Goal: Communication & Community: Answer question/provide support

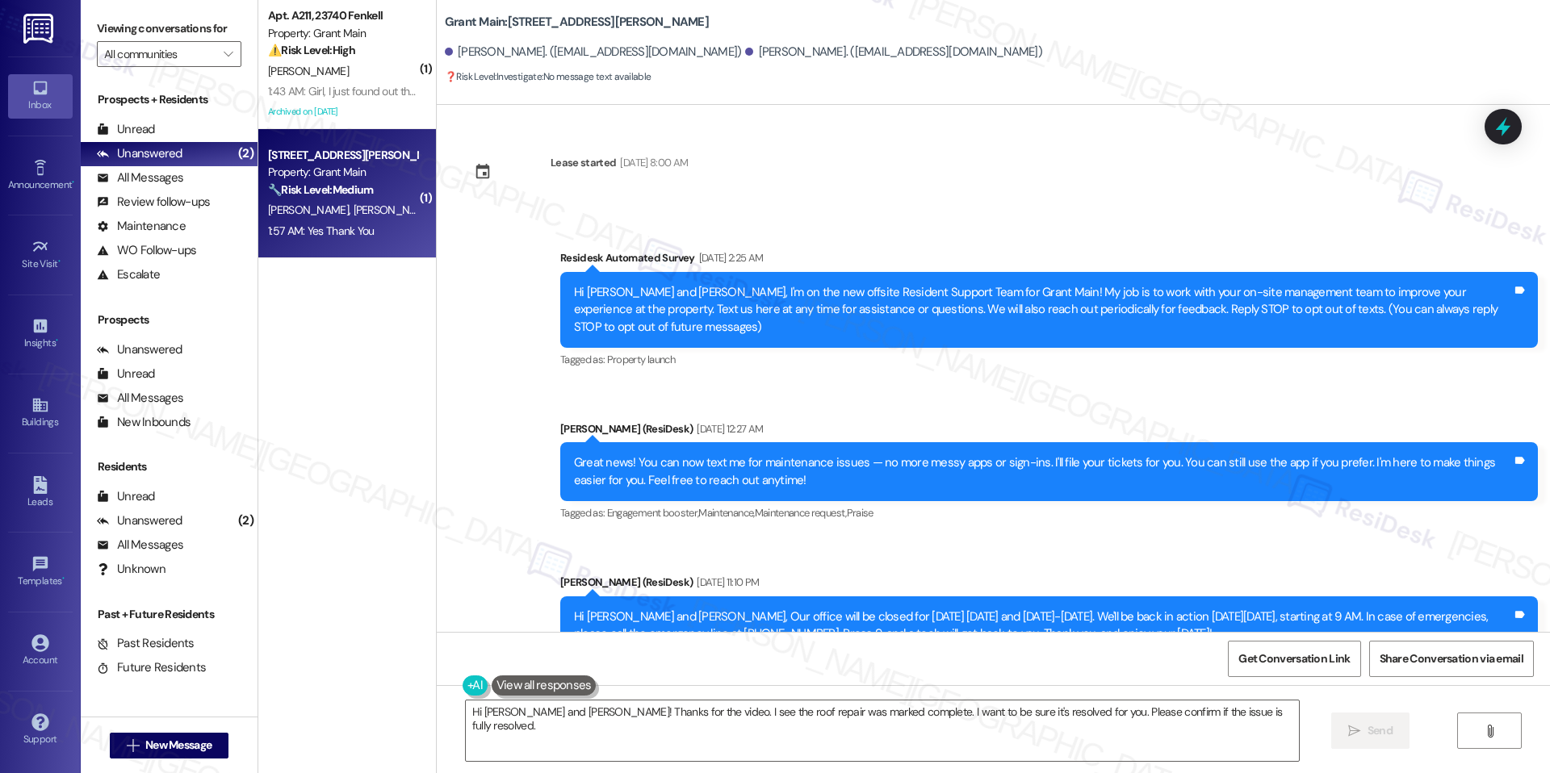
click at [364, 66] on div "K. Riley" at bounding box center [342, 71] width 153 height 20
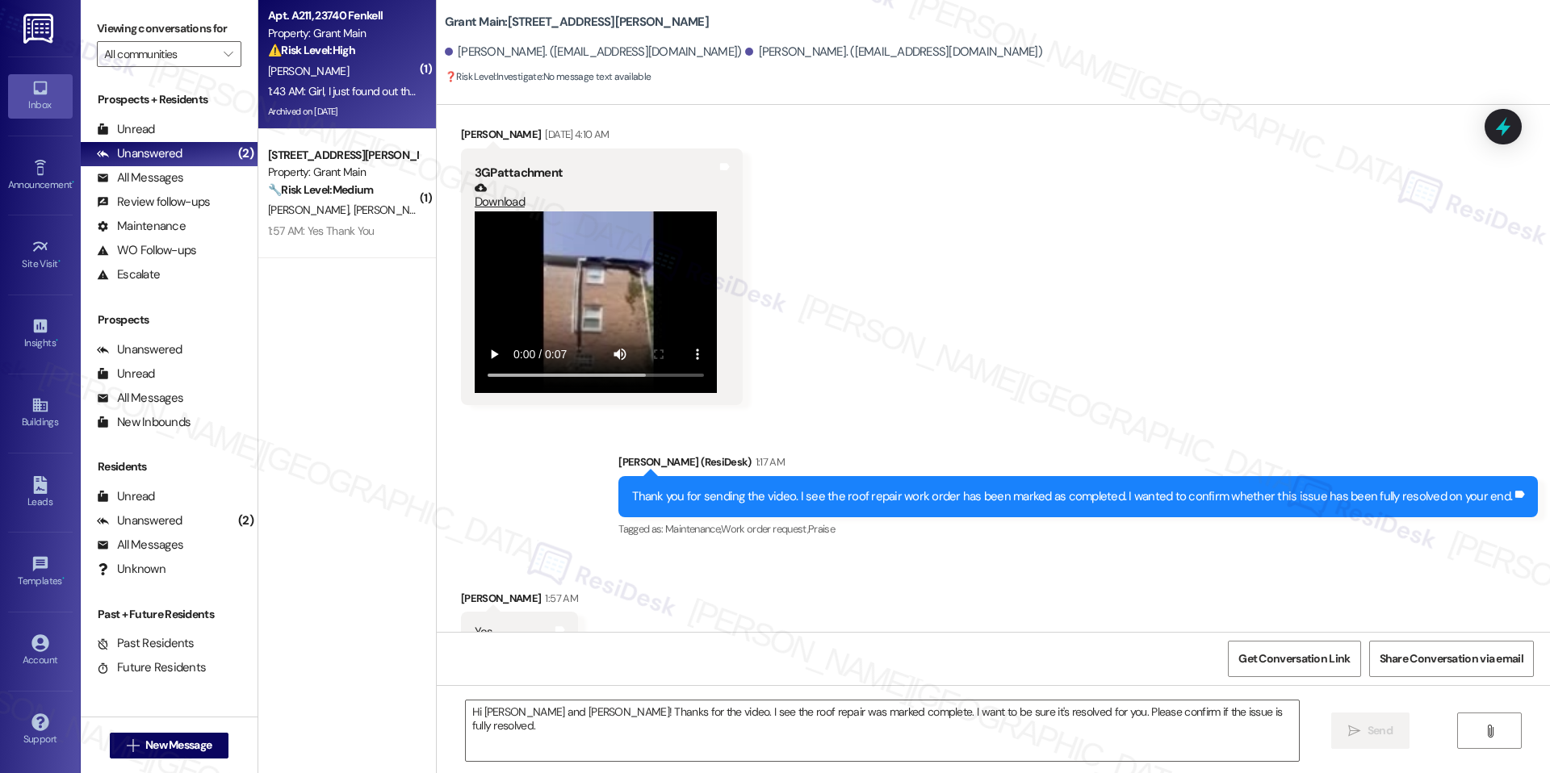
type textarea "Fetching suggested responses. Please feel free to read through the conversation…"
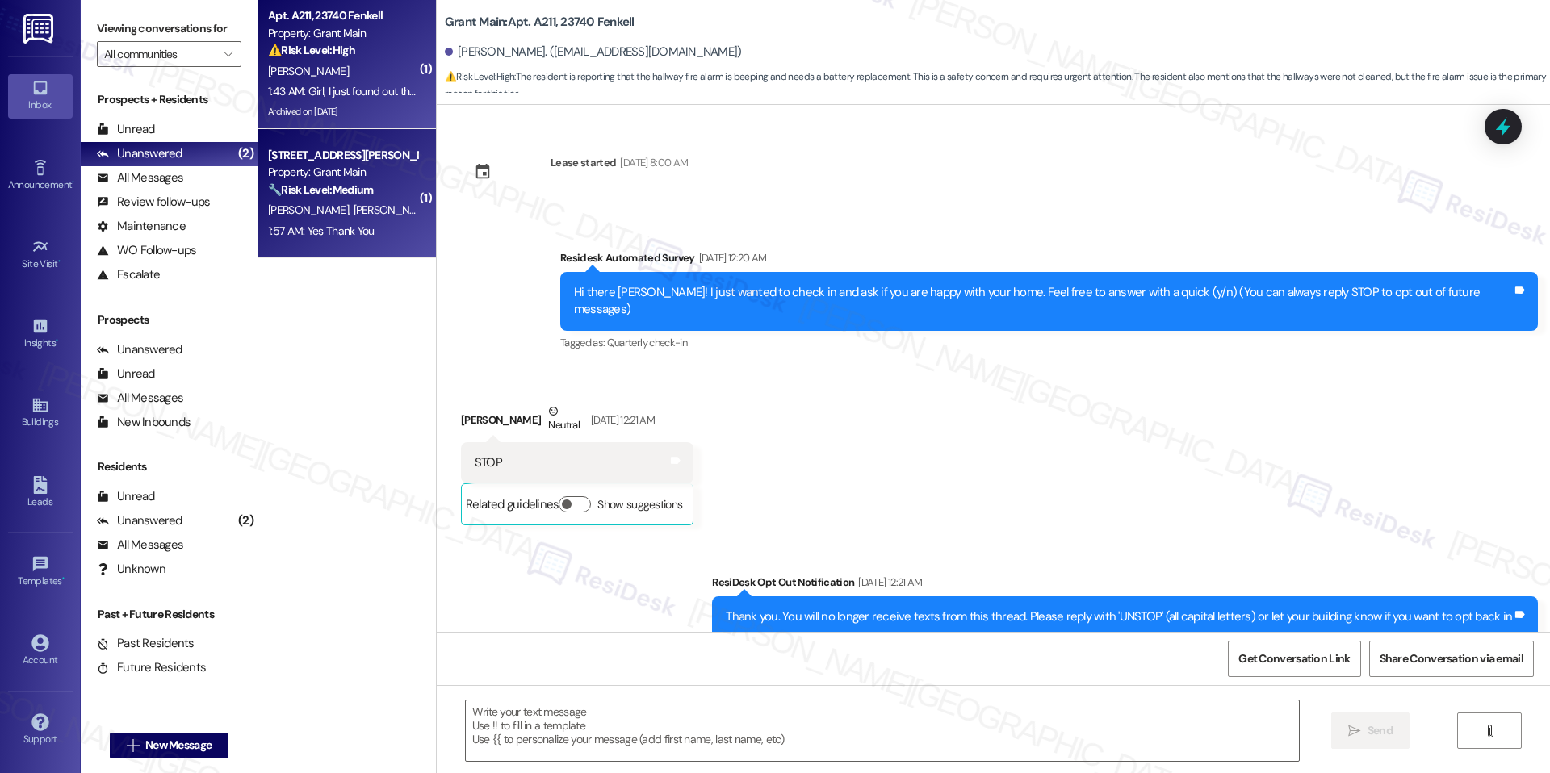
scroll to position [19828, 0]
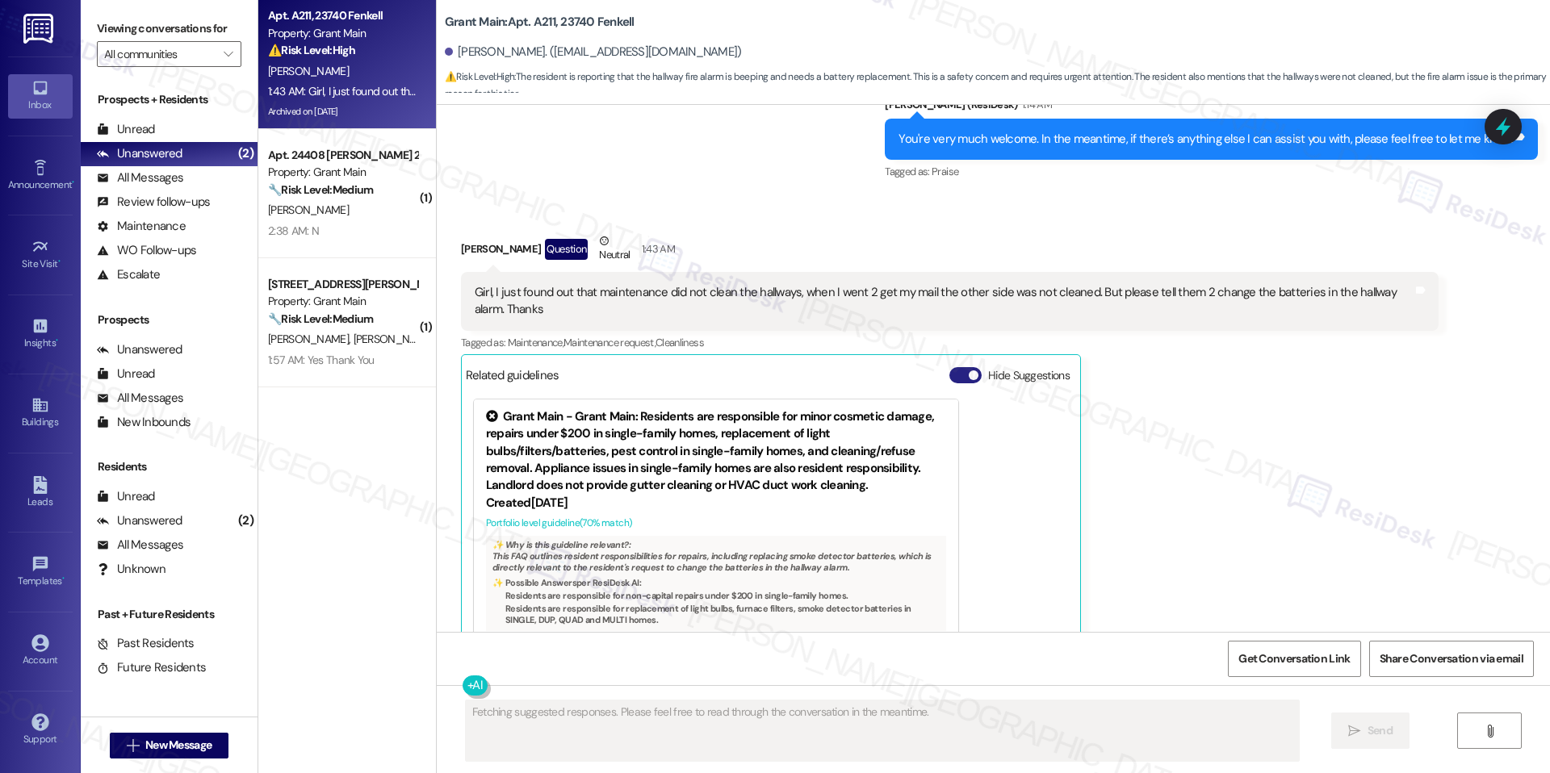
click at [969, 370] on span "button" at bounding box center [974, 375] width 10 height 10
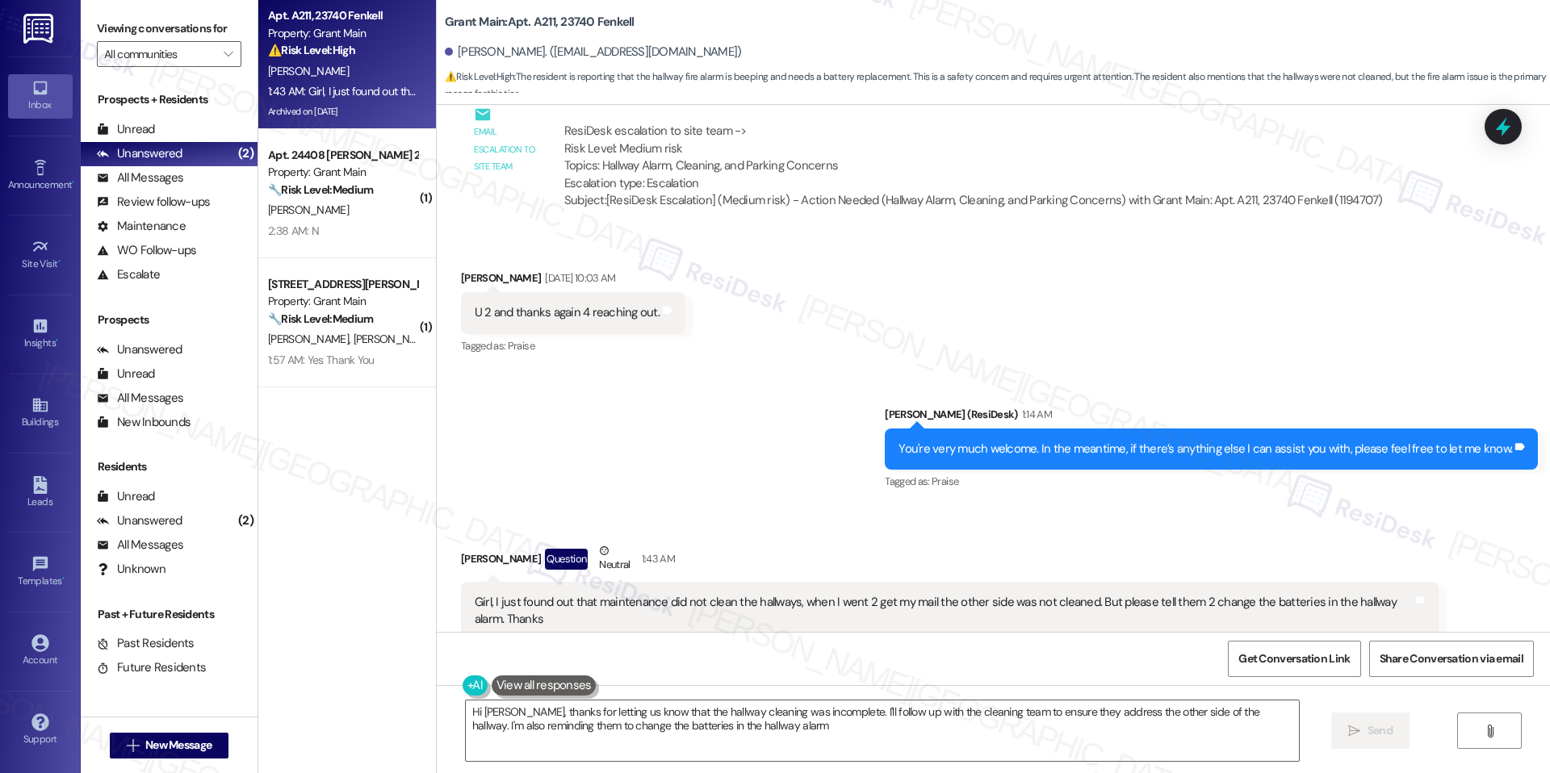
type textarea "Hi Kimberly, thanks for letting us know that the hallway cleaning was incomplet…"
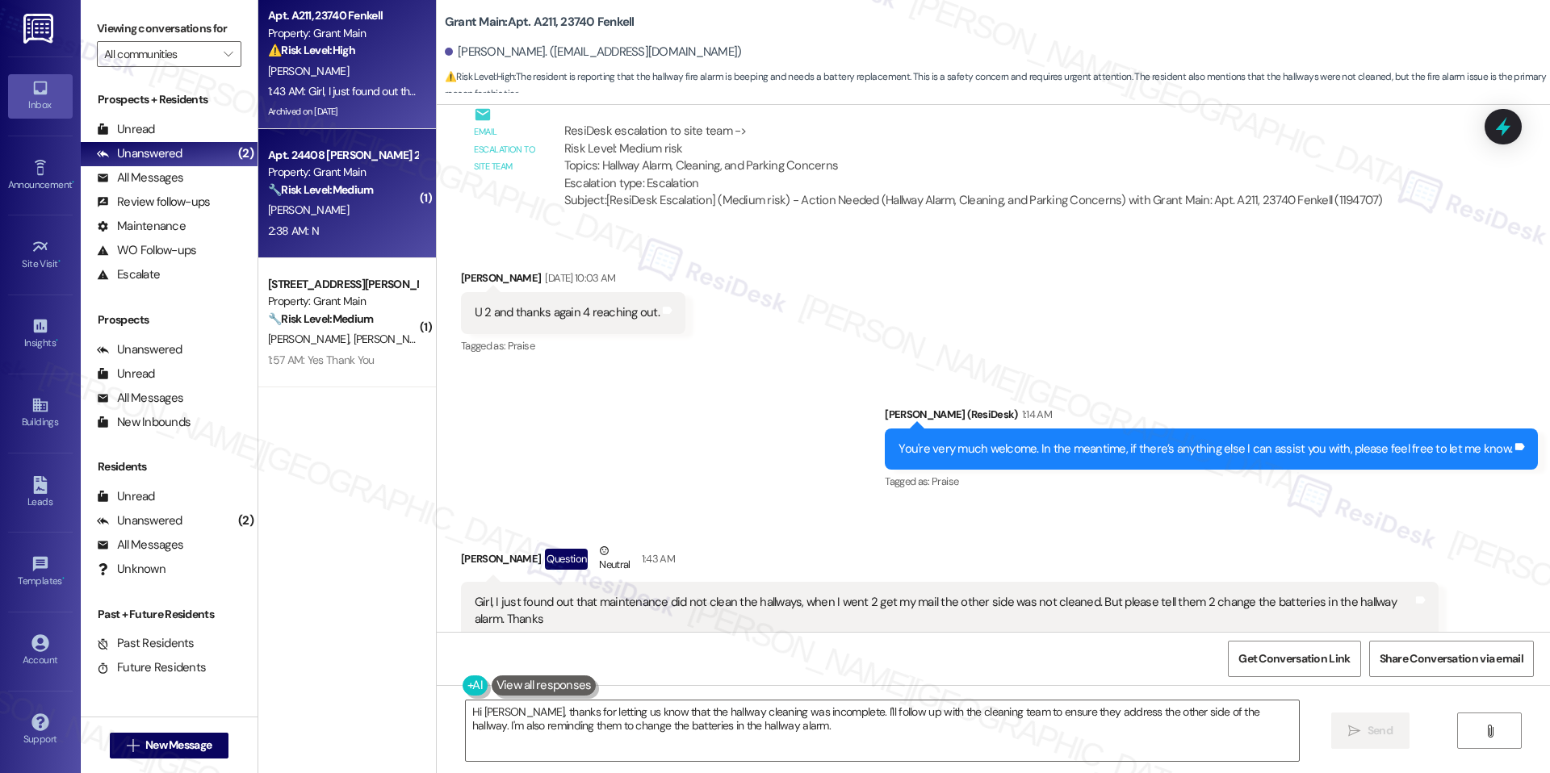
click at [370, 195] on div "🔧 Risk Level: Medium The resident responded negatively to a check-in regarding …" at bounding box center [342, 190] width 149 height 17
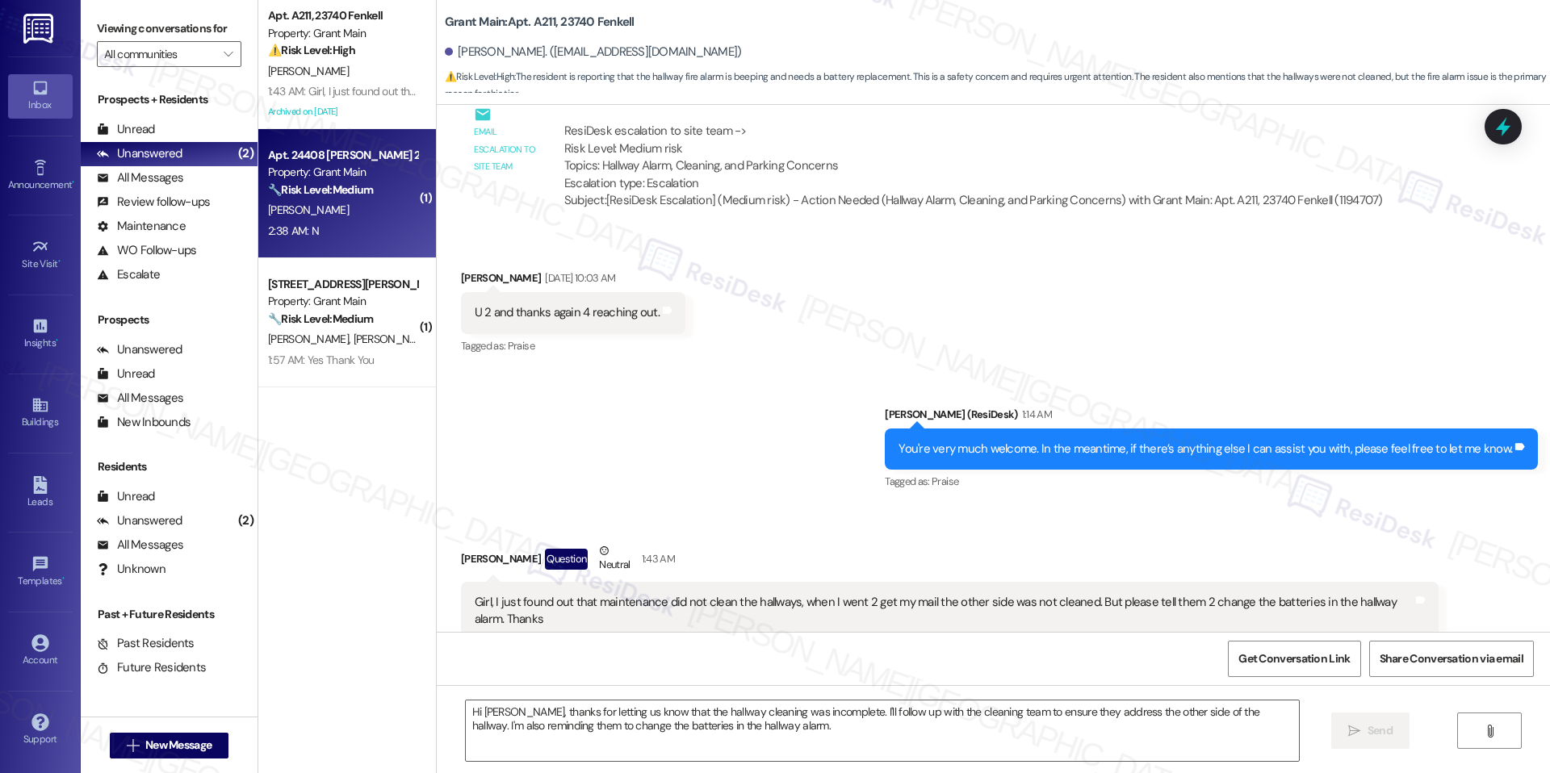
type textarea "Fetching suggested responses. Please feel free to read through the conversation…"
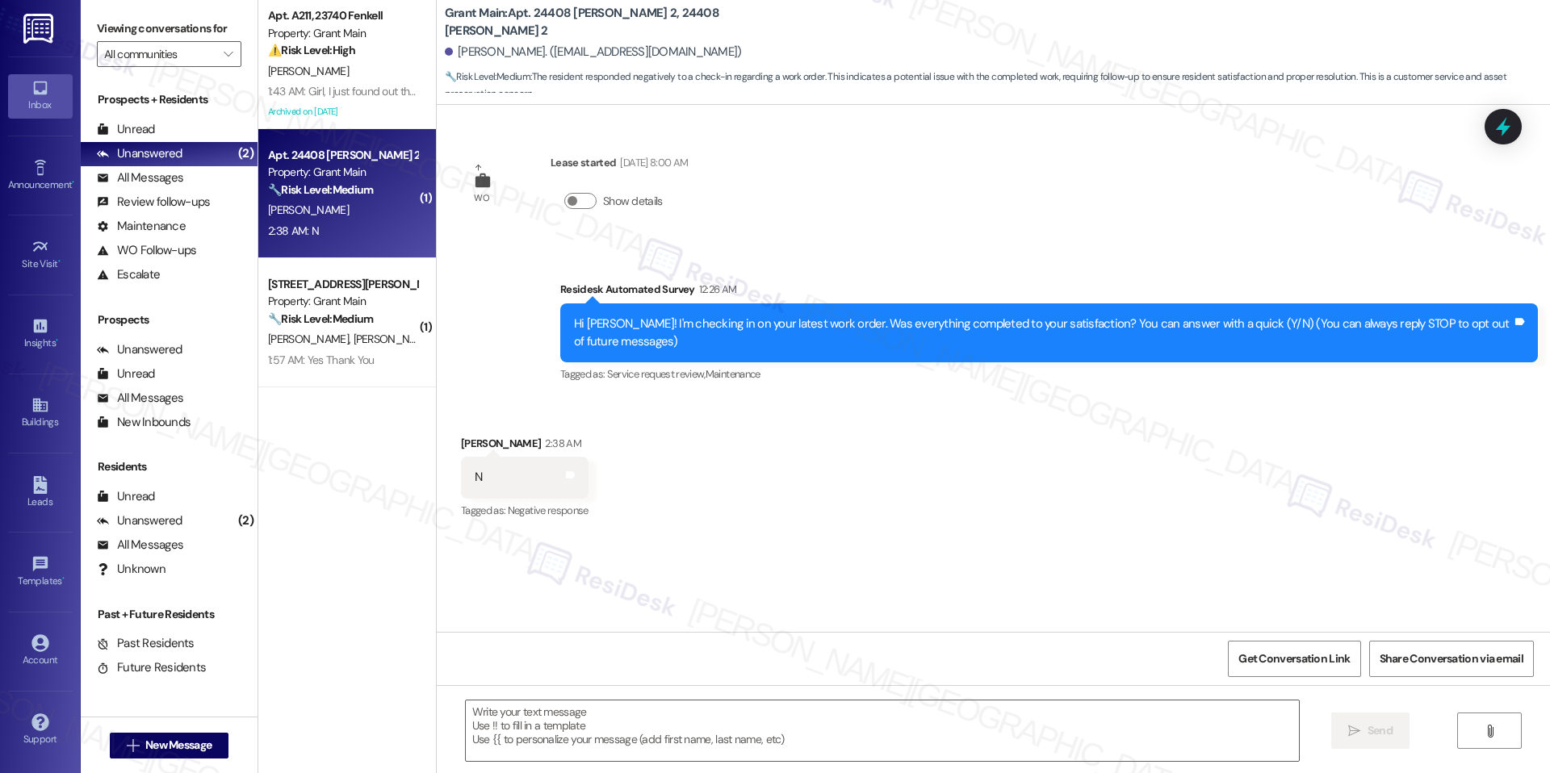
type textarea "Fetching suggested responses. Please feel free to read through the conversation…"
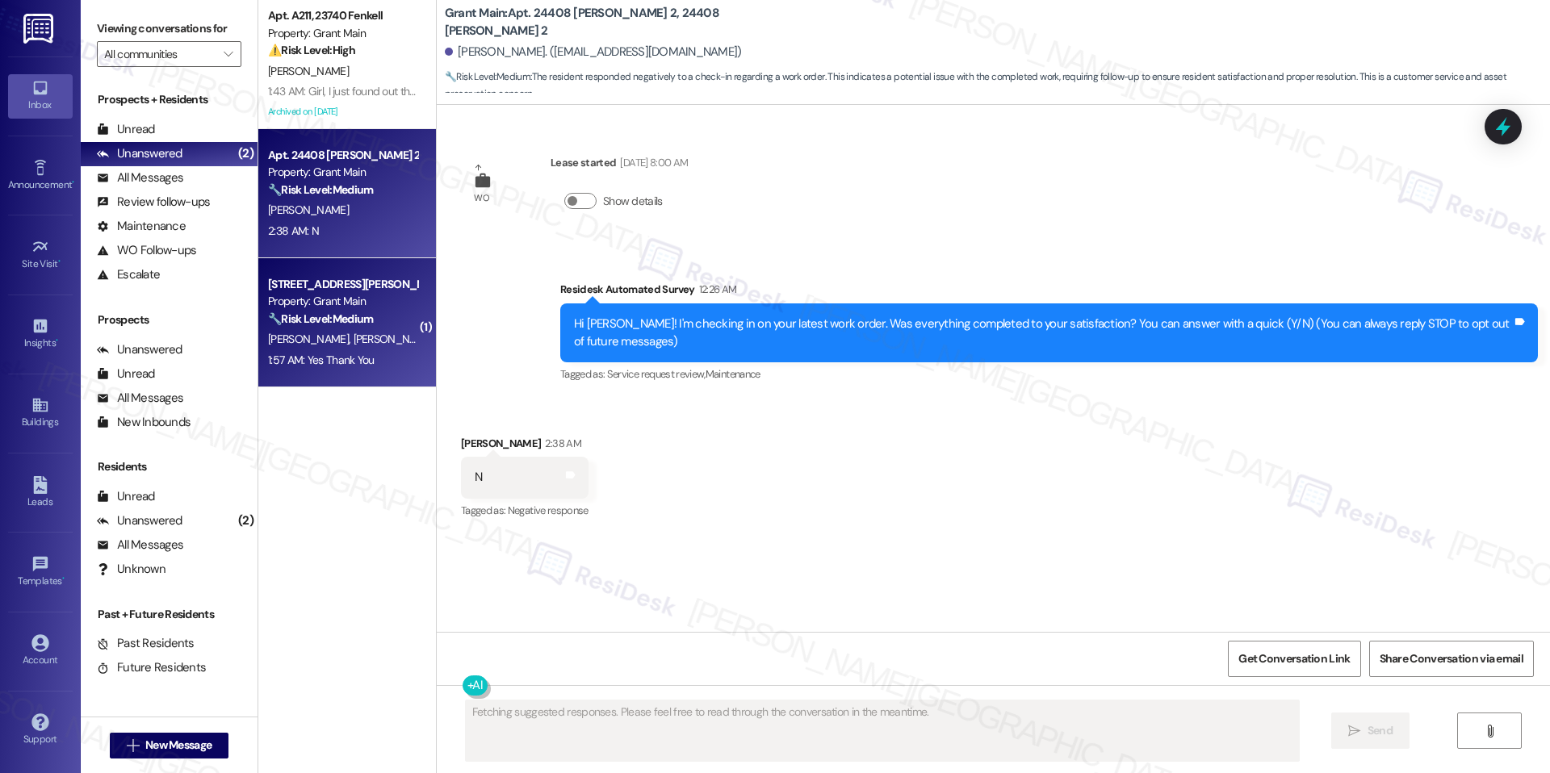
click at [383, 341] on div "E. Davis B. Davis" at bounding box center [342, 339] width 153 height 20
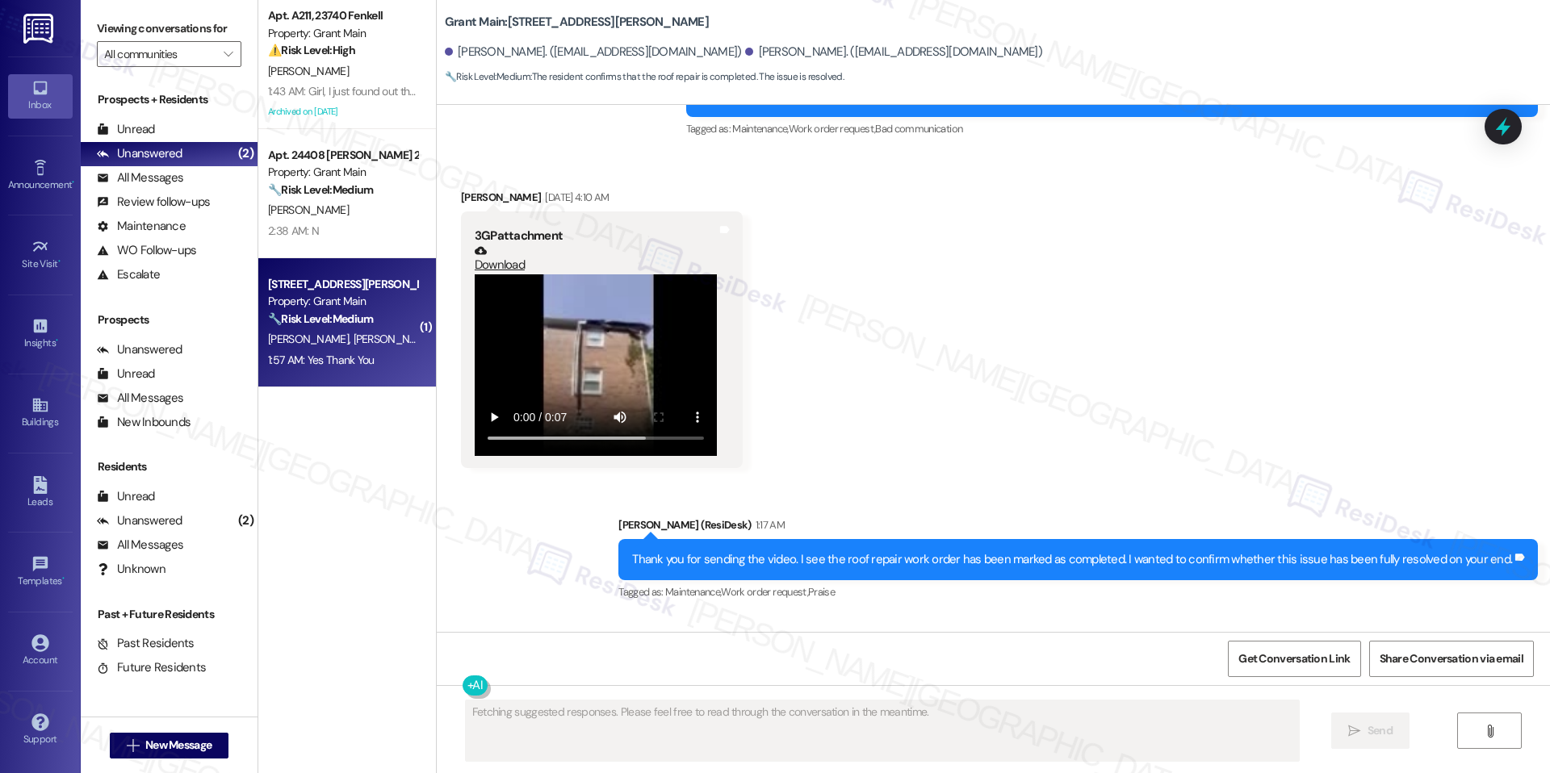
scroll to position [4819, 0]
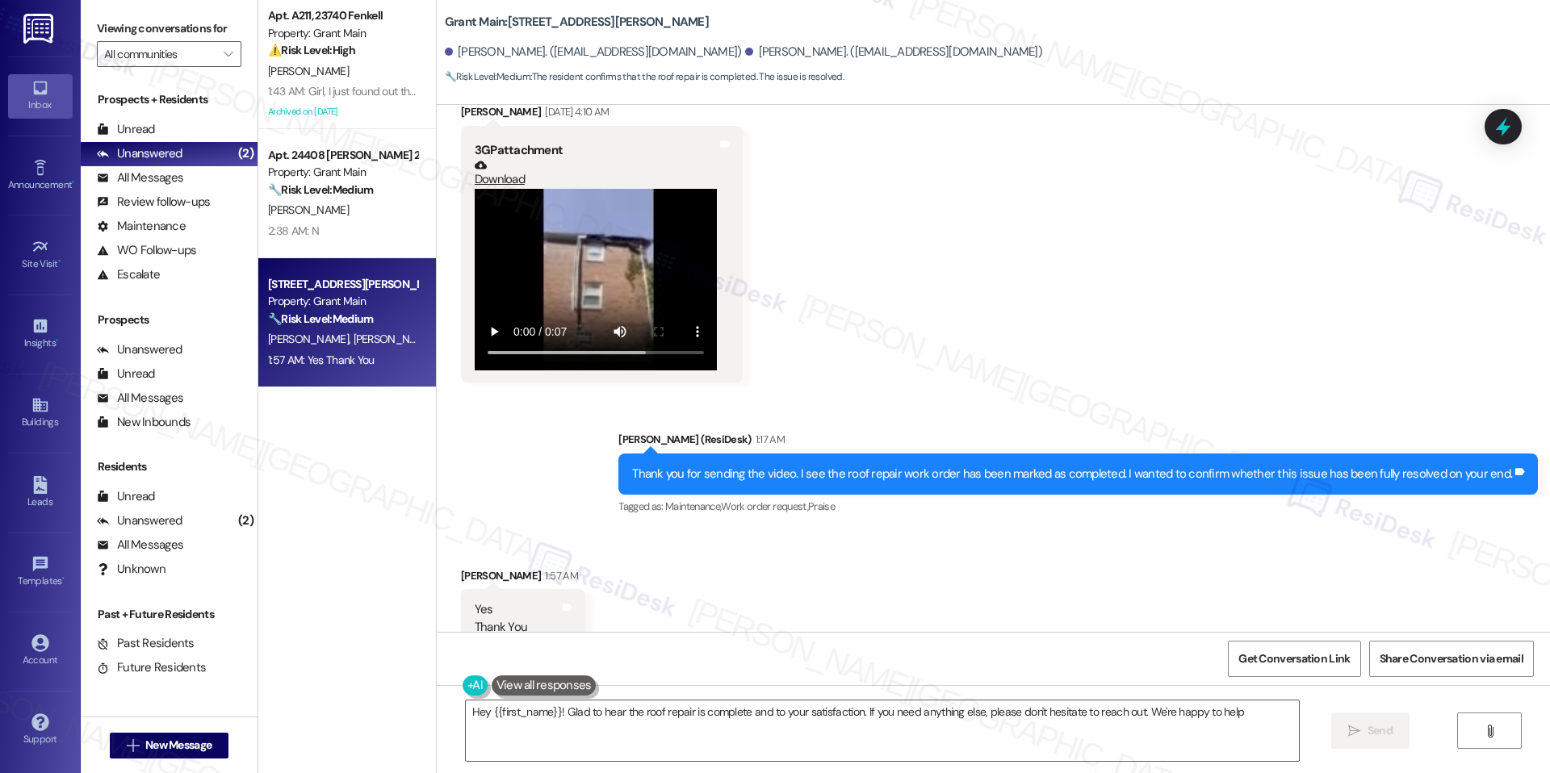
type textarea "Hey {{first_name}}! Glad to hear the roof repair is complete and to your satisf…"
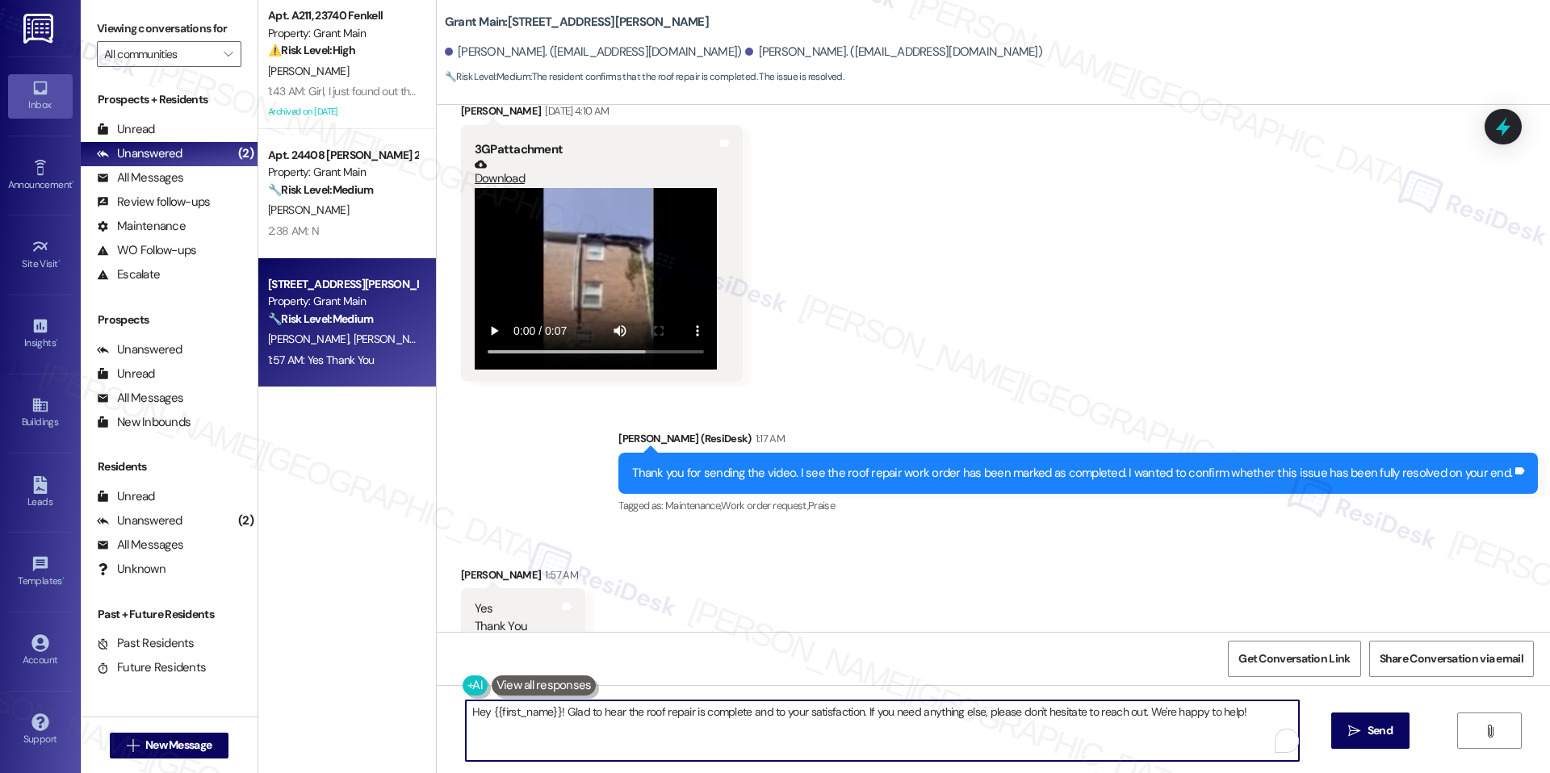
click at [856, 714] on textarea "Hey {{first_name}}! Glad to hear the roof repair is complete and to your satisf…" at bounding box center [882, 731] width 833 height 61
click at [1349, 726] on span "Send" at bounding box center [1364, 730] width 31 height 17
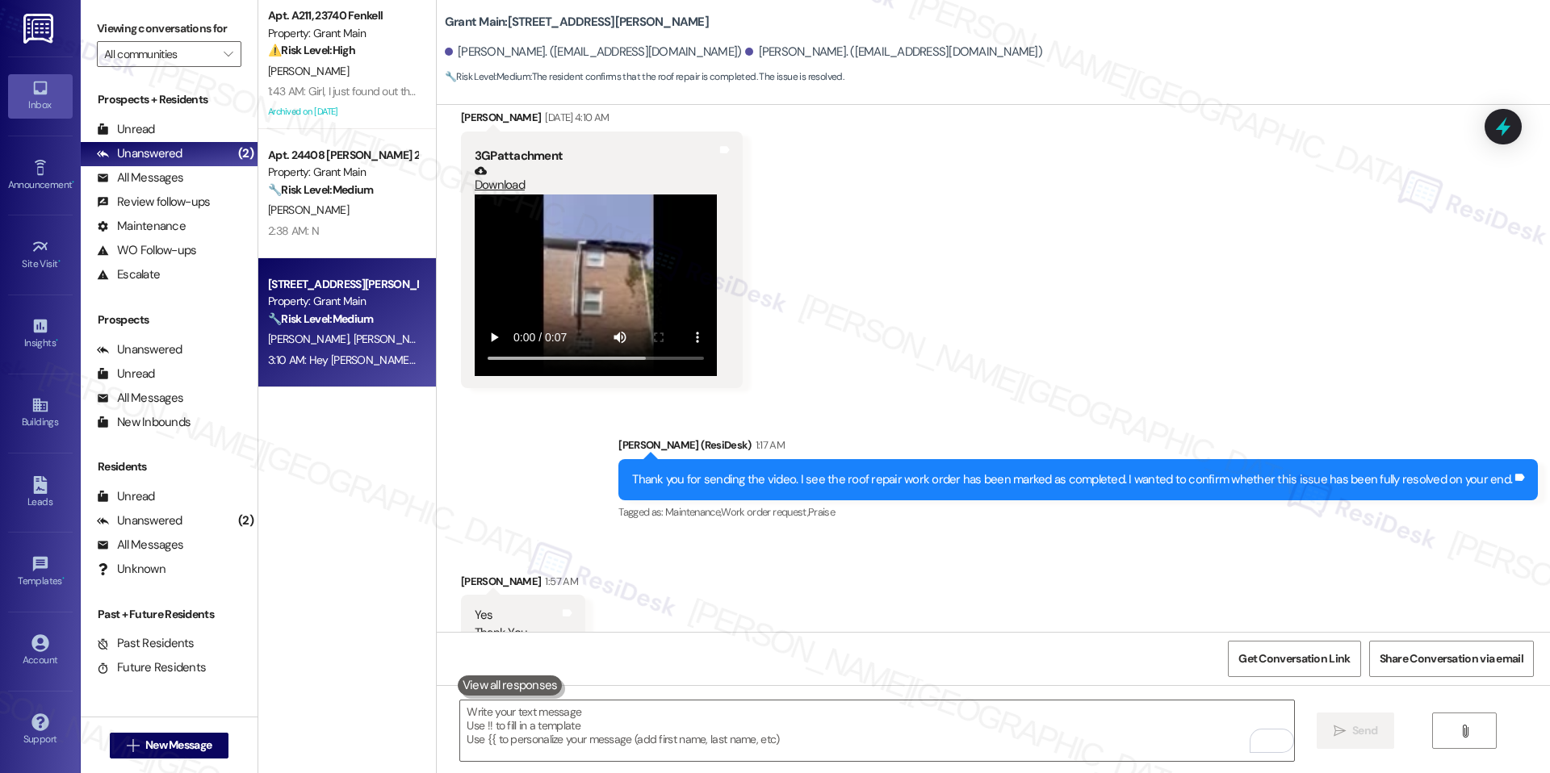
scroll to position [4932, 0]
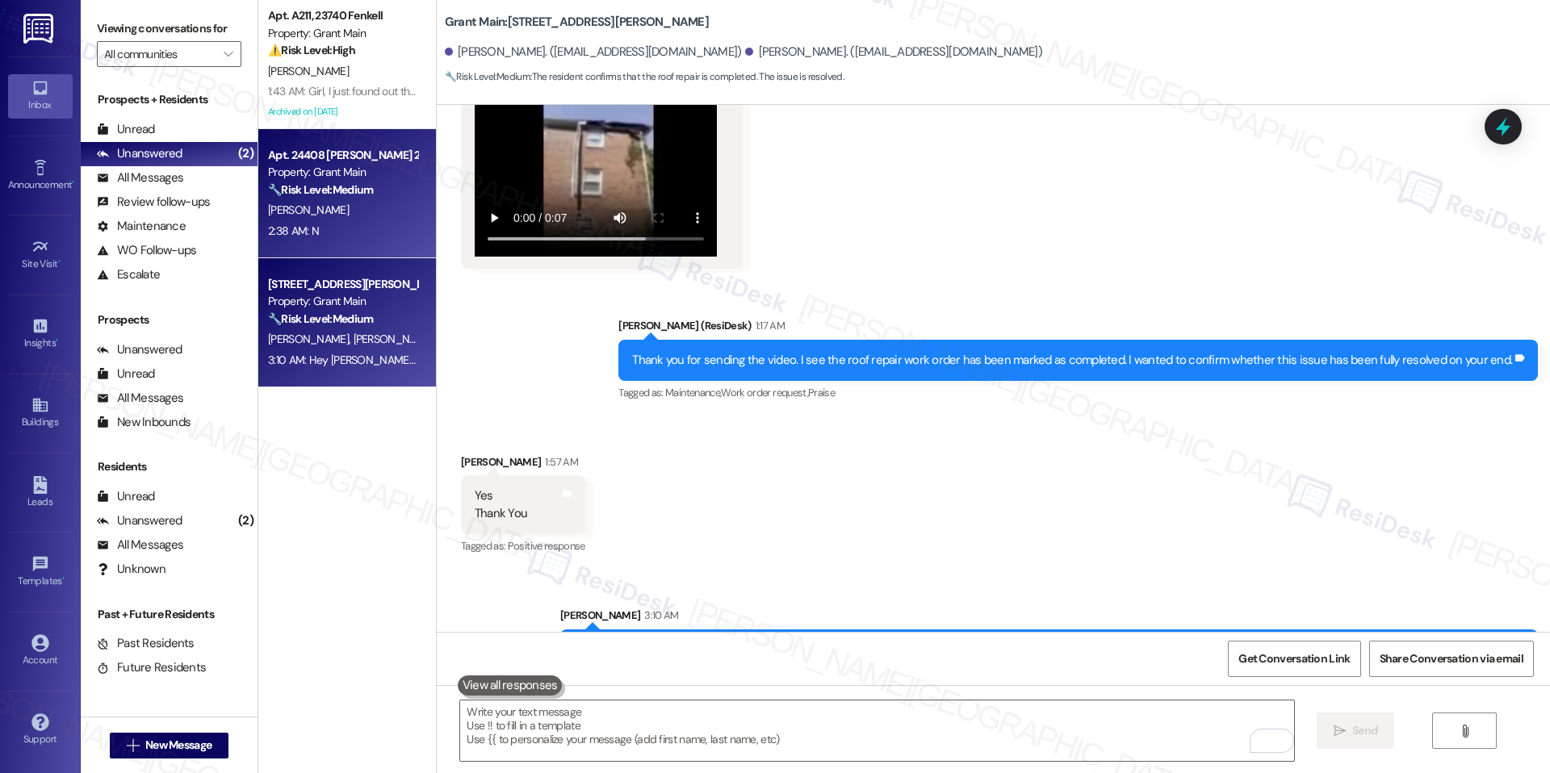
click at [276, 205] on span "L. Fraiser" at bounding box center [308, 210] width 81 height 15
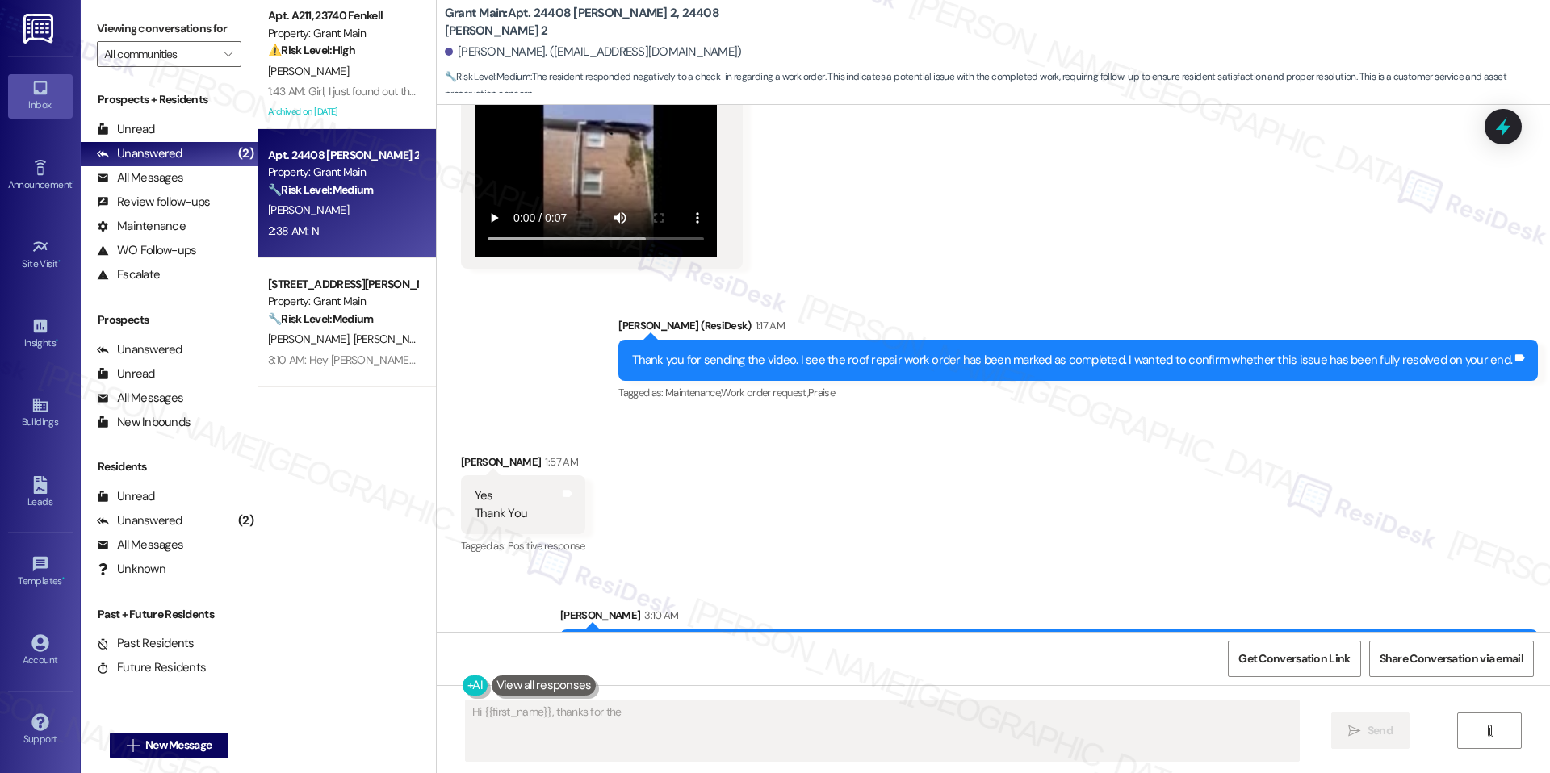
scroll to position [0, 0]
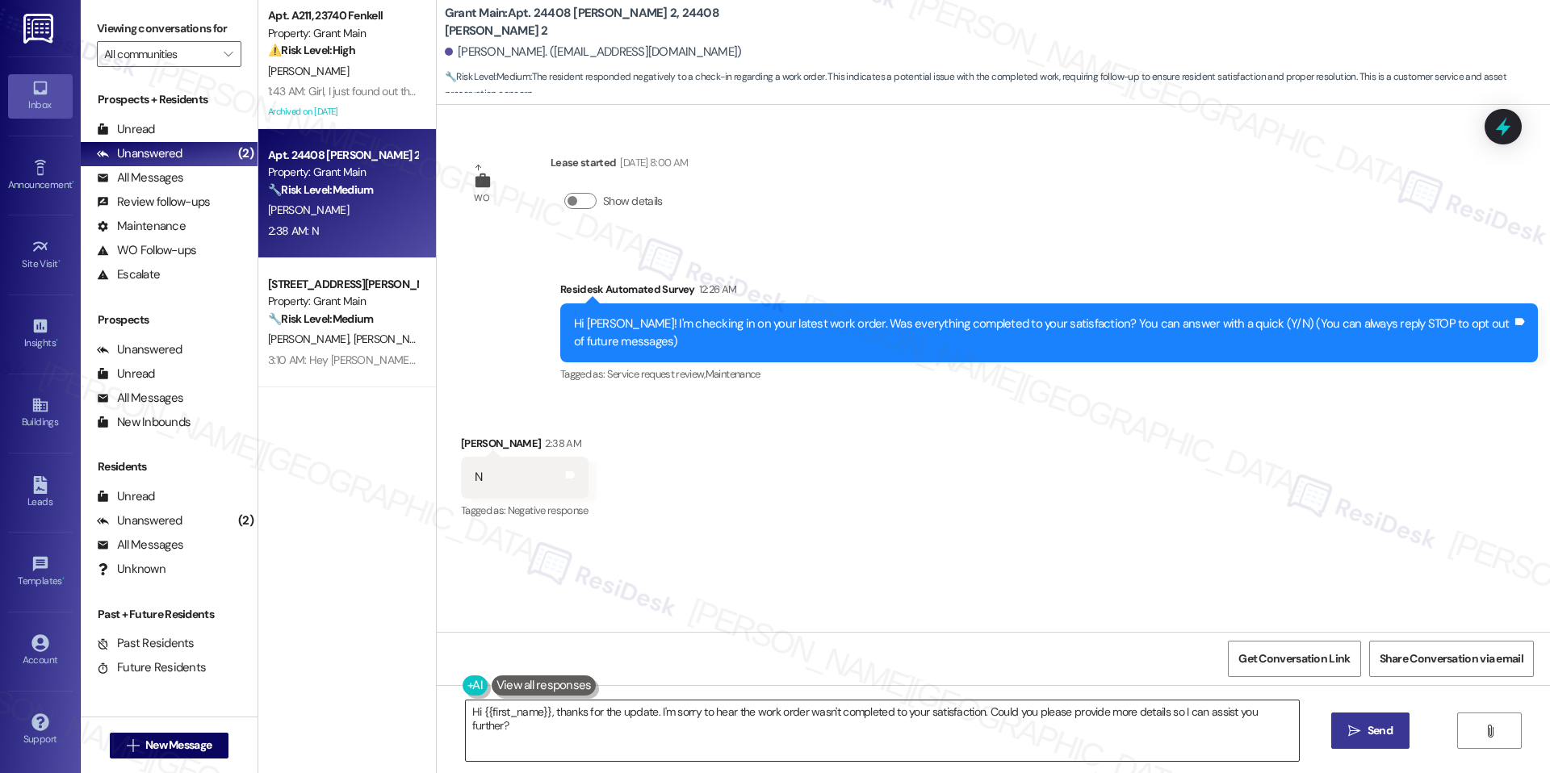
click at [738, 724] on textarea "Hi {{first_name}}, thanks for the update. I'm sorry to hear the work order wasn…" at bounding box center [882, 731] width 833 height 61
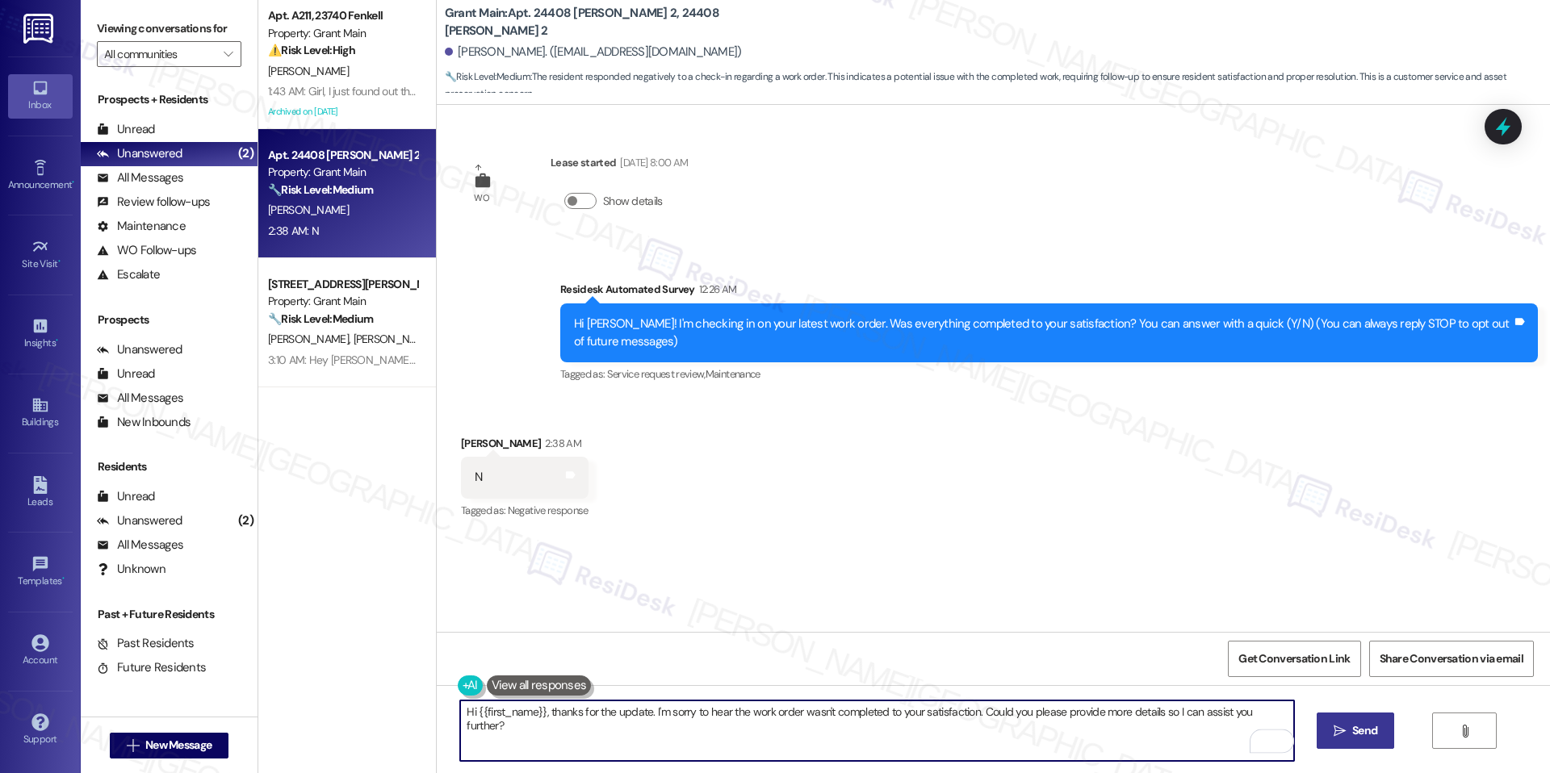
drag, startPoint x: 972, startPoint y: 709, endPoint x: 1140, endPoint y: 769, distance: 178.5
click at [1140, 771] on div "Hi {{first_name}}, thanks for the update. I'm sorry to hear the work order wasn…" at bounding box center [993, 745] width 1113 height 121
paste textarea "Hi {{first_name}}, I understand that work order ____ was not completed to your …"
click at [1114, 739] on textarea "Hi {{first_name}}, thanks for the update. I'm sorry to hear the work order wasn…" at bounding box center [876, 731] width 833 height 61
drag, startPoint x: 967, startPoint y: 708, endPoint x: 1020, endPoint y: 748, distance: 66.8
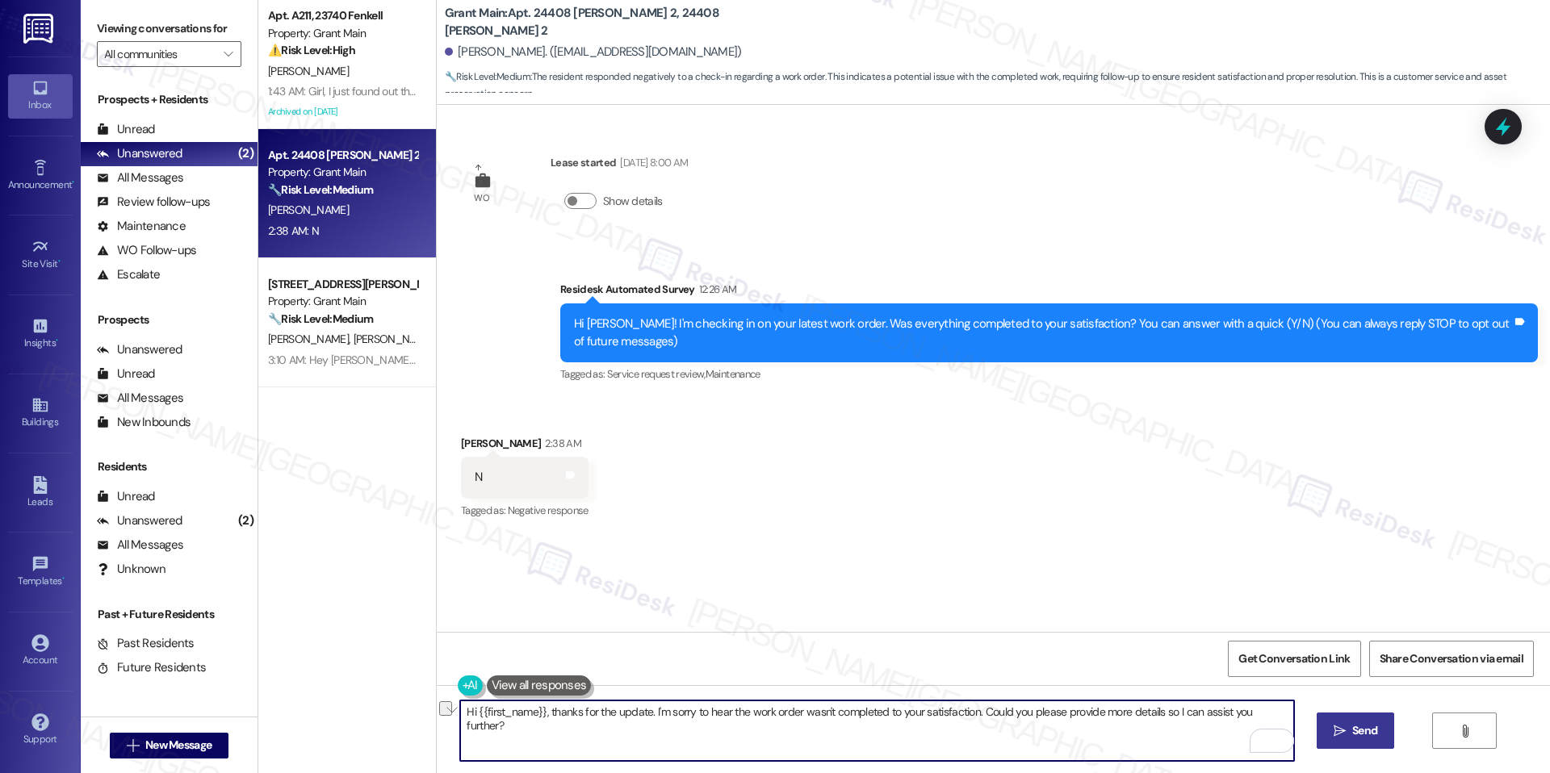
click at [1020, 748] on textarea "Hi {{first_name}}, thanks for the update. I'm sorry to hear the work order wasn…" at bounding box center [876, 731] width 833 height 61
click at [997, 716] on textarea "Hi {{first_name}}, thanks for the update. I'm sorry to hear the work order wasn…" at bounding box center [876, 731] width 833 height 61
drag, startPoint x: 973, startPoint y: 714, endPoint x: 985, endPoint y: 751, distance: 39.1
click at [985, 751] on textarea "Hi {{first_name}}, thanks for the update. I'm sorry to hear the work order wasn…" at bounding box center [876, 731] width 833 height 61
paste textarea "Hi {{first_name}}, I understand that work order ____ was not completed to your …"
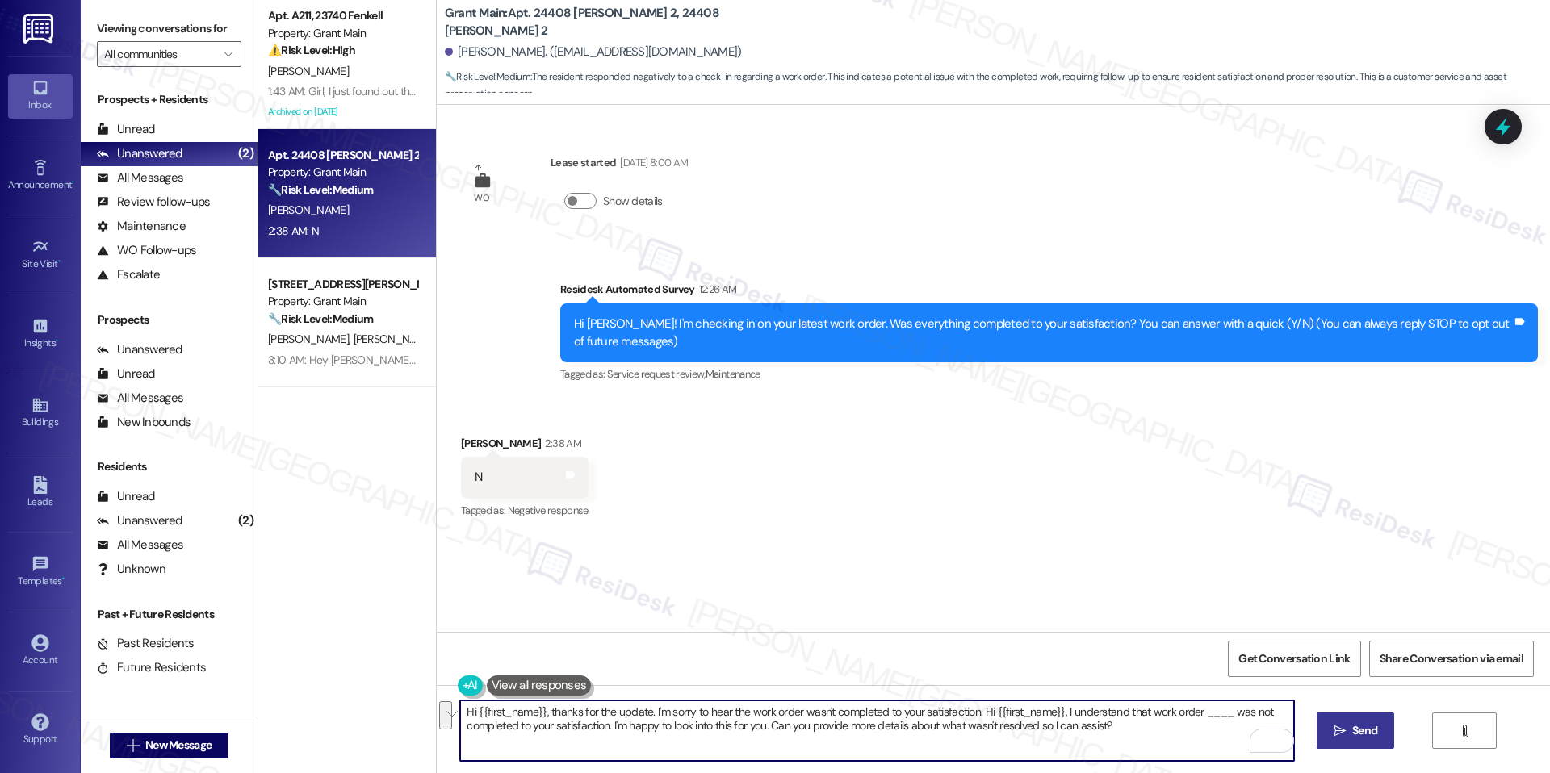
drag, startPoint x: 601, startPoint y: 725, endPoint x: 974, endPoint y: 711, distance: 373.1
click at [974, 711] on textarea "Hi {{first_name}}, thanks for the update. I'm sorry to hear the work order wasn…" at bounding box center [876, 731] width 833 height 61
click at [992, 725] on textarea "Hi {{first_name}}, thanks for the update. I'm sorry to hear the work order wasn…" at bounding box center [876, 731] width 833 height 61
click at [982, 729] on textarea "Hi {{first_name}}, thanks for the update. I'm sorry to hear the work order wasn…" at bounding box center [876, 731] width 833 height 61
type textarea "Hi {{first_name}}, thanks for the update. I'm sorry to hear the work order wasn…"
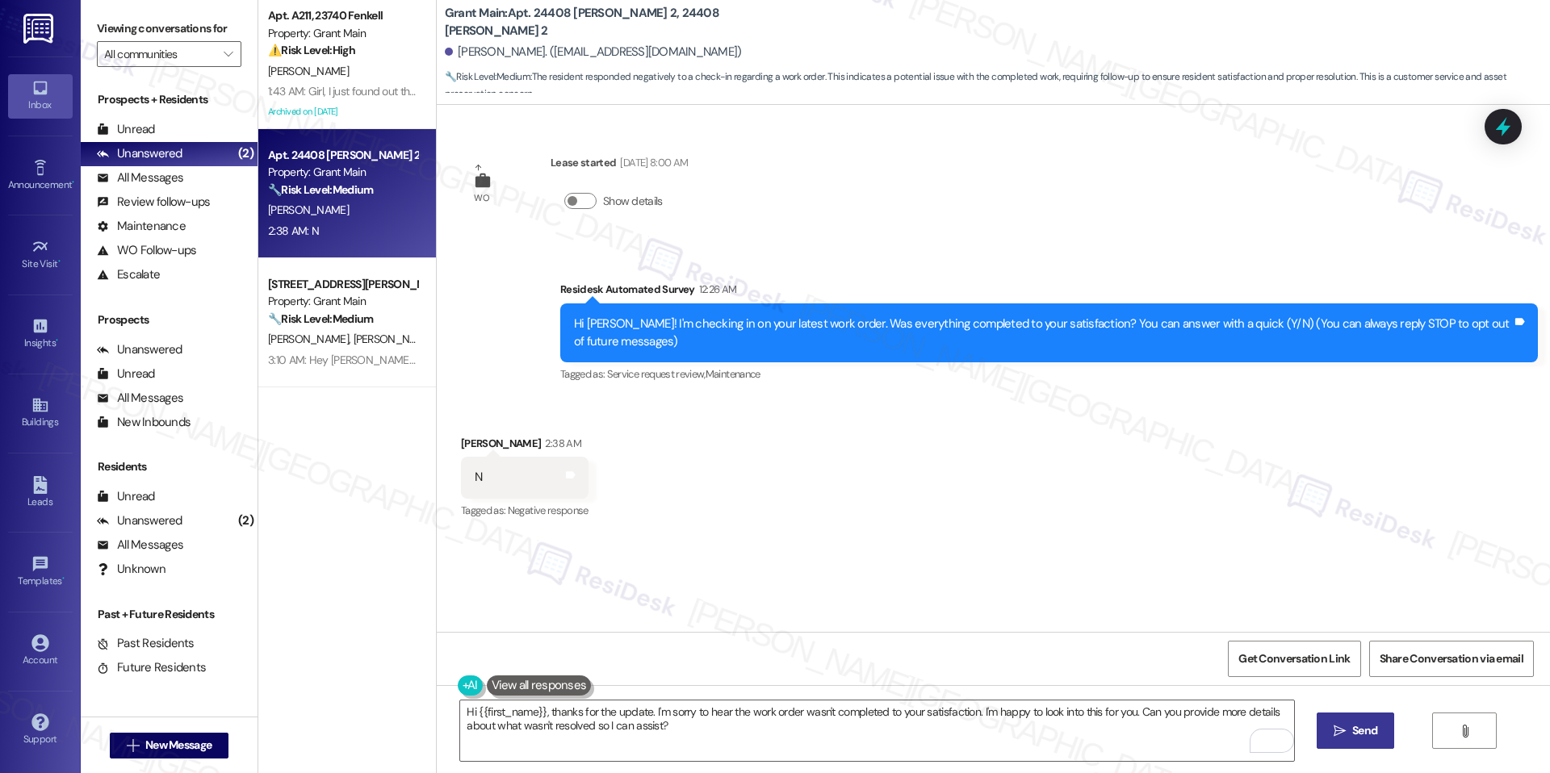
click at [1373, 739] on span "Send" at bounding box center [1364, 730] width 25 height 17
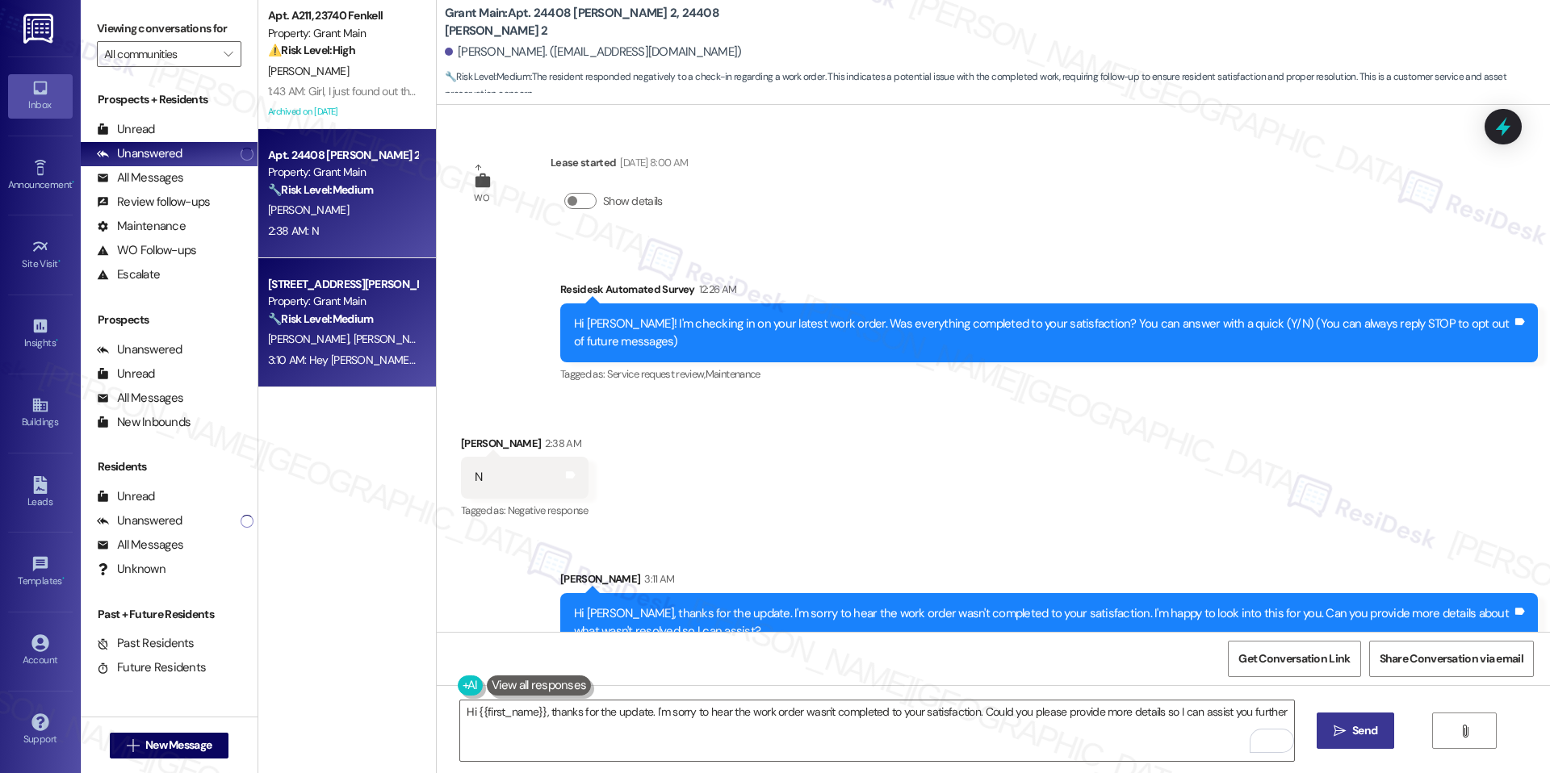
type textarea "Hi {{first_name}}, thanks for the update. I'm sorry to hear the work order wasn…"
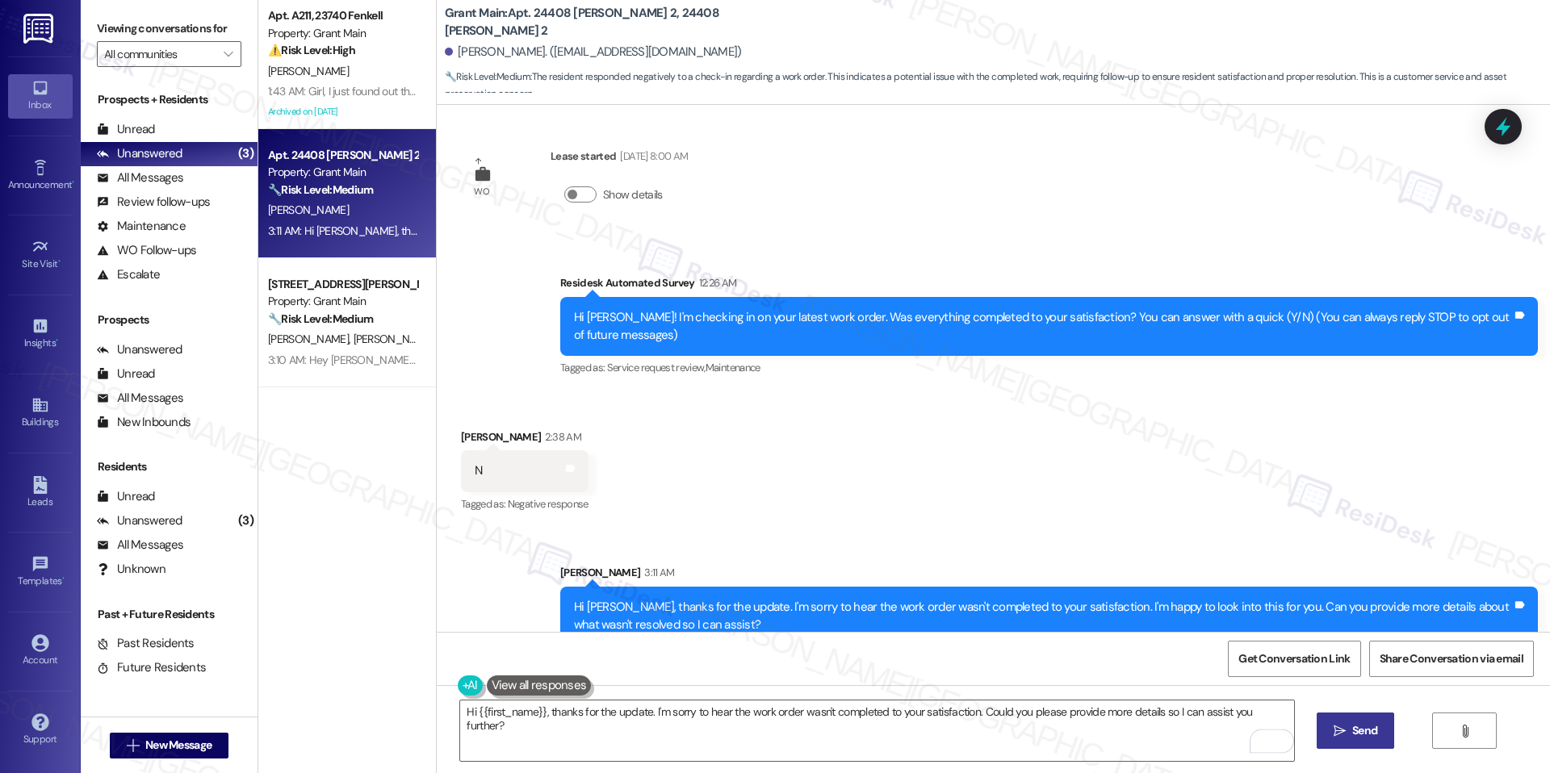
scroll to position [33, 0]
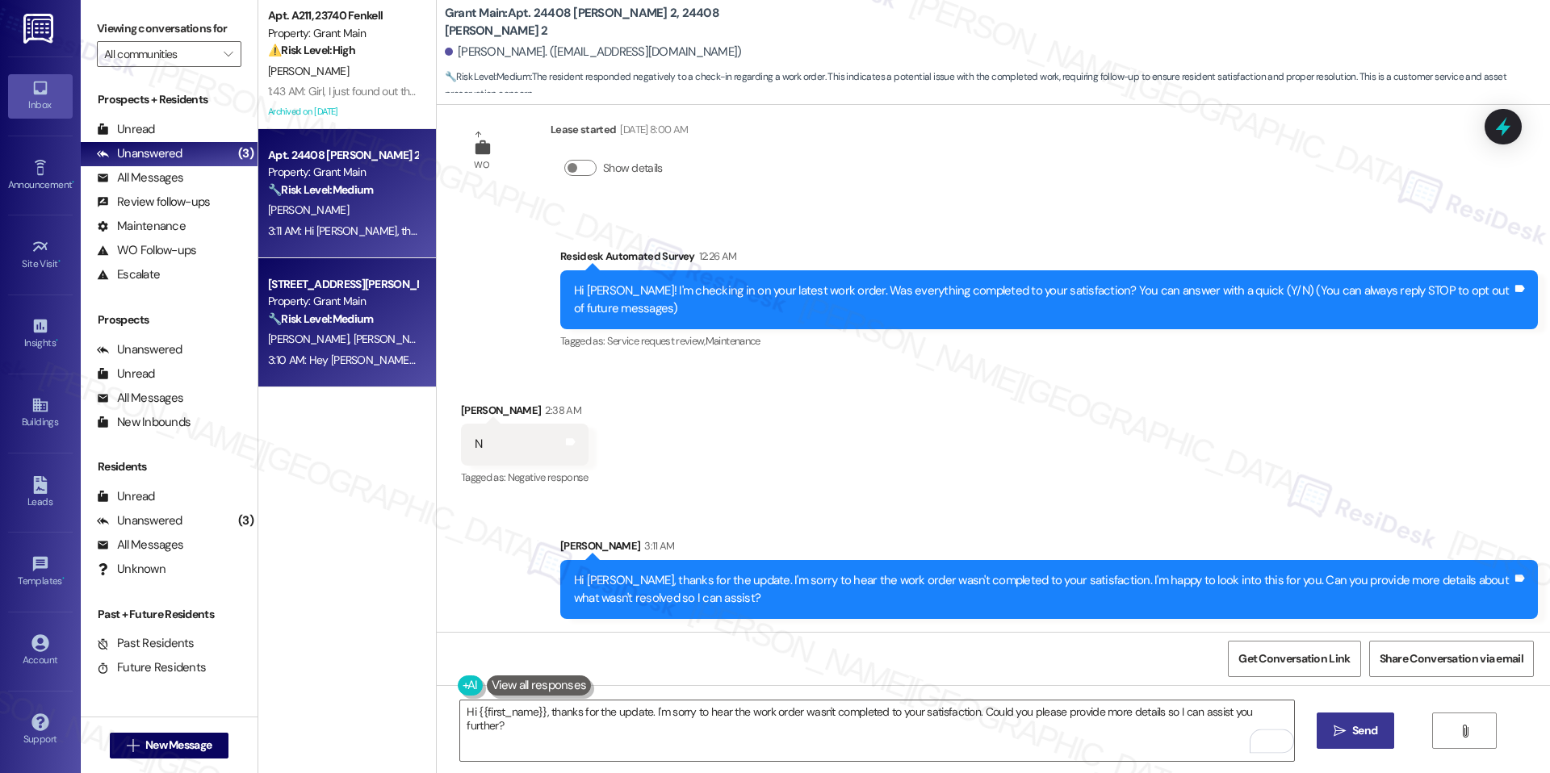
click at [336, 319] on strong "🔧 Risk Level: Medium" at bounding box center [320, 319] width 105 height 15
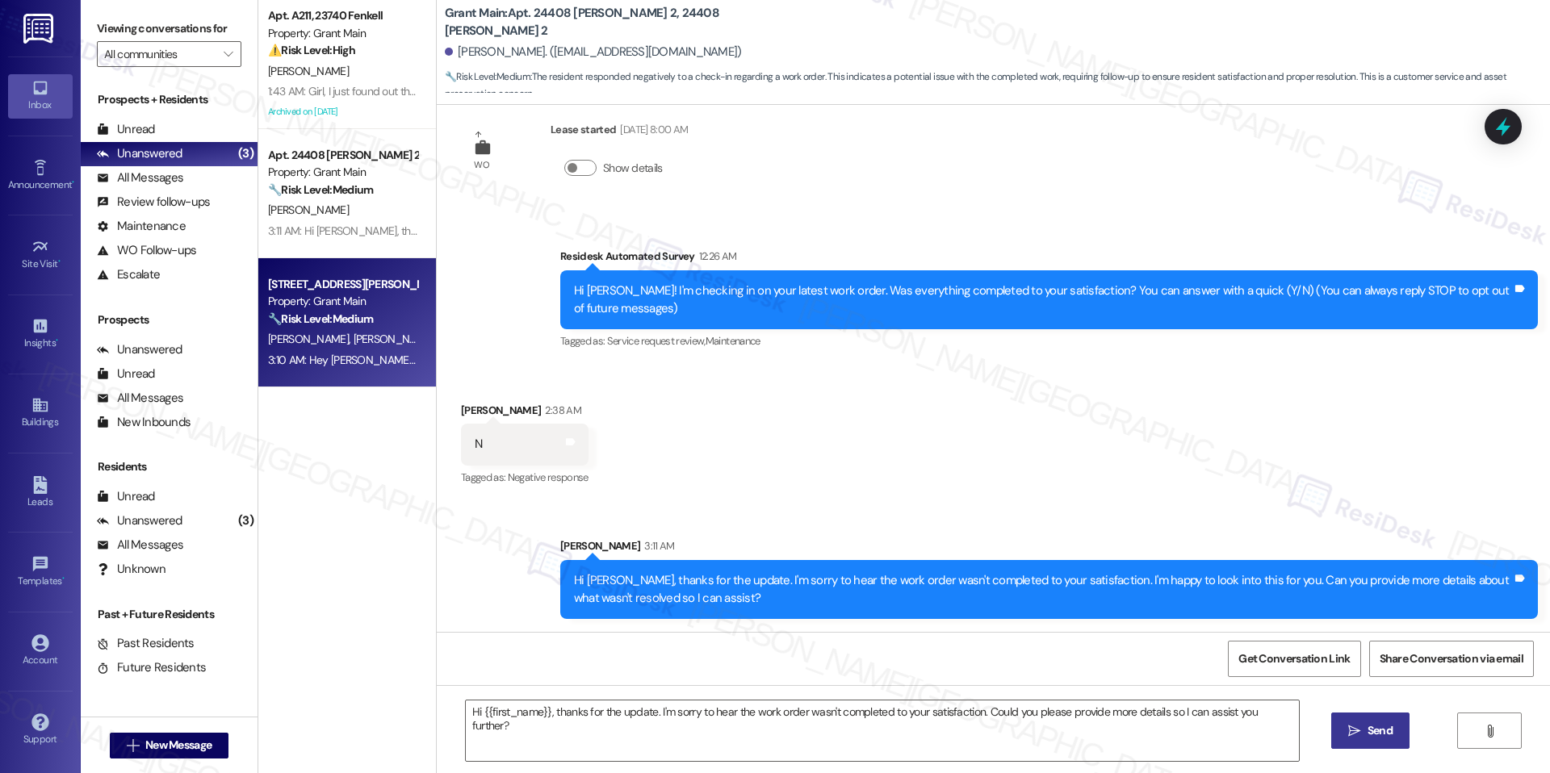
type textarea "Fetching suggested responses. Please feel free to read through the conversation…"
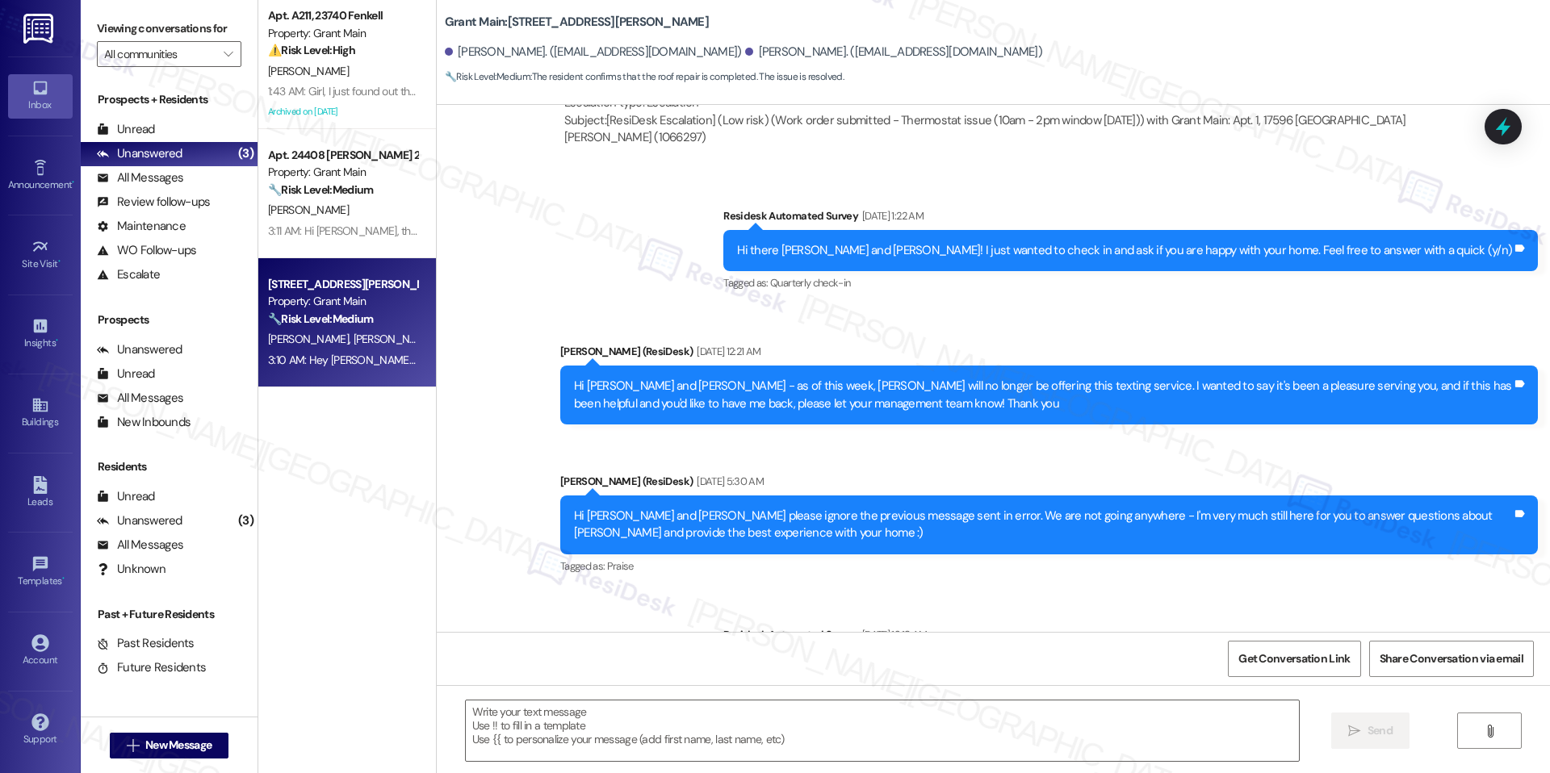
type textarea "Fetching suggested responses. Please feel free to read through the conversation…"
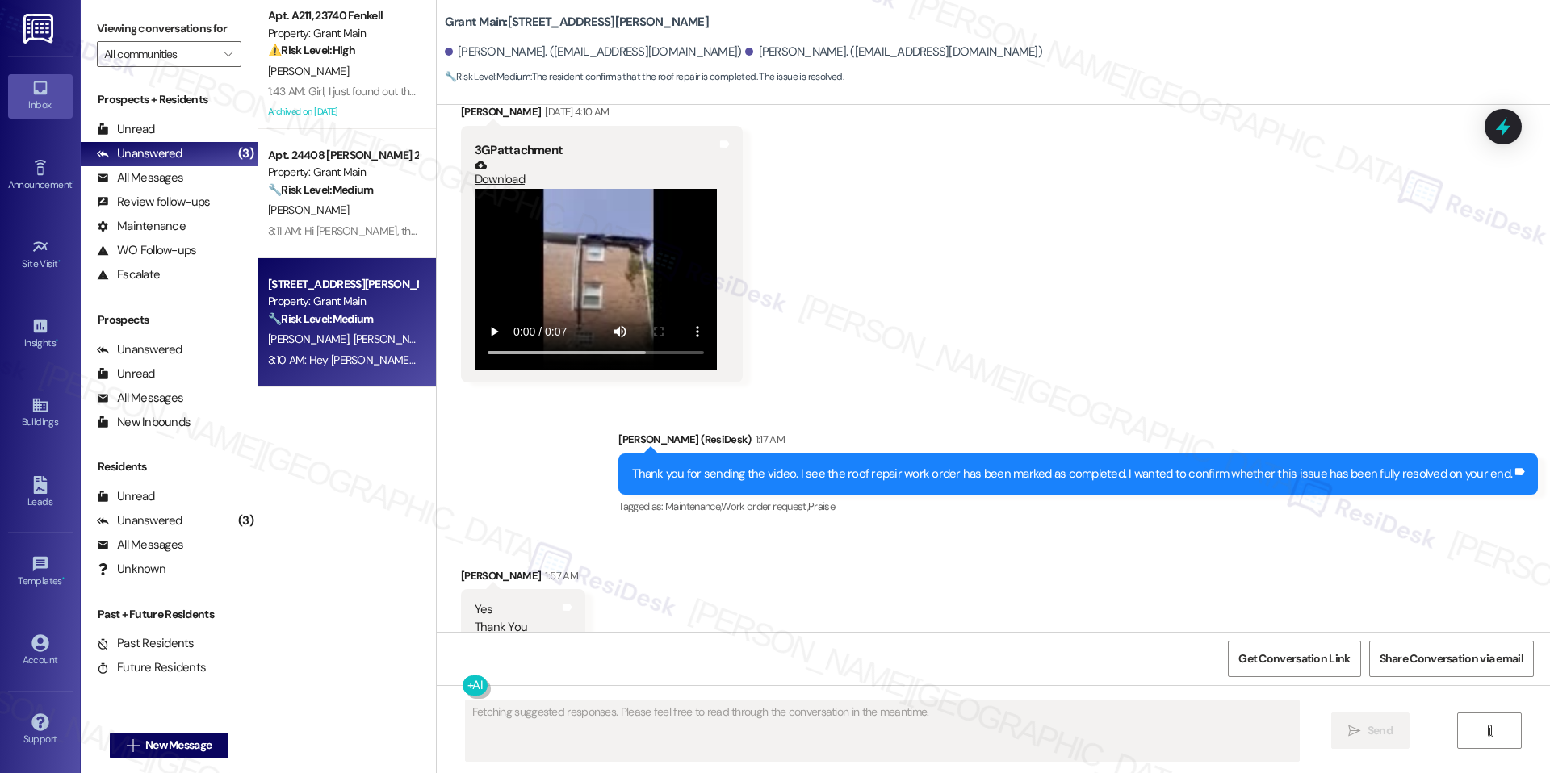
scroll to position [4956, 0]
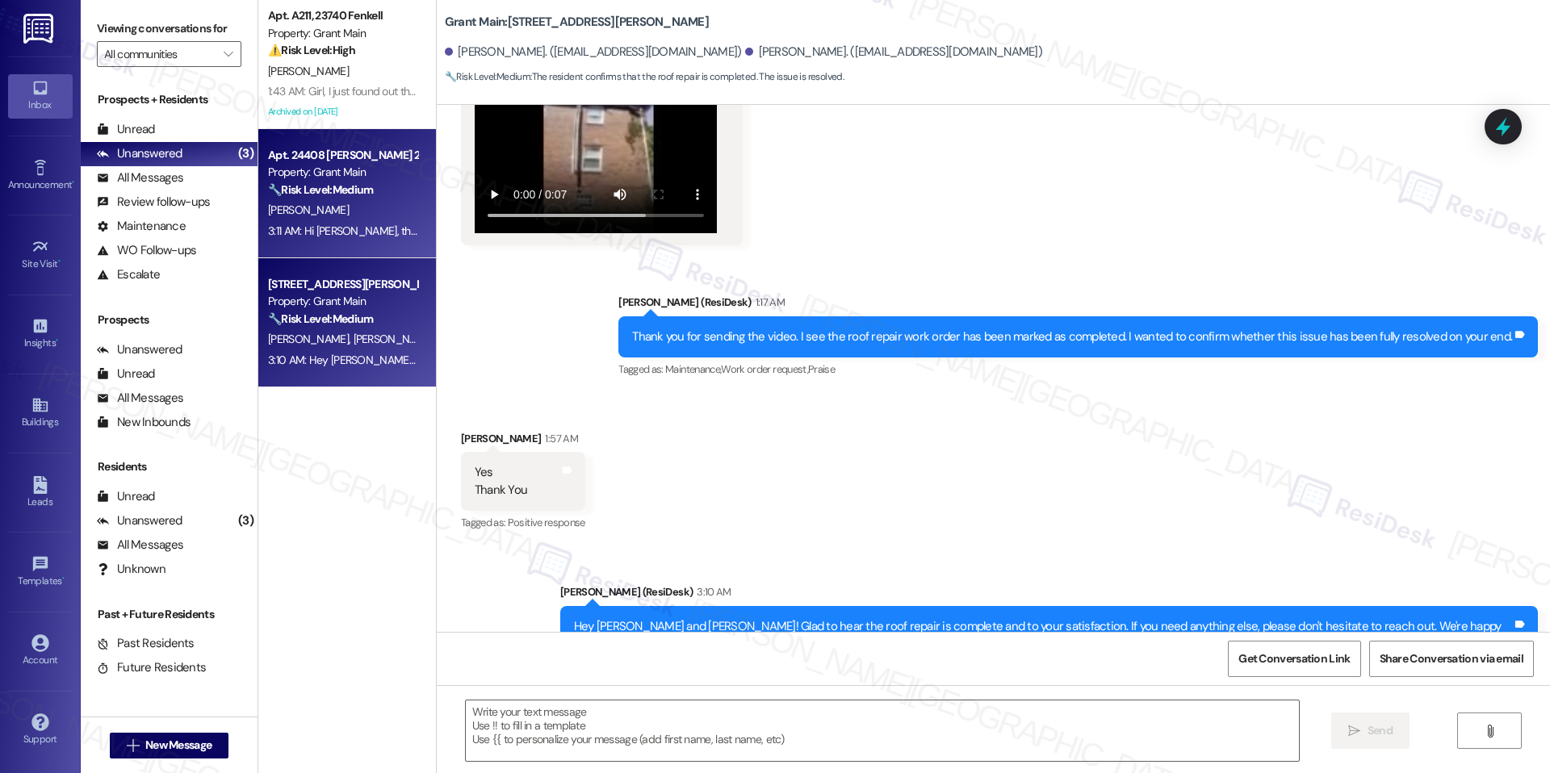
click at [377, 247] on div "Apt. 24408 Lambrecht 2, 24408 Lambrecht 2 Property: Grant Main 🔧 Risk Level: Me…" at bounding box center [347, 193] width 178 height 129
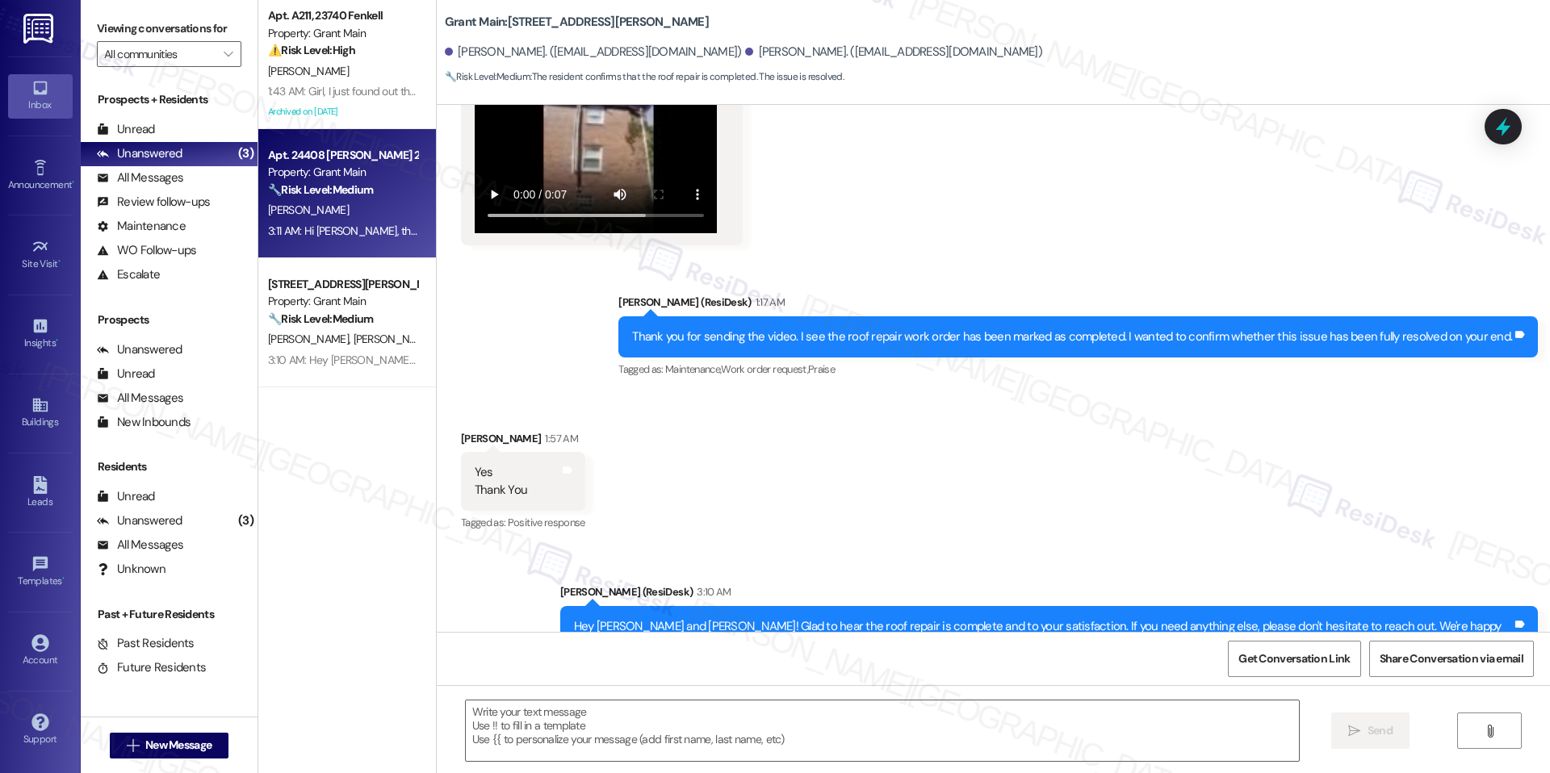
type textarea "Fetching suggested responses. Please feel free to read through the conversation…"
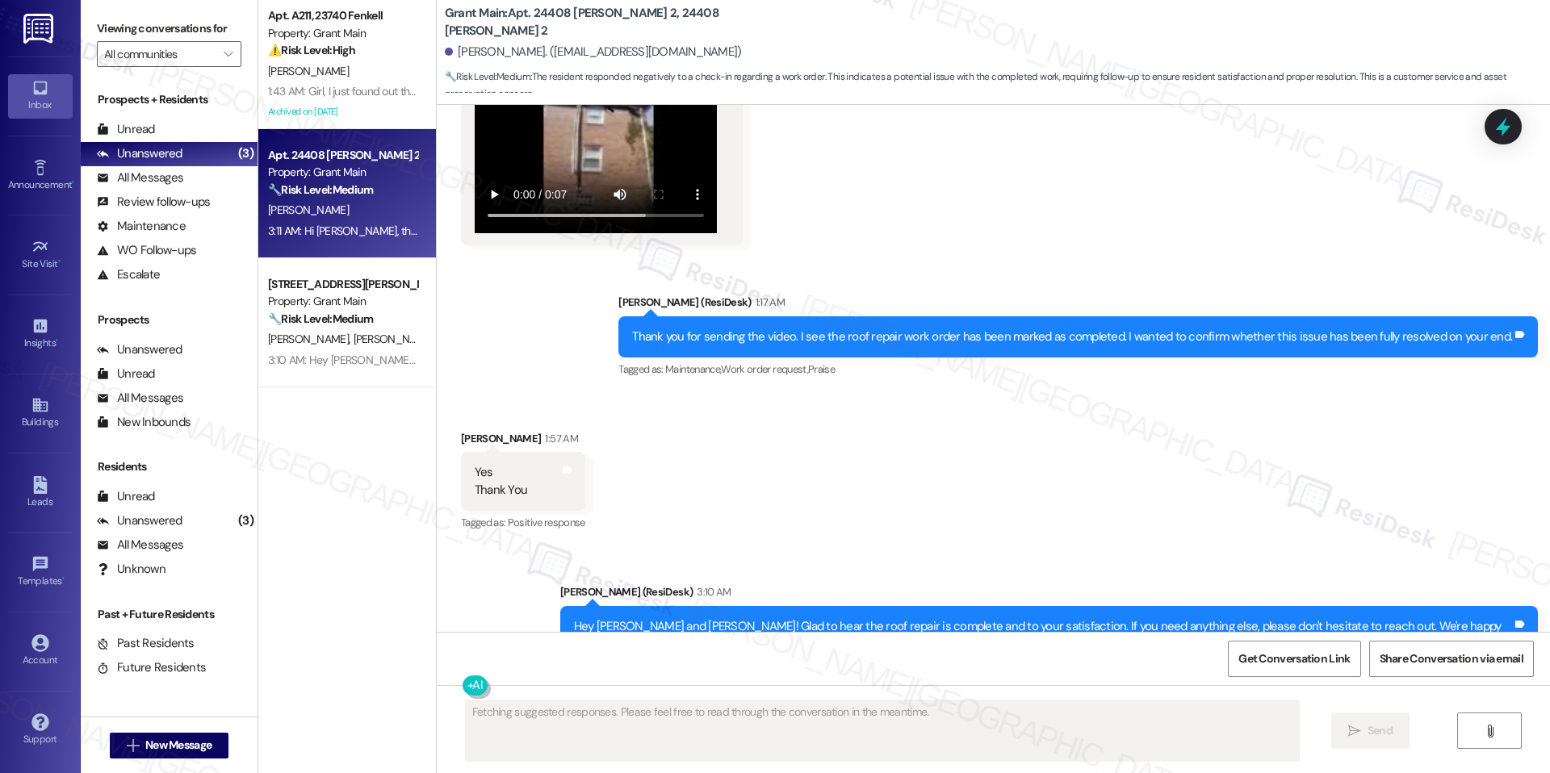
scroll to position [56, 0]
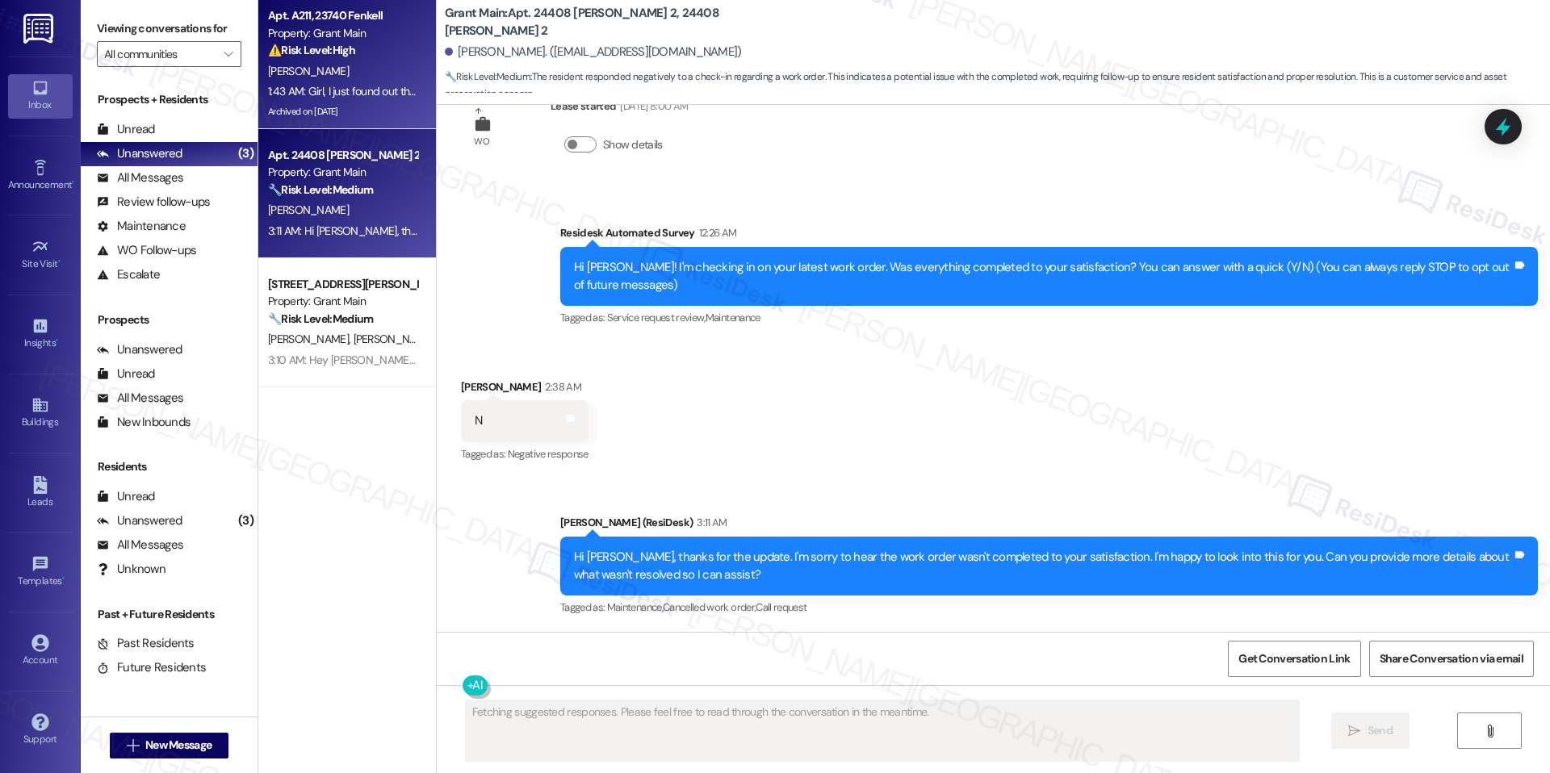
click at [368, 79] on div "K. Riley" at bounding box center [342, 71] width 153 height 20
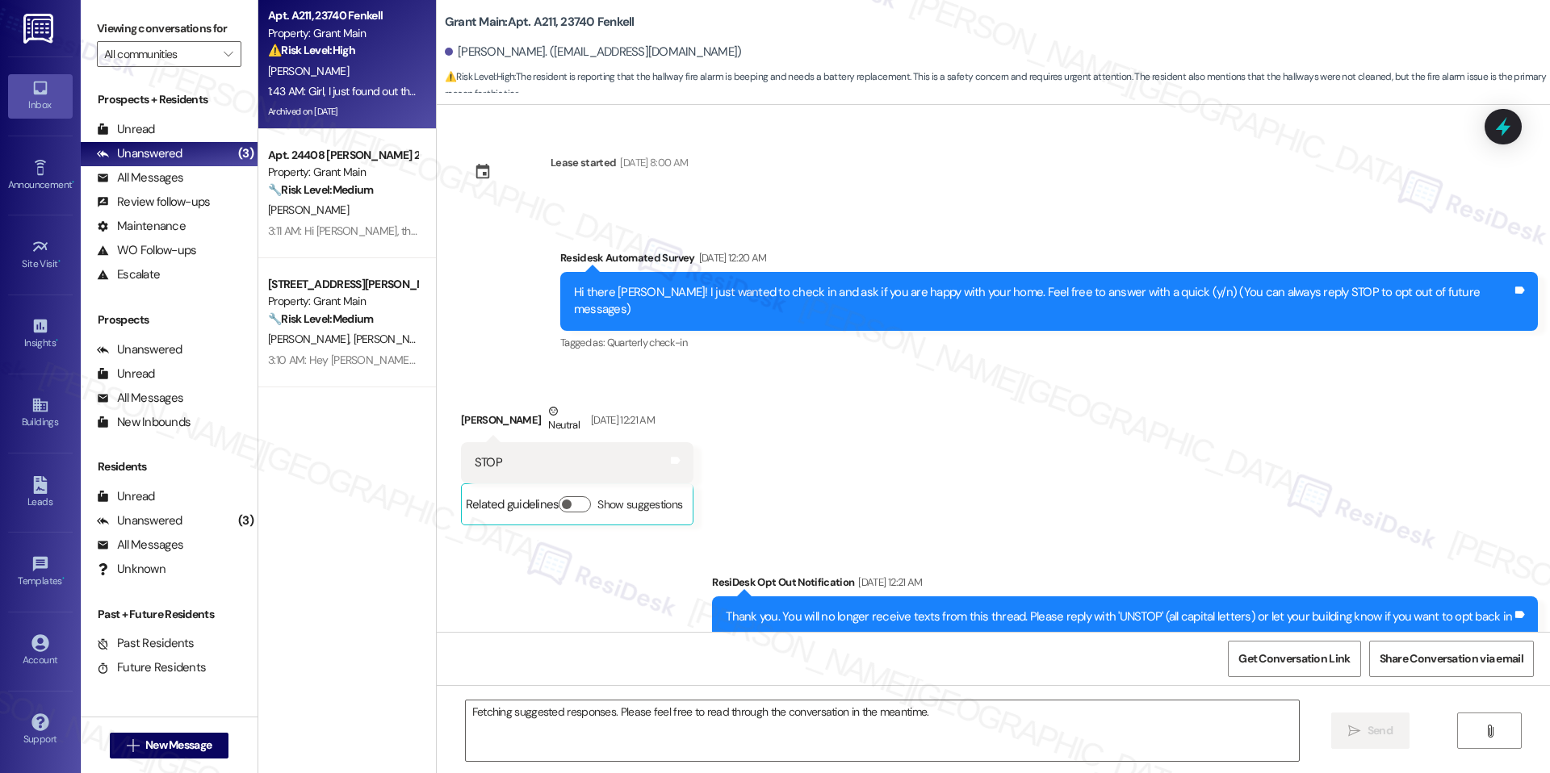
scroll to position [19828, 0]
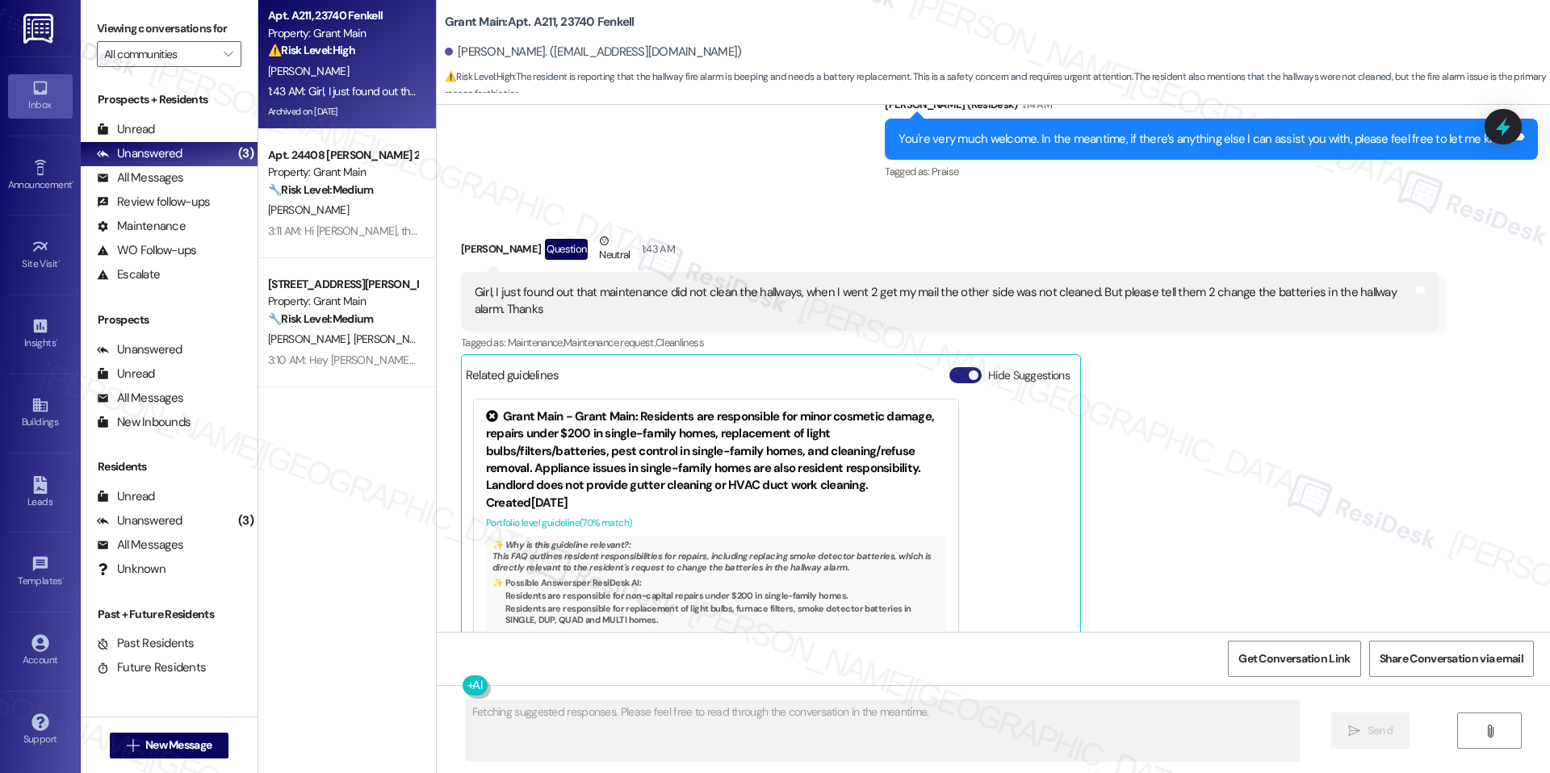
click at [969, 370] on span "button" at bounding box center [974, 375] width 10 height 10
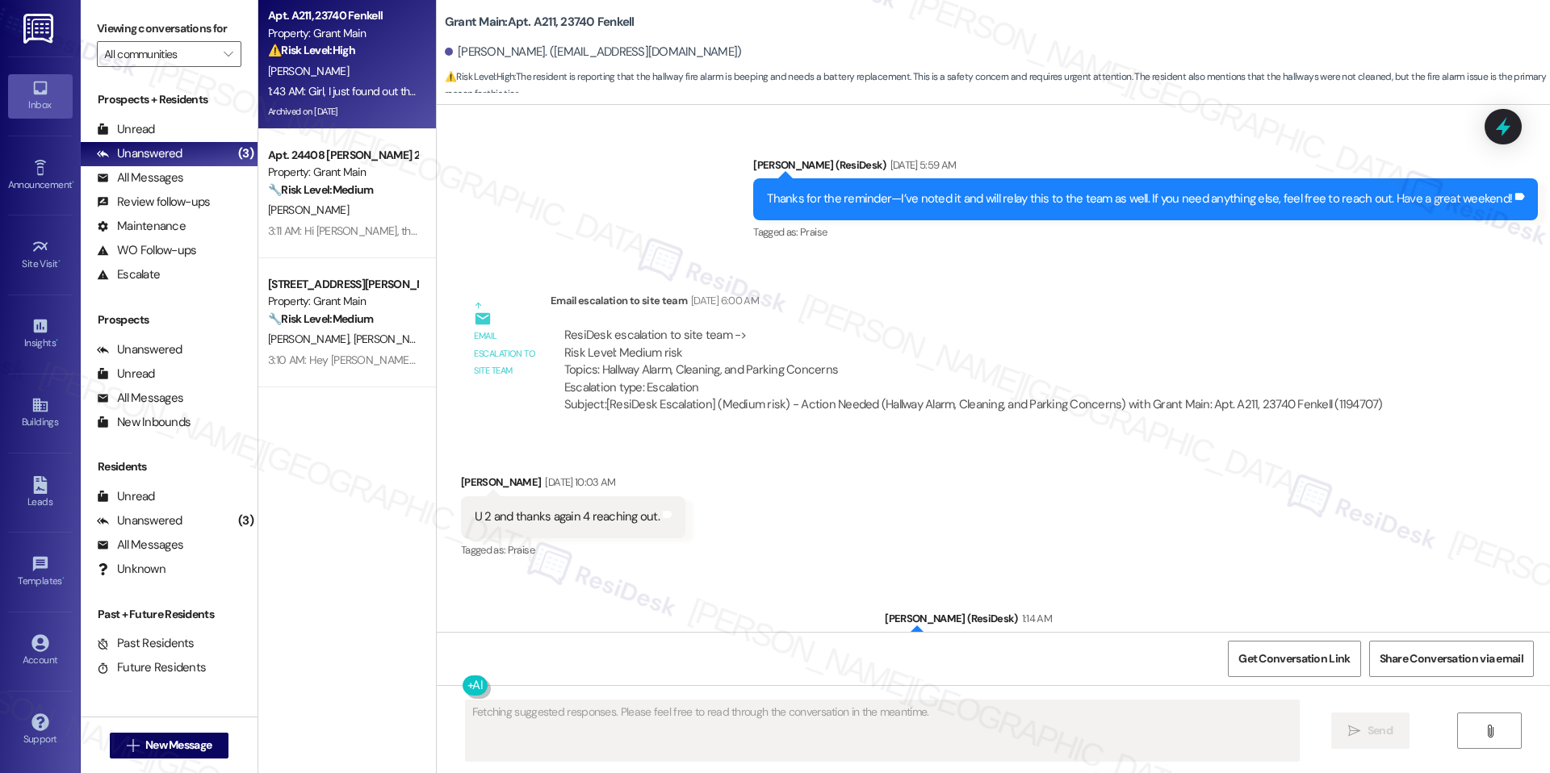
scroll to position [19117, 0]
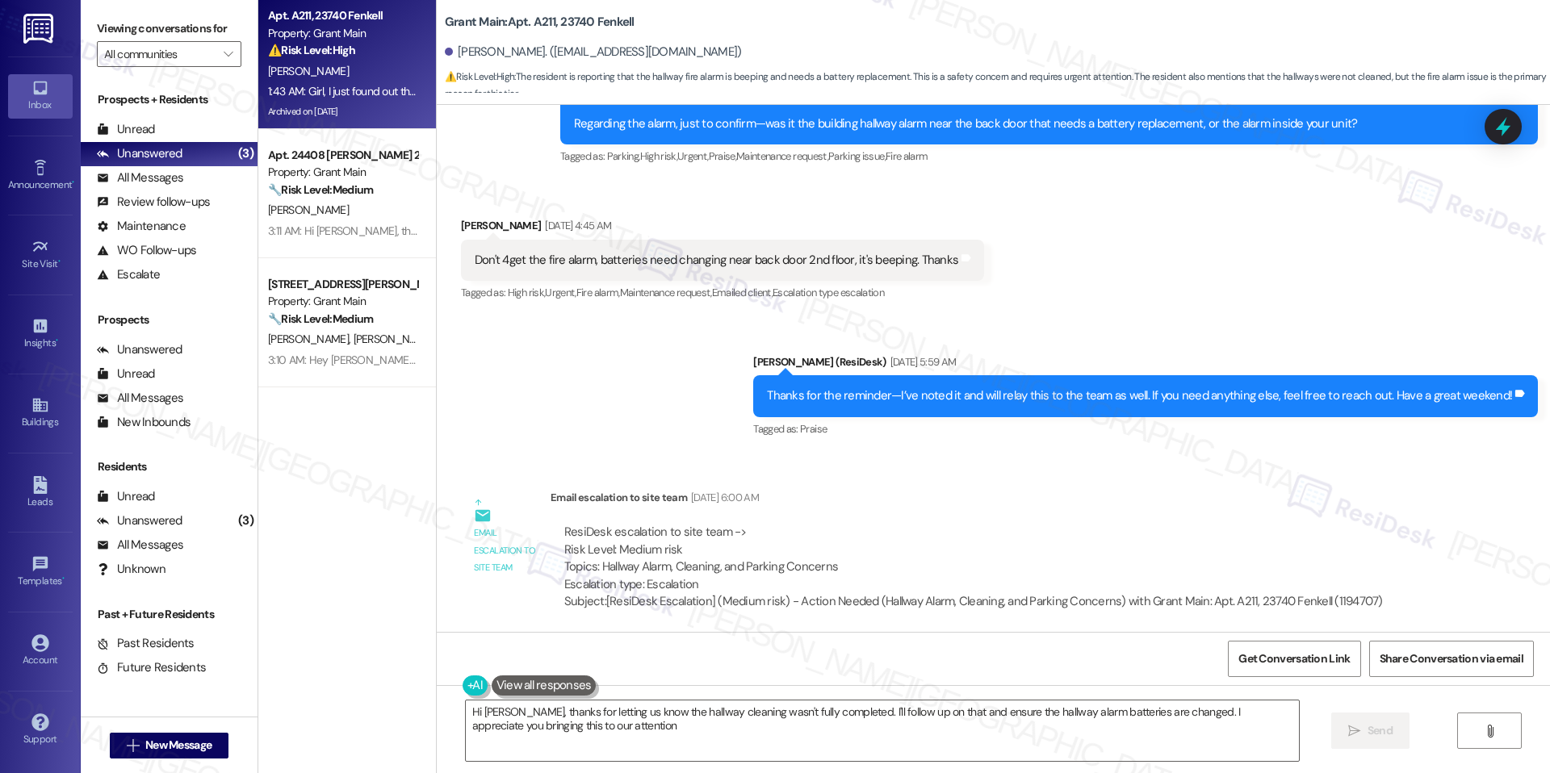
type textarea "Hi Kimberly, thanks for letting us know the hallway cleaning wasn't fully compl…"
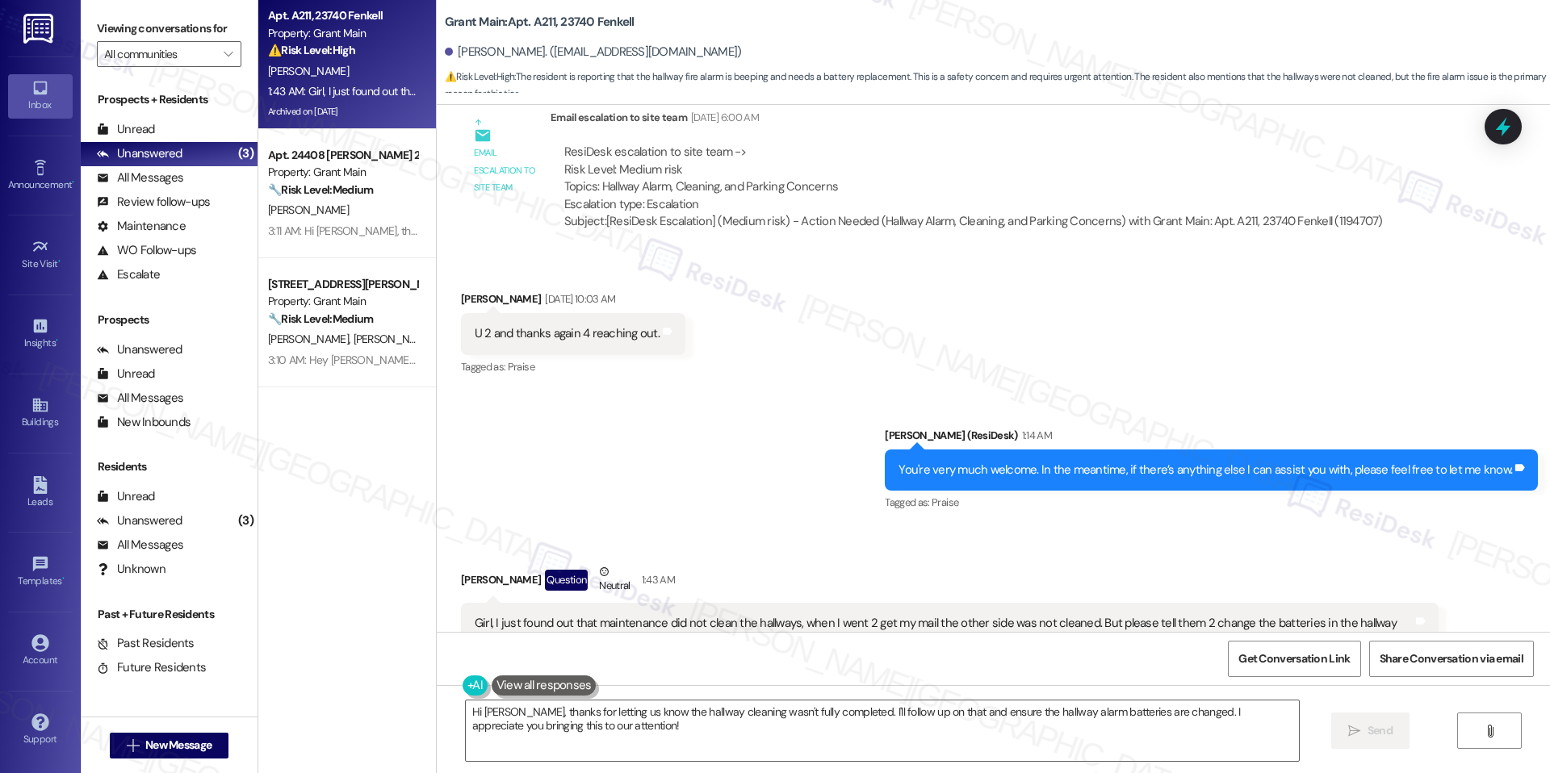
scroll to position [19518, 0]
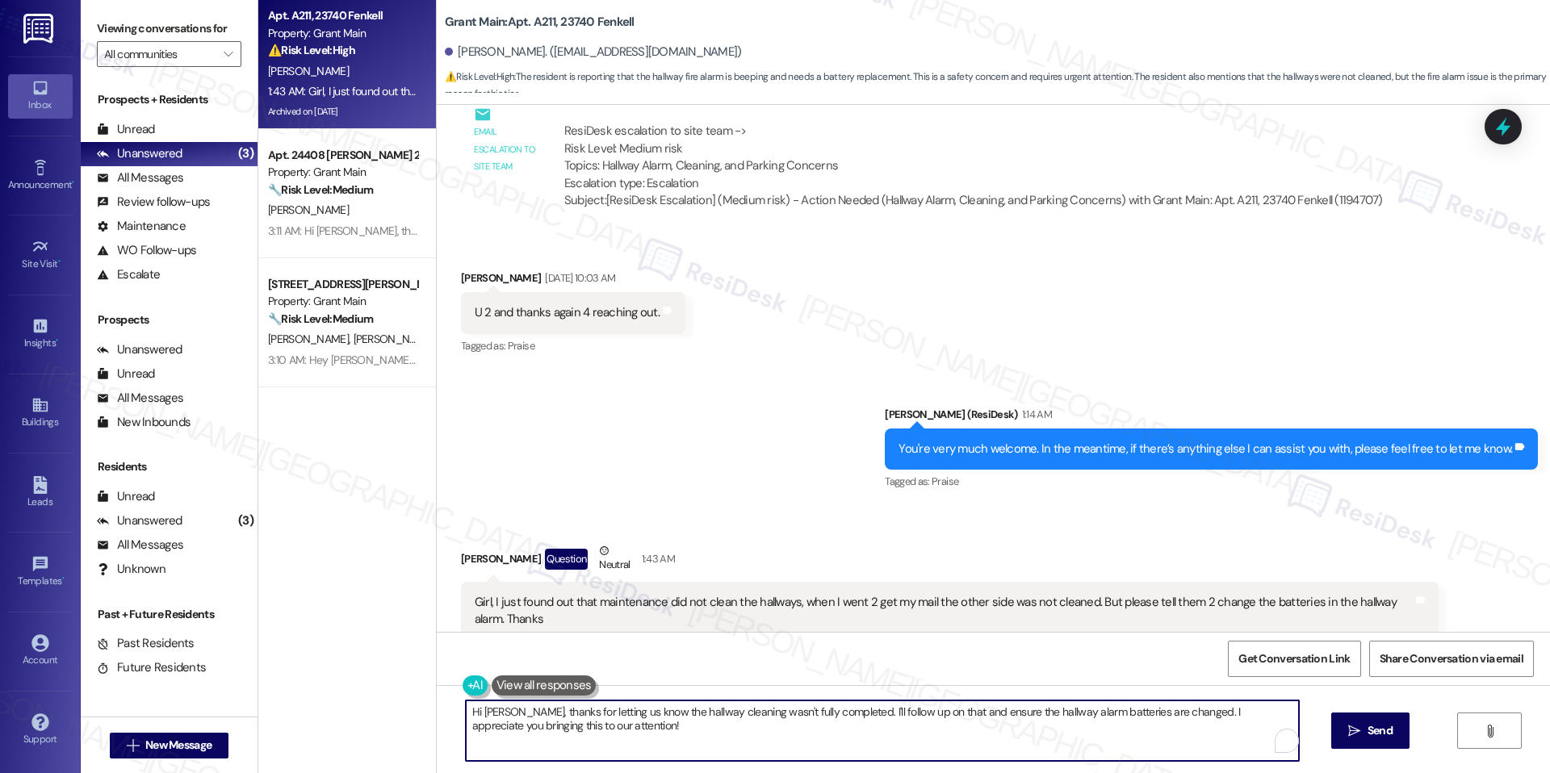
click at [703, 729] on textarea "Hi Kimberly, thanks for letting us know the hallway cleaning wasn't fully compl…" at bounding box center [882, 731] width 833 height 61
click at [1328, 739] on button " Send" at bounding box center [1355, 731] width 78 height 36
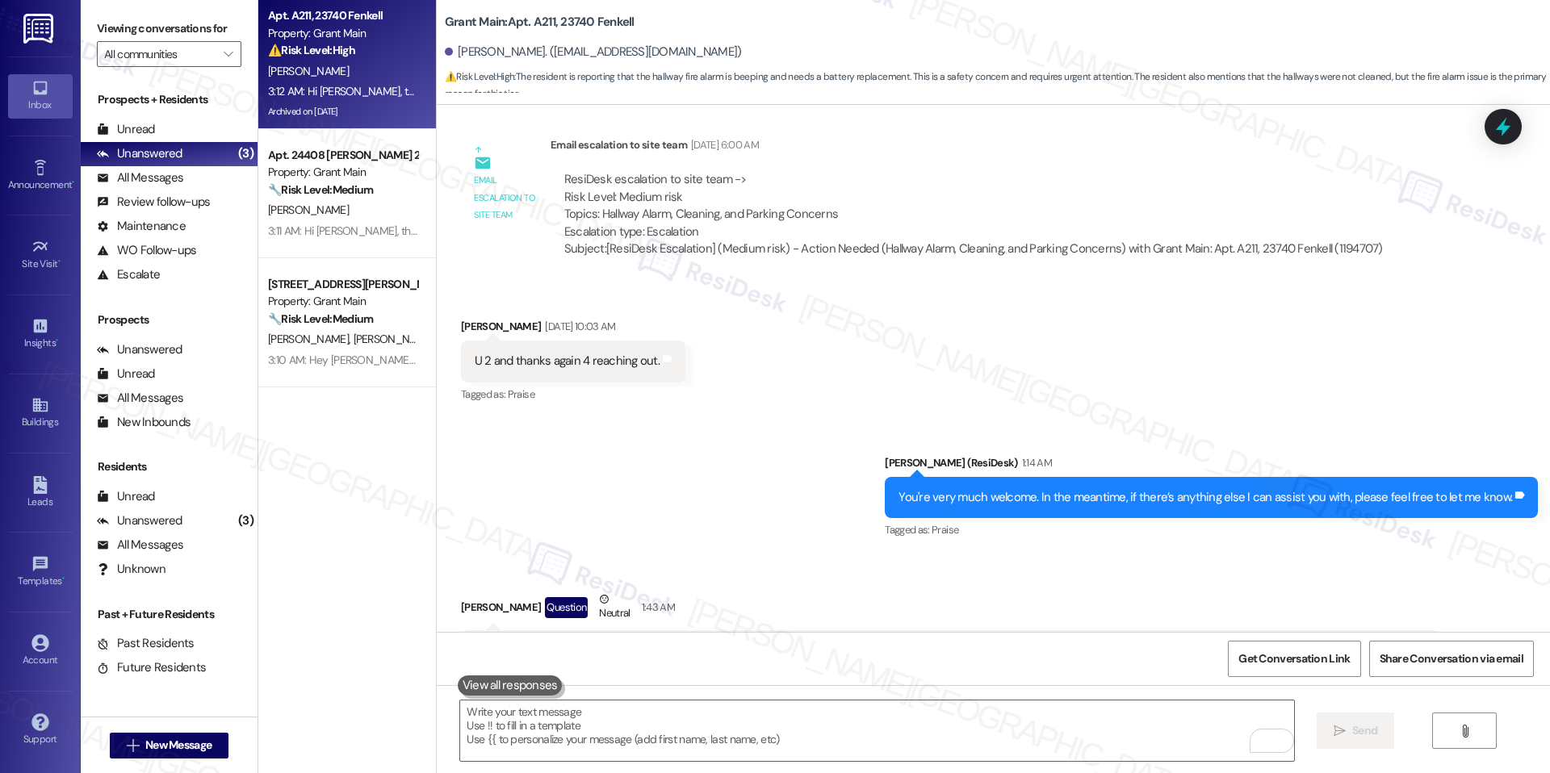
scroll to position [19648, 0]
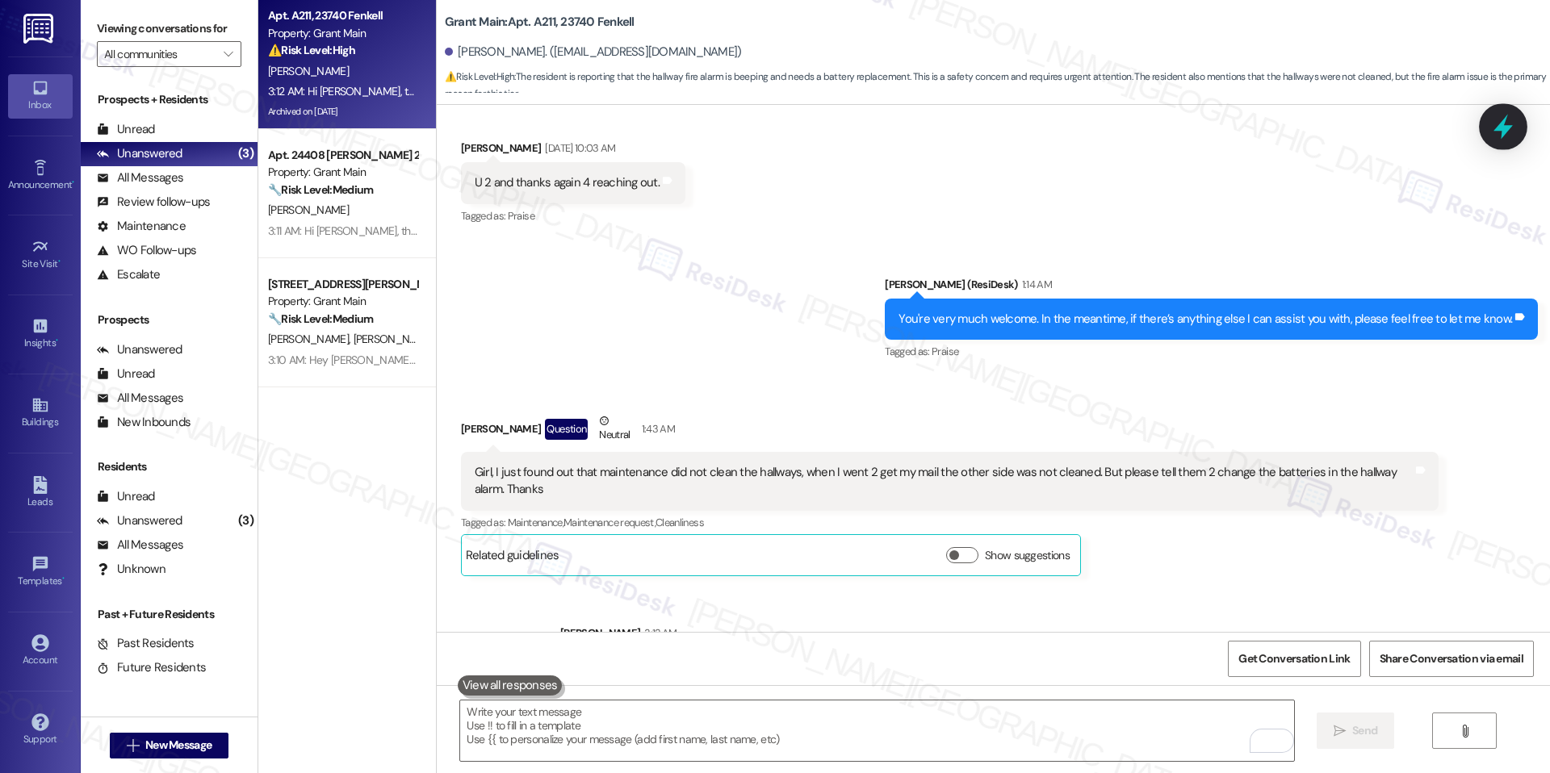
click at [1492, 123] on icon at bounding box center [1502, 126] width 27 height 27
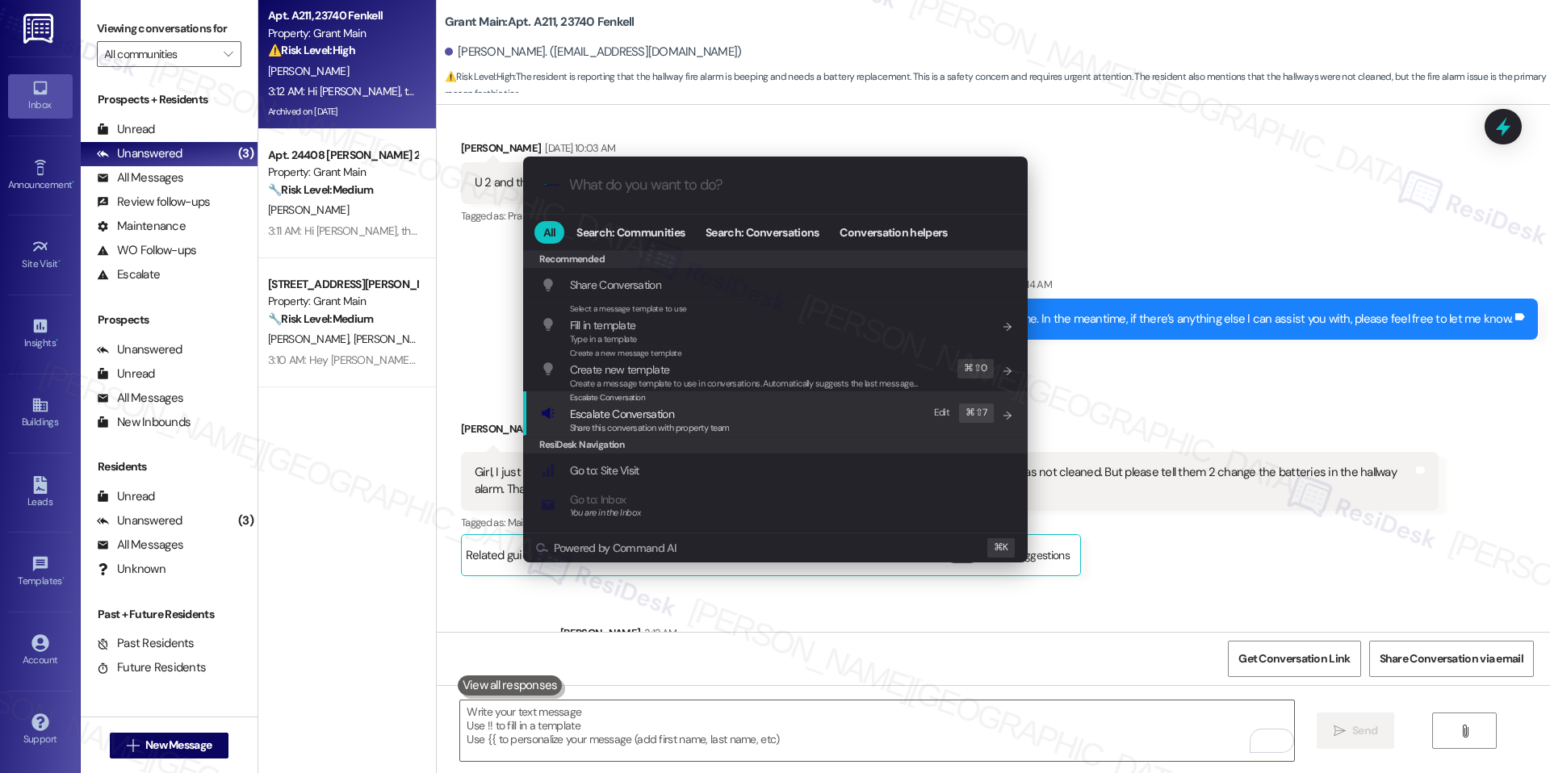
click at [639, 428] on span "Share this conversation with property team" at bounding box center [650, 427] width 160 height 11
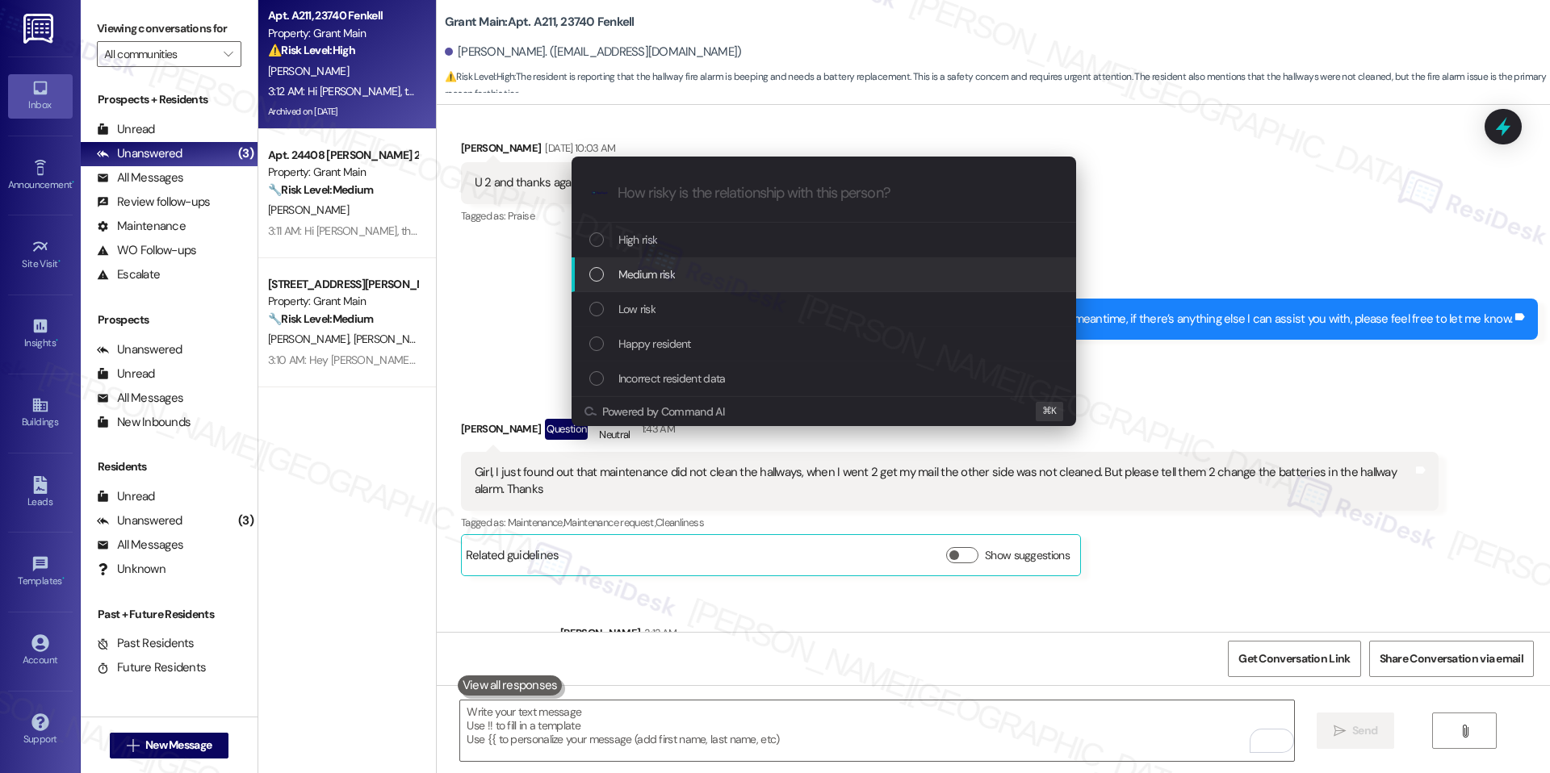
click at [694, 266] on div "Medium risk" at bounding box center [825, 275] width 472 height 18
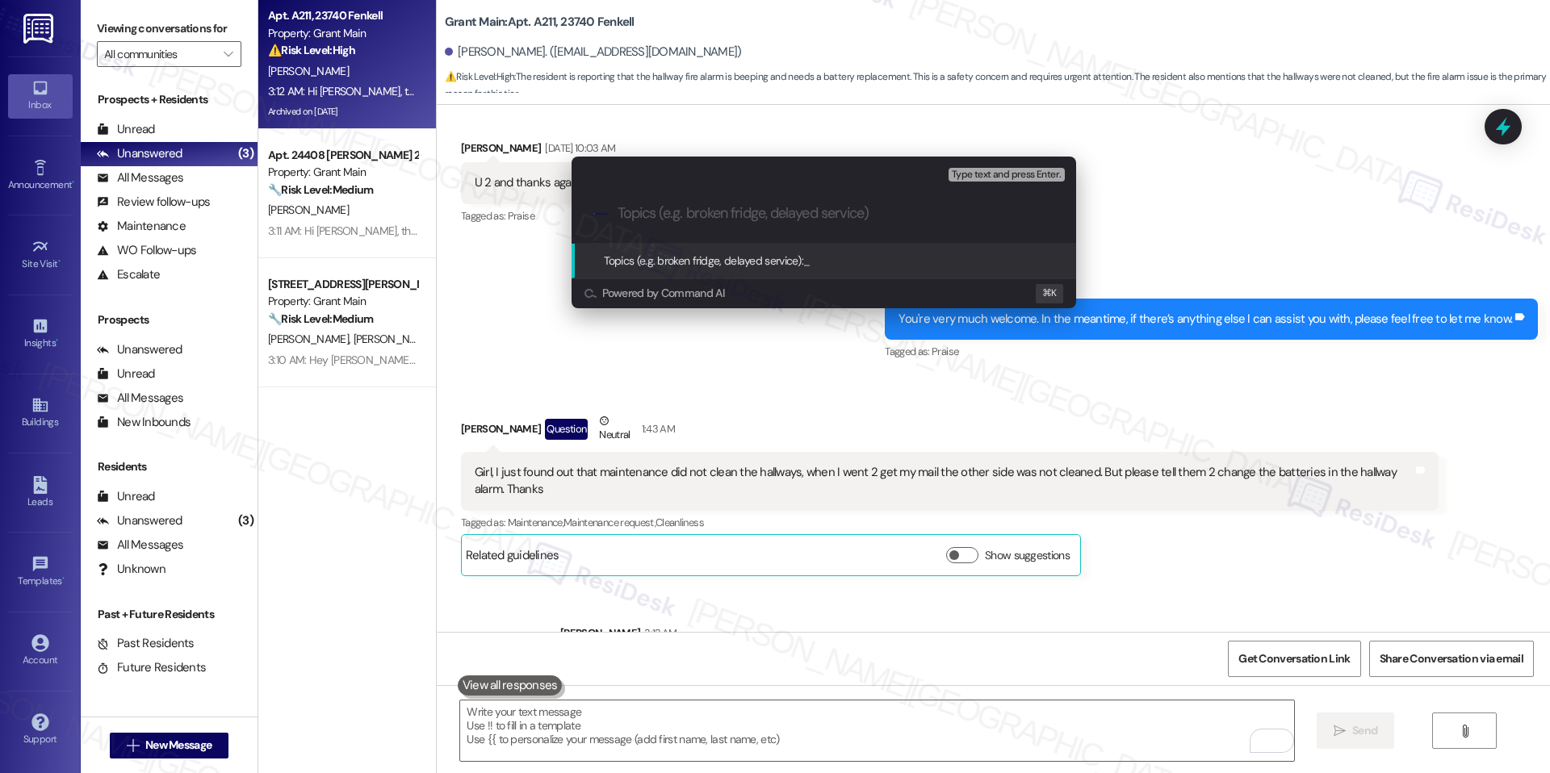
paste input "Hallway Cleaning Incomplete & Hallway Alarm Batteries"
type input "Hallway Cleaning Incomplete & Hallway Alarm Batteries"
click at [878, 261] on span "Hallway Cleaning Incomplete & Hallway Alarm Batteries" at bounding box center [932, 260] width 259 height 15
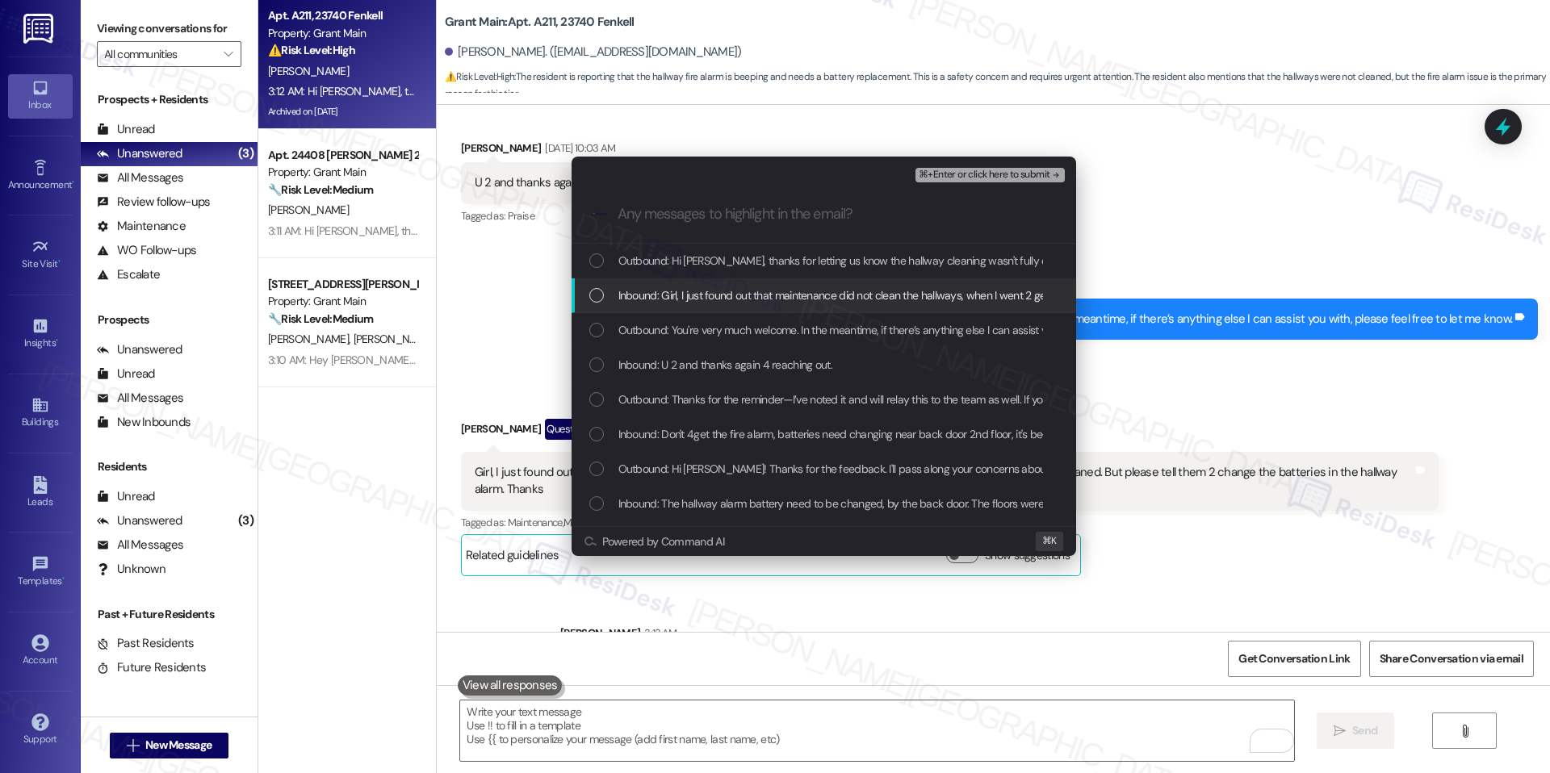
click at [784, 300] on span "Inbound: Girl, I just found out that maintenance did not clean the hallways, wh…" at bounding box center [1096, 296] width 957 height 18
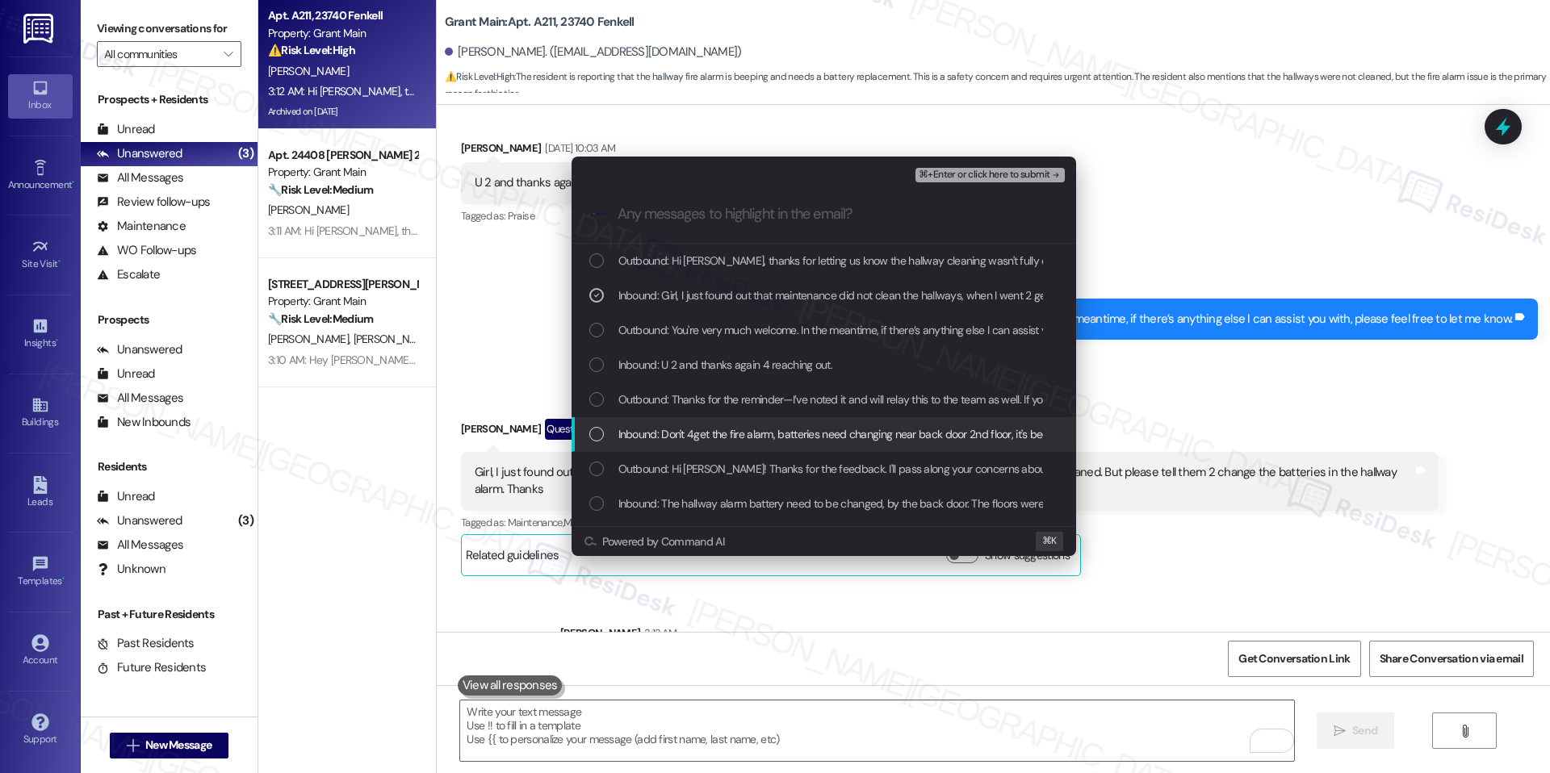
click at [795, 445] on div "Inbound: Don't 4get the fire alarm, batteries need changing near back door 2nd …" at bounding box center [823, 434] width 504 height 35
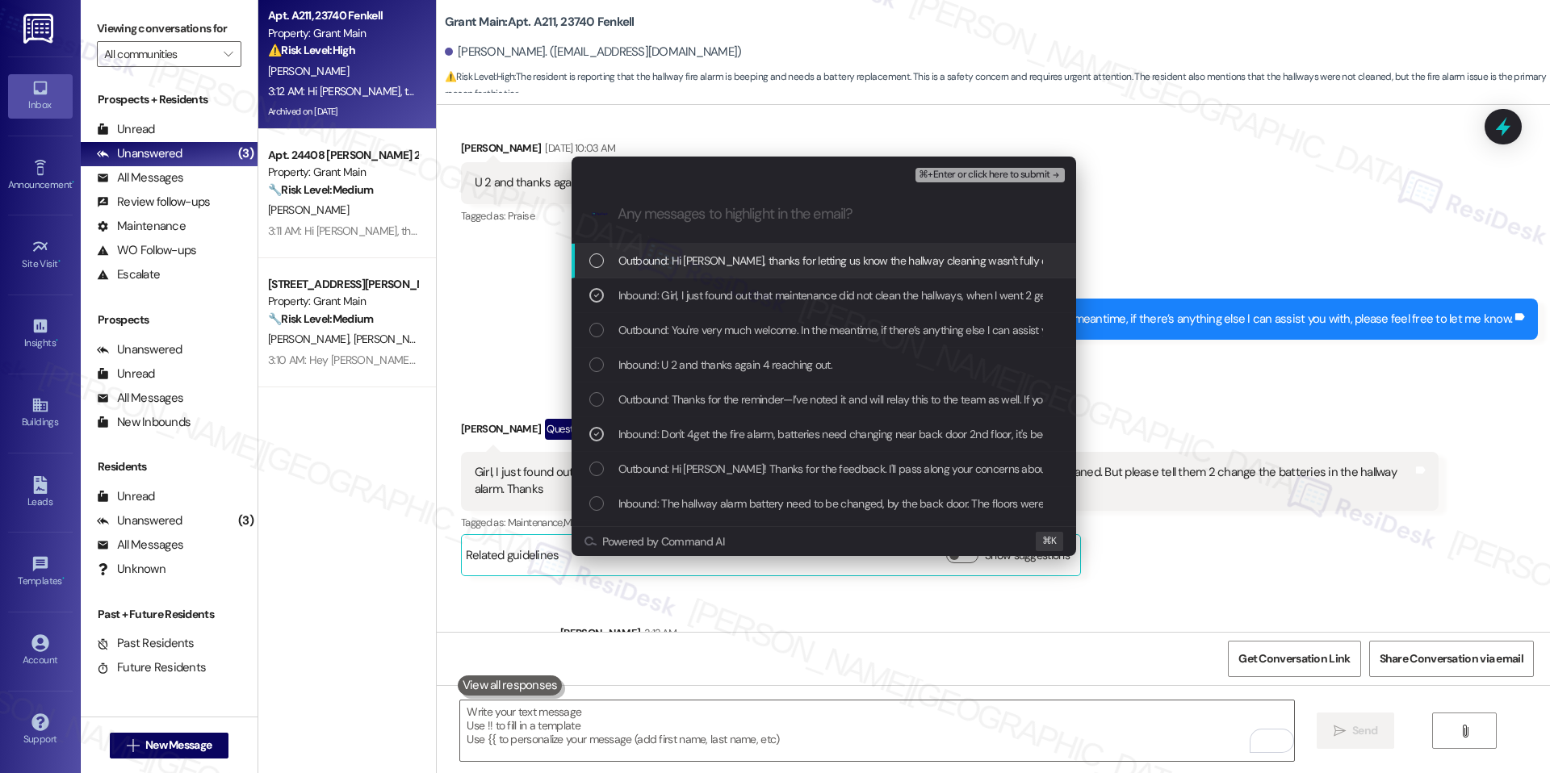
click at [1004, 175] on span "⌘+Enter or click here to submit" at bounding box center [984, 174] width 131 height 11
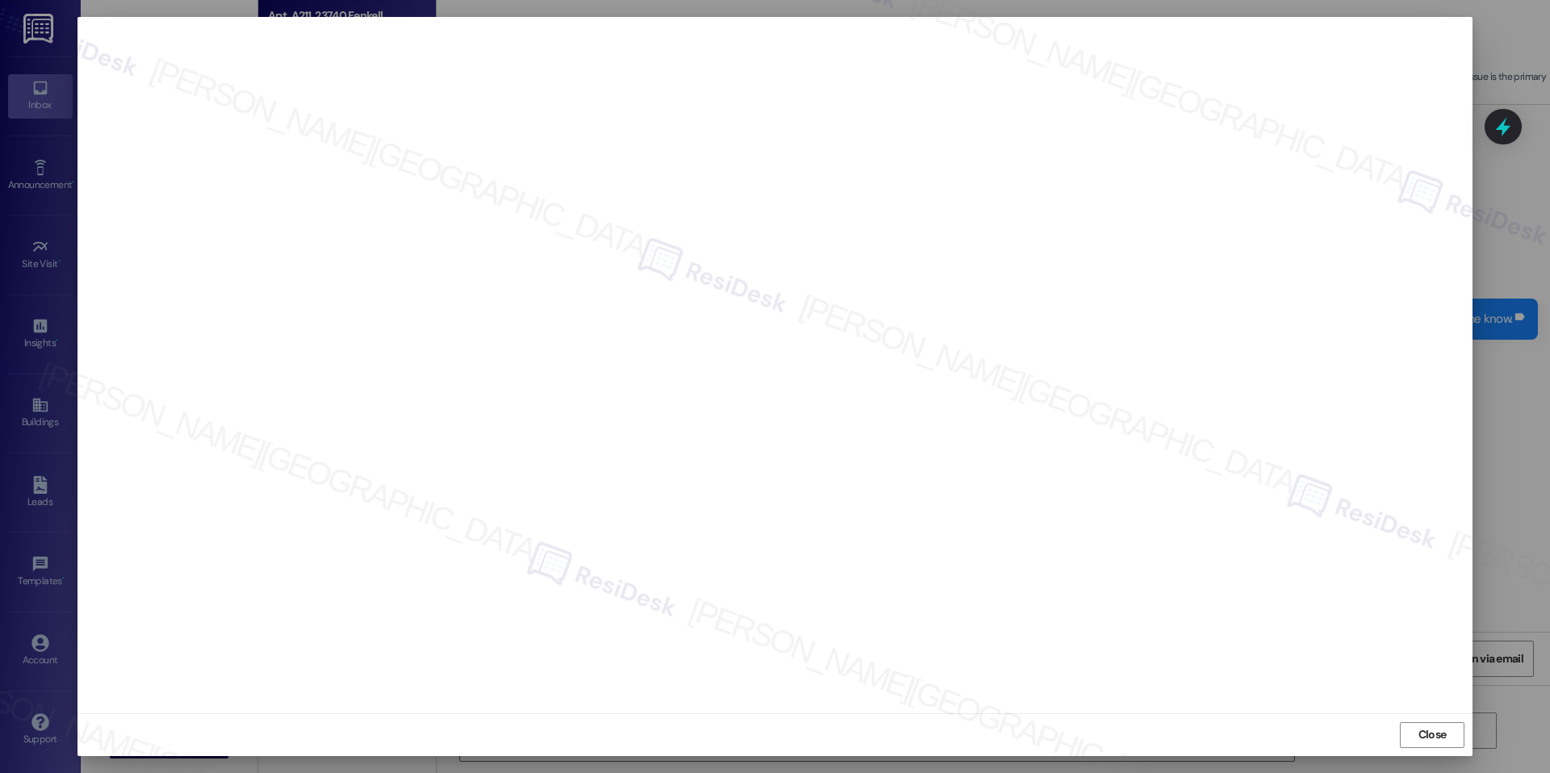
click at [1450, 717] on div "Close" at bounding box center [774, 734] width 1395 height 43
click at [1437, 737] on span "Close" at bounding box center [1432, 734] width 28 height 17
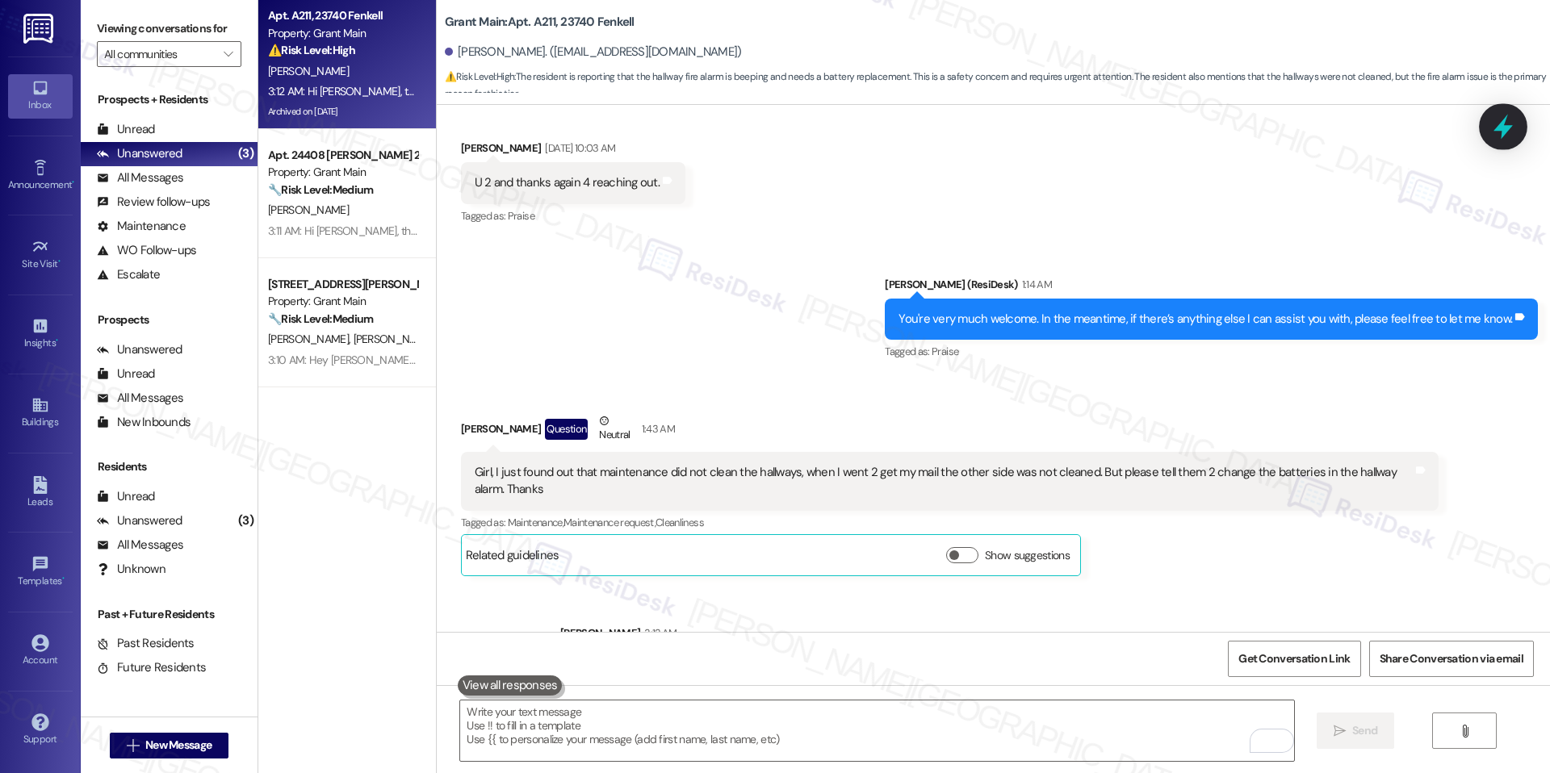
click at [1508, 132] on icon at bounding box center [1502, 126] width 27 height 27
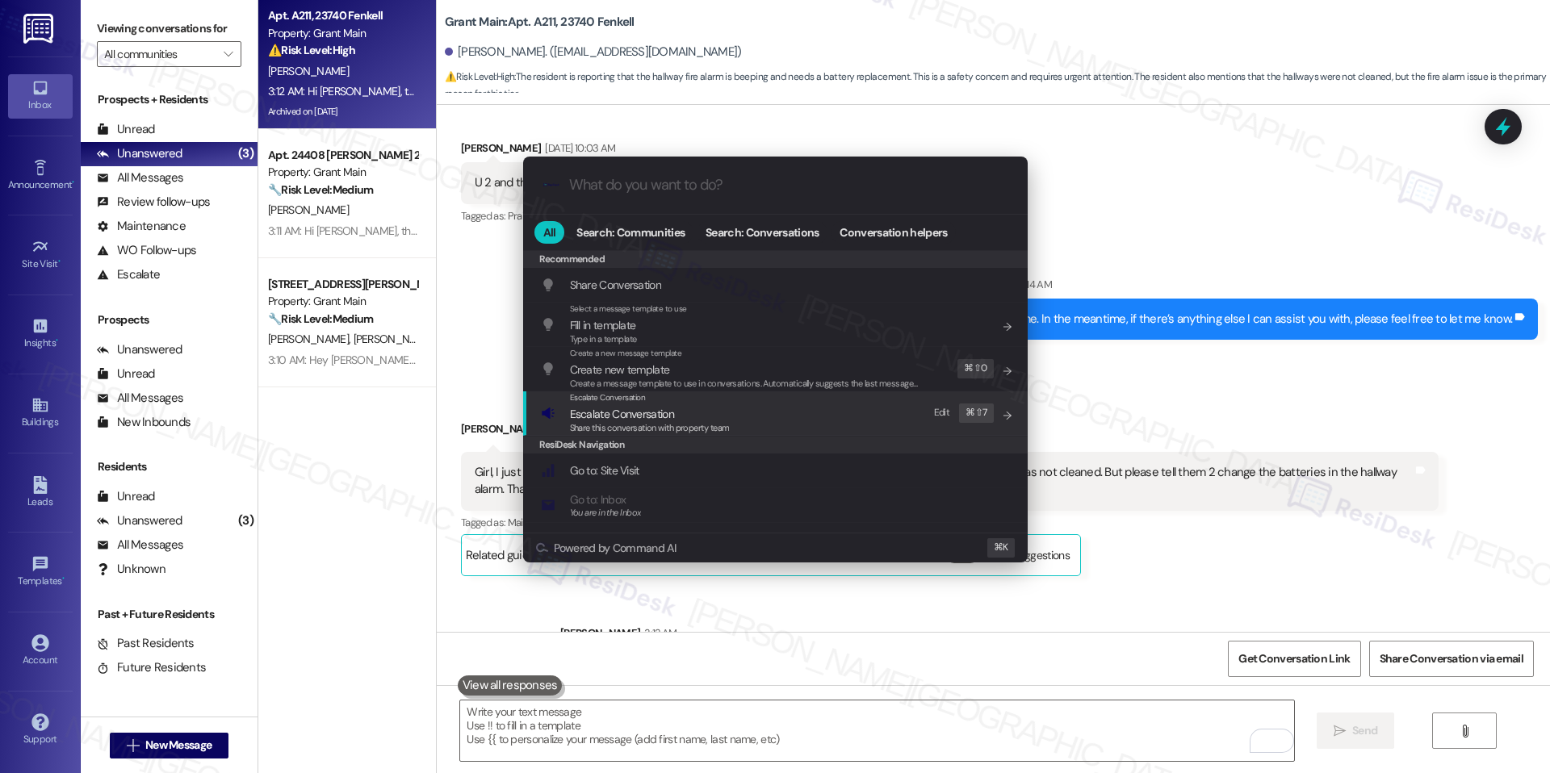
click at [616, 416] on span "Escalate Conversation" at bounding box center [622, 414] width 104 height 15
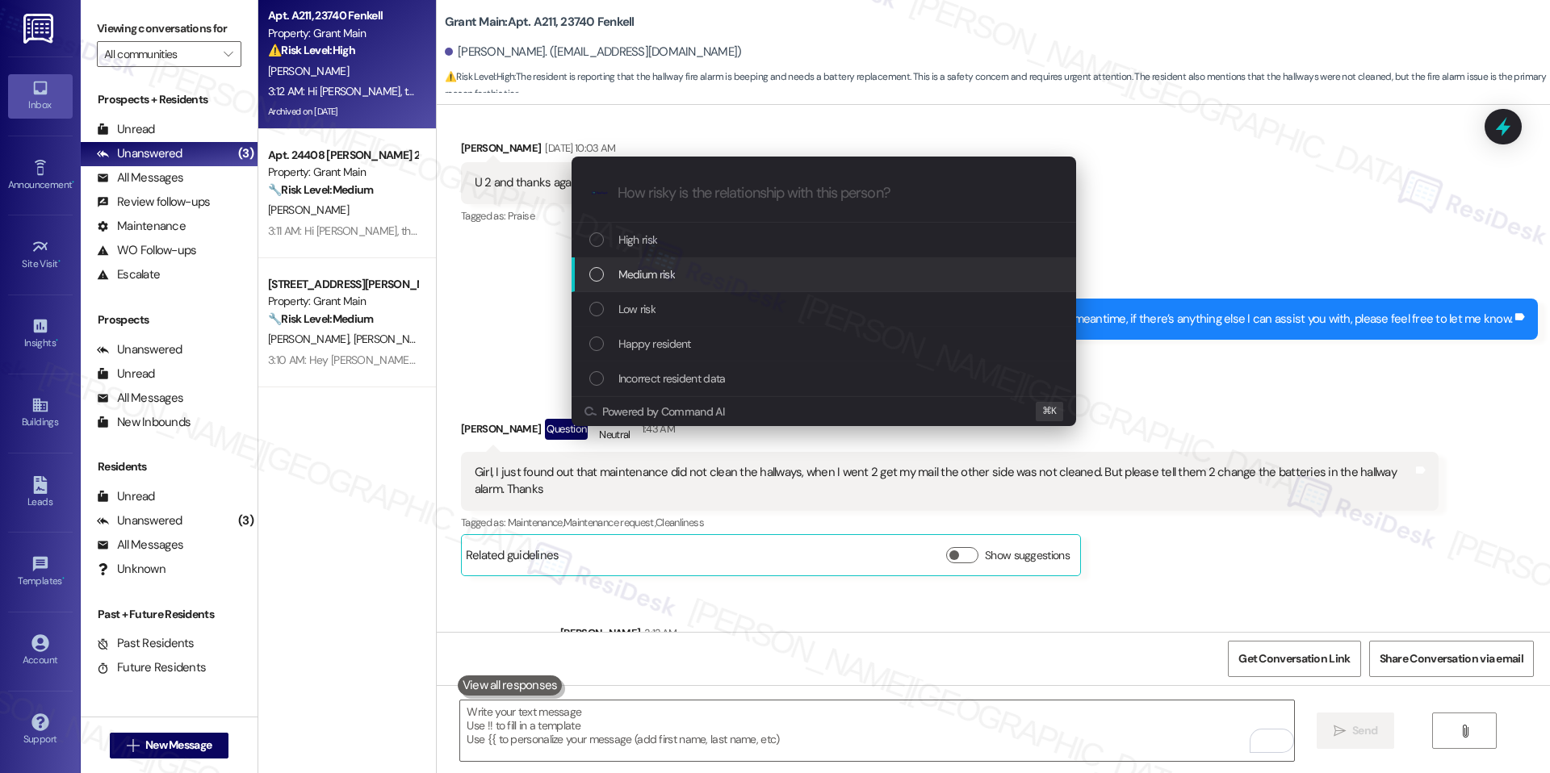
click at [660, 278] on span "Medium risk" at bounding box center [646, 275] width 56 height 18
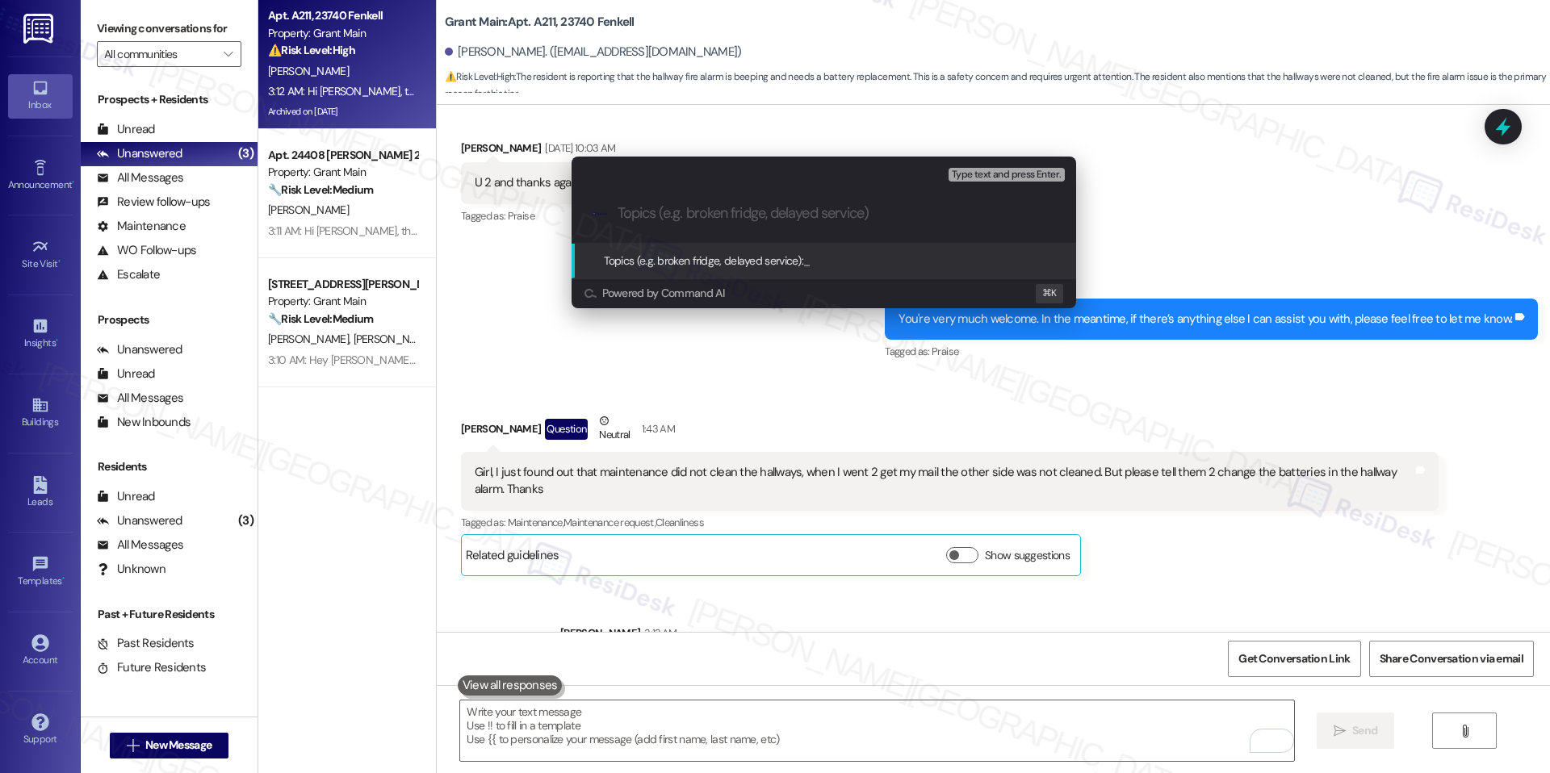
click at [726, 216] on input "Topics (e.g. broken fridge, delayed service)" at bounding box center [836, 213] width 438 height 17
paste input "Hallway Cleaning Incomplete & Hallway Alarm Batteries"
type input "Hallway Cleaning Incomplete & Hallway Alarm Batteries"
click at [817, 256] on span "Hallway Cleaning Incomplete & Hallway Alarm Batteries" at bounding box center [932, 260] width 259 height 15
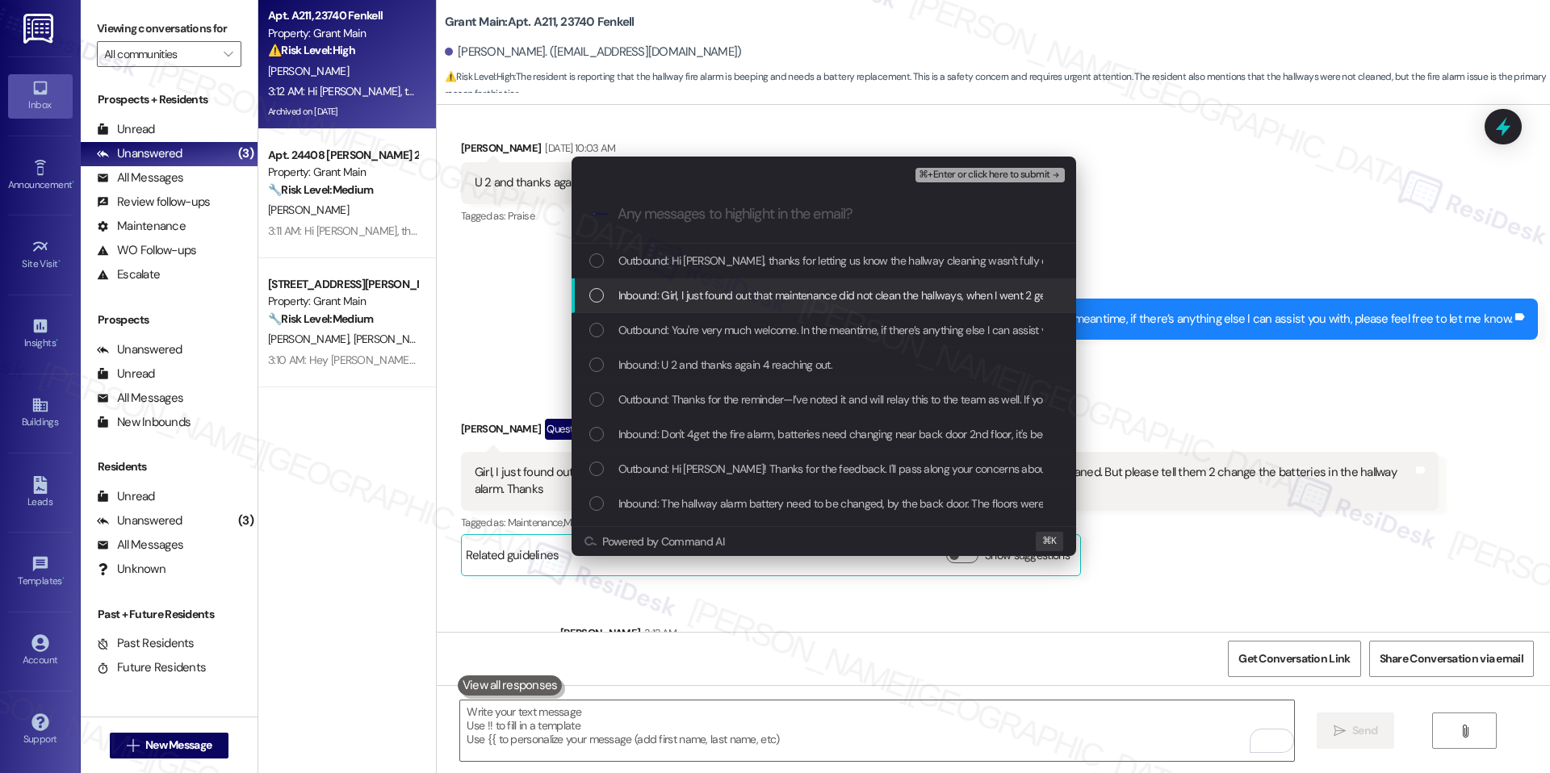
click at [641, 294] on span "Inbound: Girl, I just found out that maintenance did not clean the hallways, wh…" at bounding box center [1096, 296] width 957 height 18
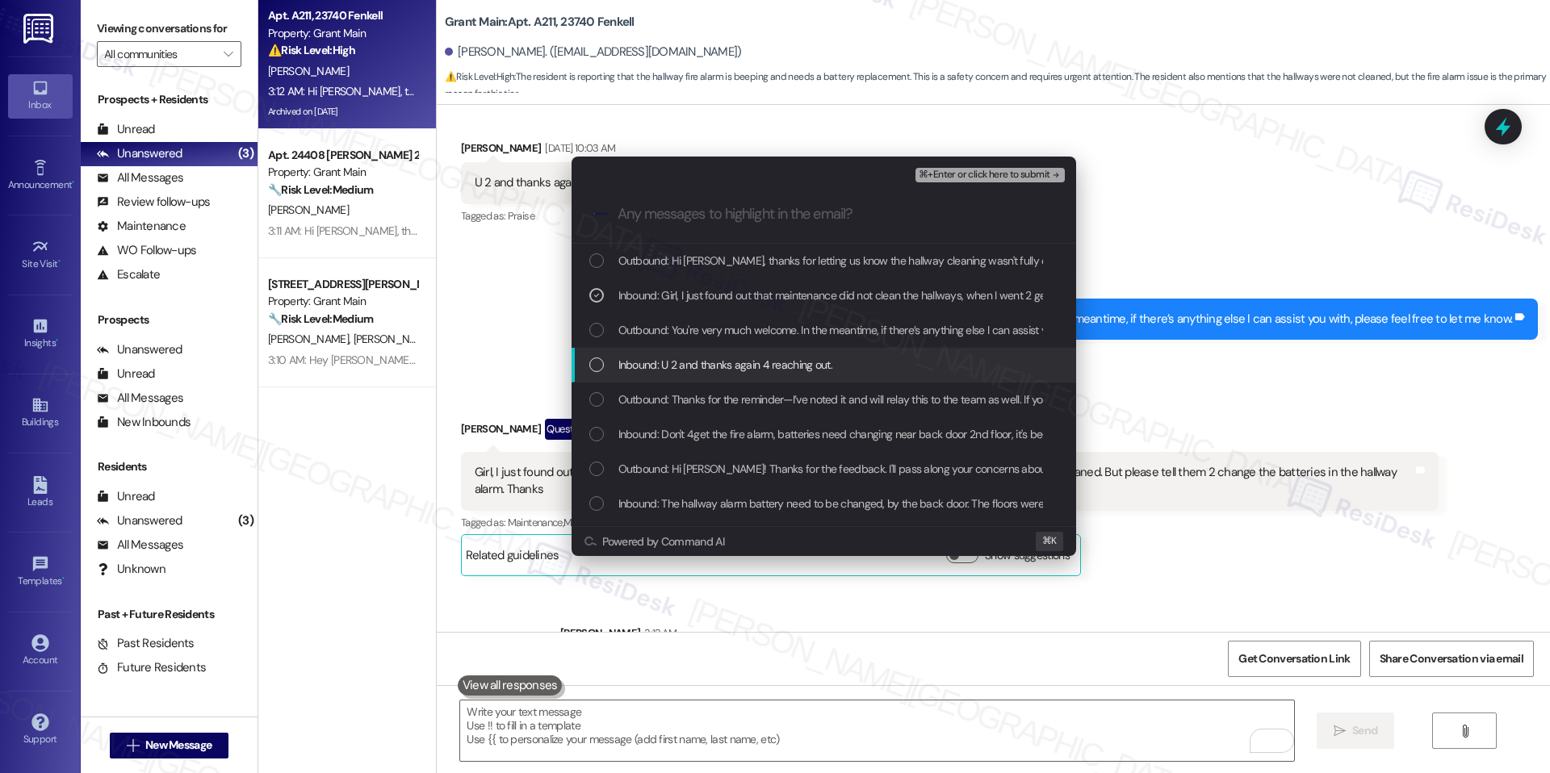
click at [634, 359] on span "Inbound: U 2 and thanks again 4 reaching out." at bounding box center [725, 365] width 215 height 18
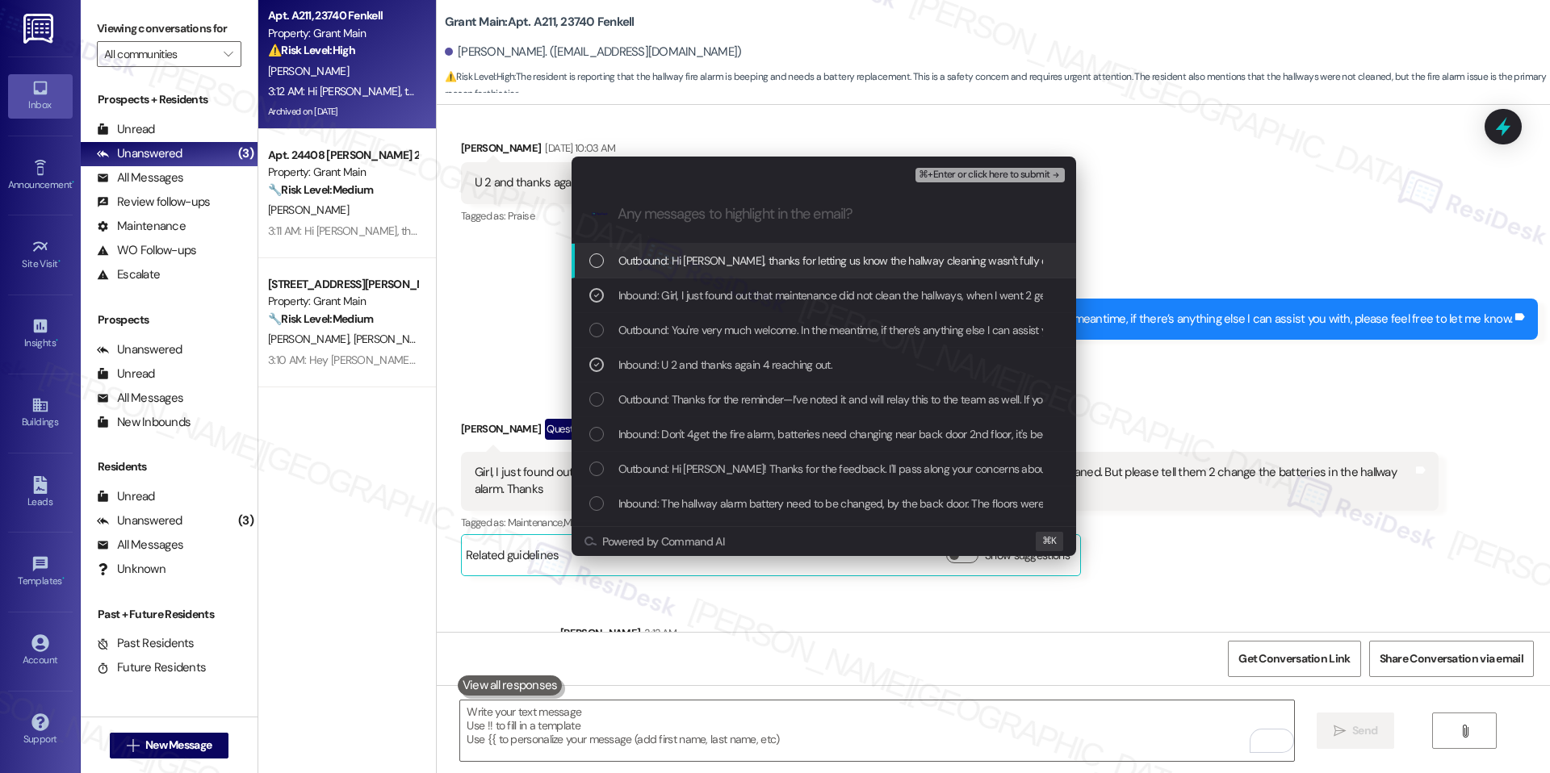
click at [981, 169] on span "⌘+Enter or click here to submit" at bounding box center [984, 174] width 131 height 11
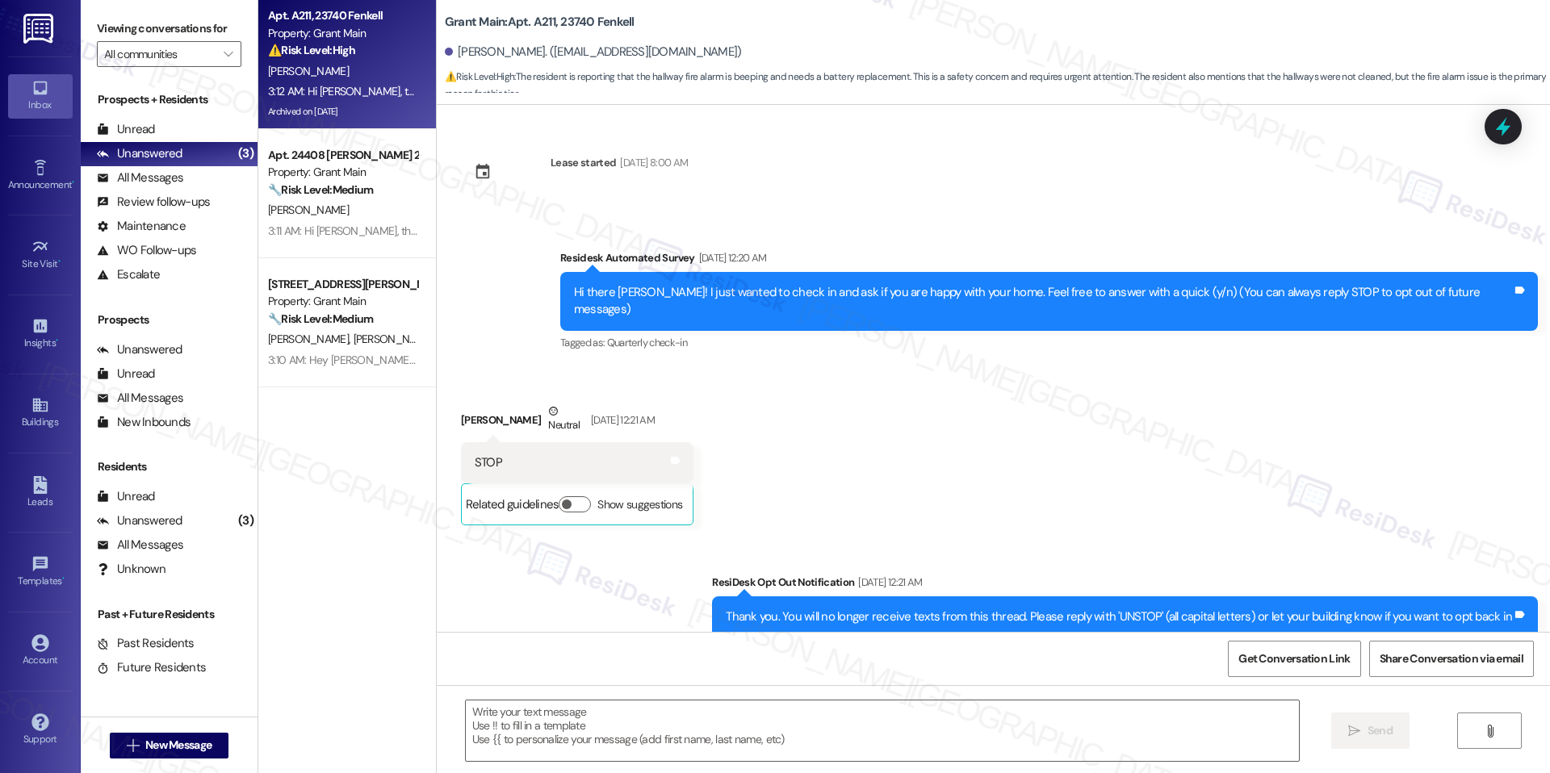
scroll to position [19827, 0]
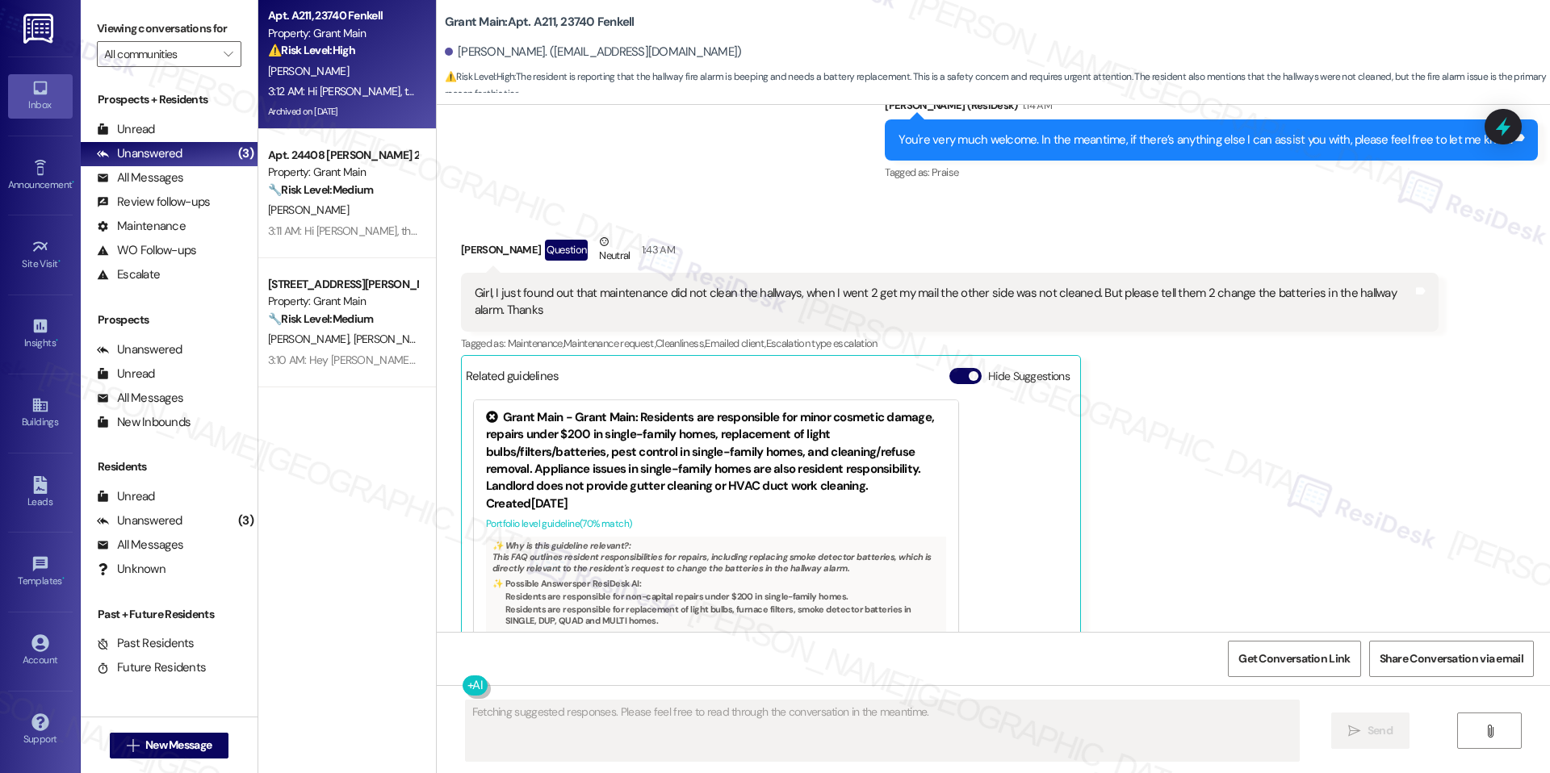
click at [949, 368] on button "Hide Suggestions" at bounding box center [965, 376] width 32 height 16
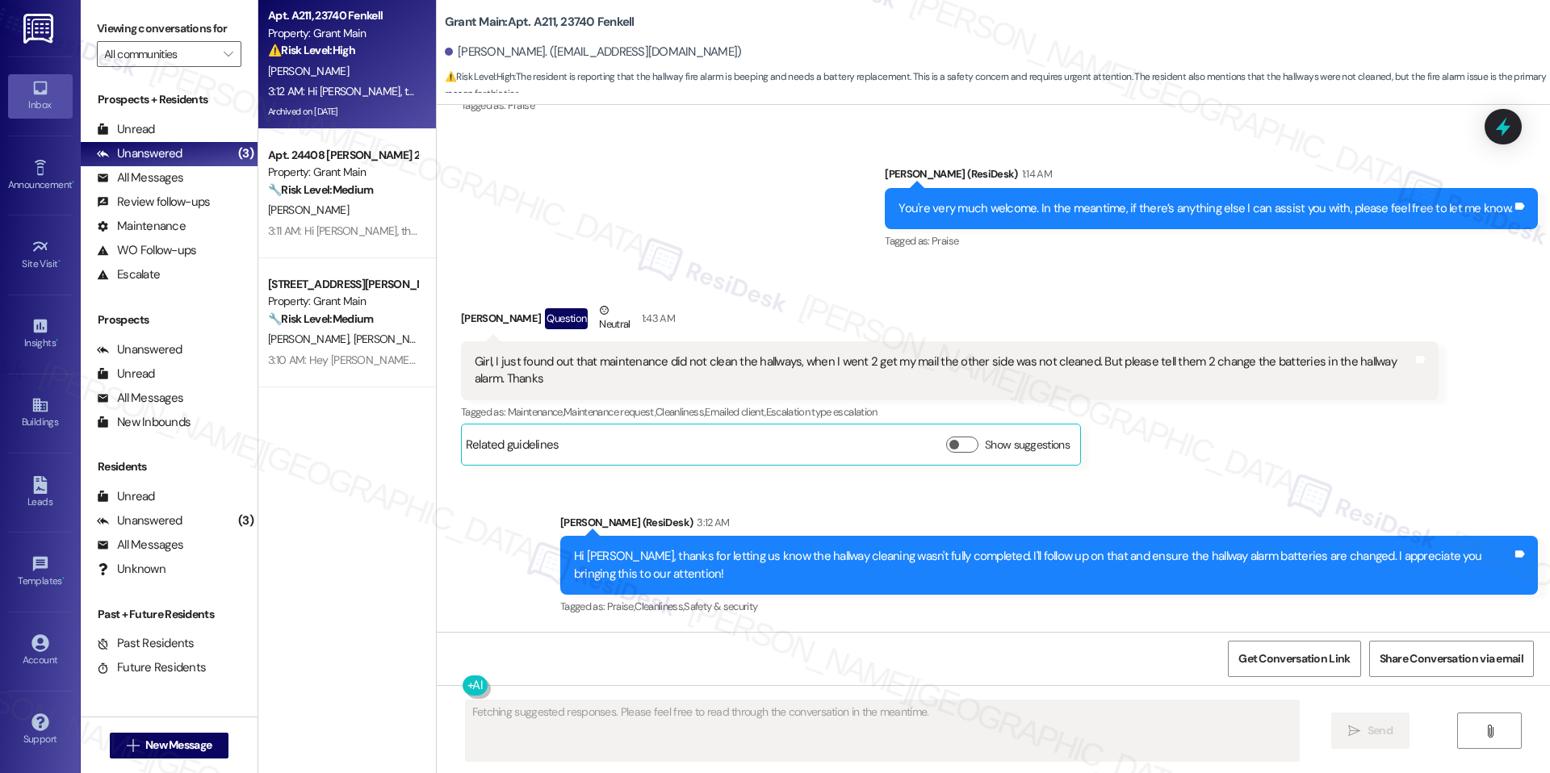
scroll to position [19672, 0]
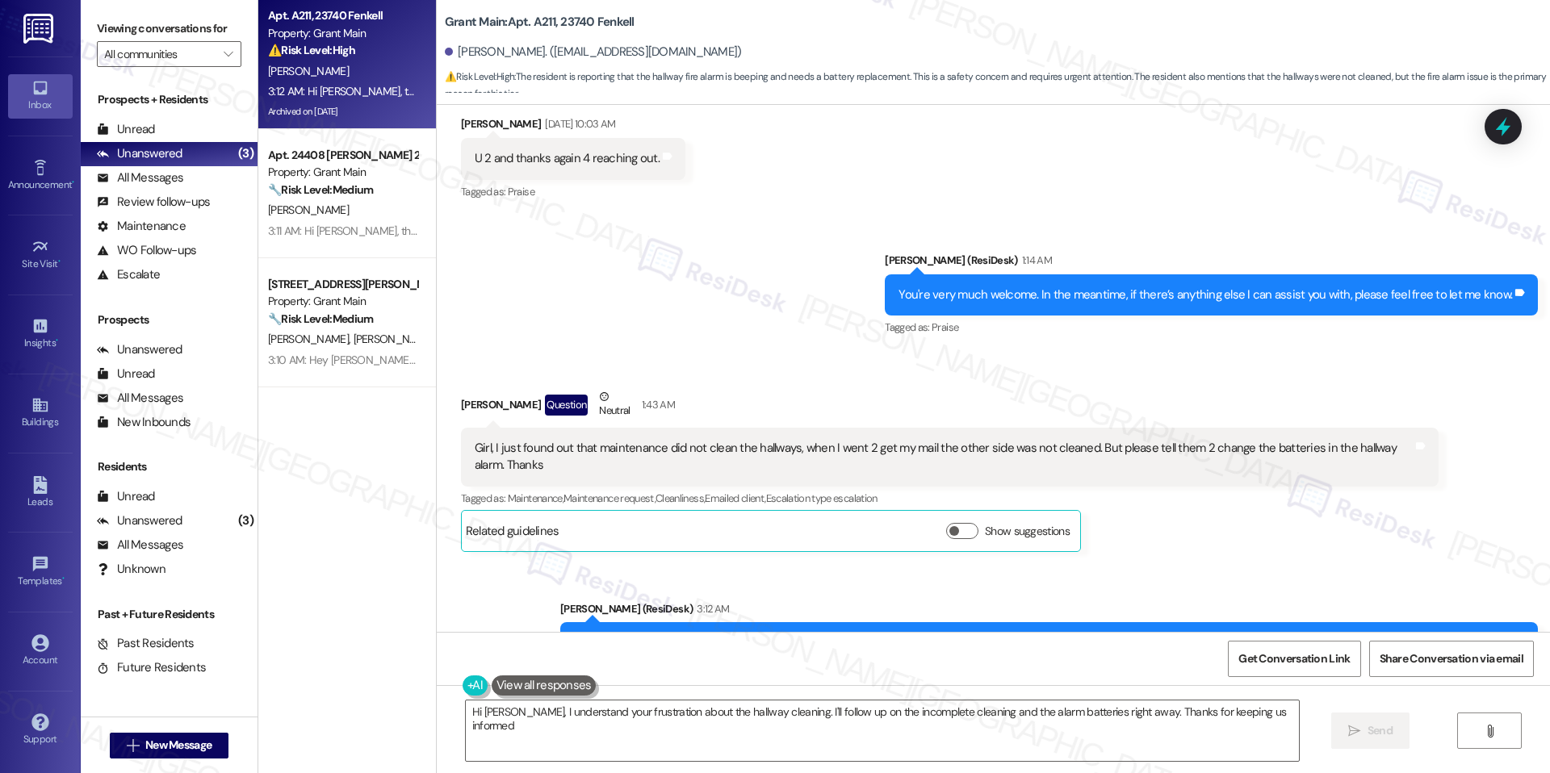
type textarea "Hi Kimberly, I understand your frustration about the hallway cleaning. I'll fol…"
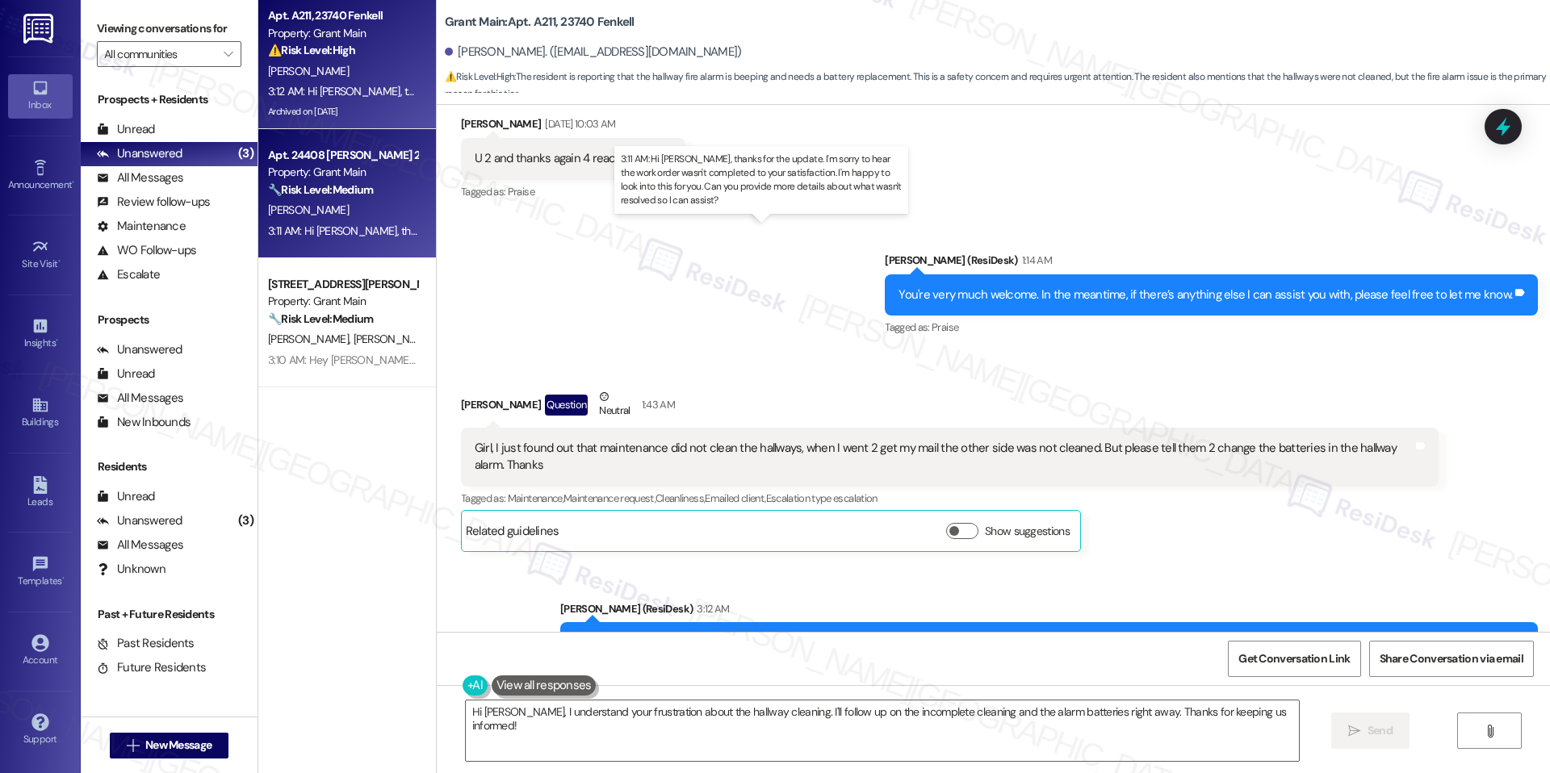
click at [324, 236] on div "3:11 AM: Hi Latara, thanks for the update. I'm sorry to hear the work order was…" at bounding box center [800, 231] width 1065 height 15
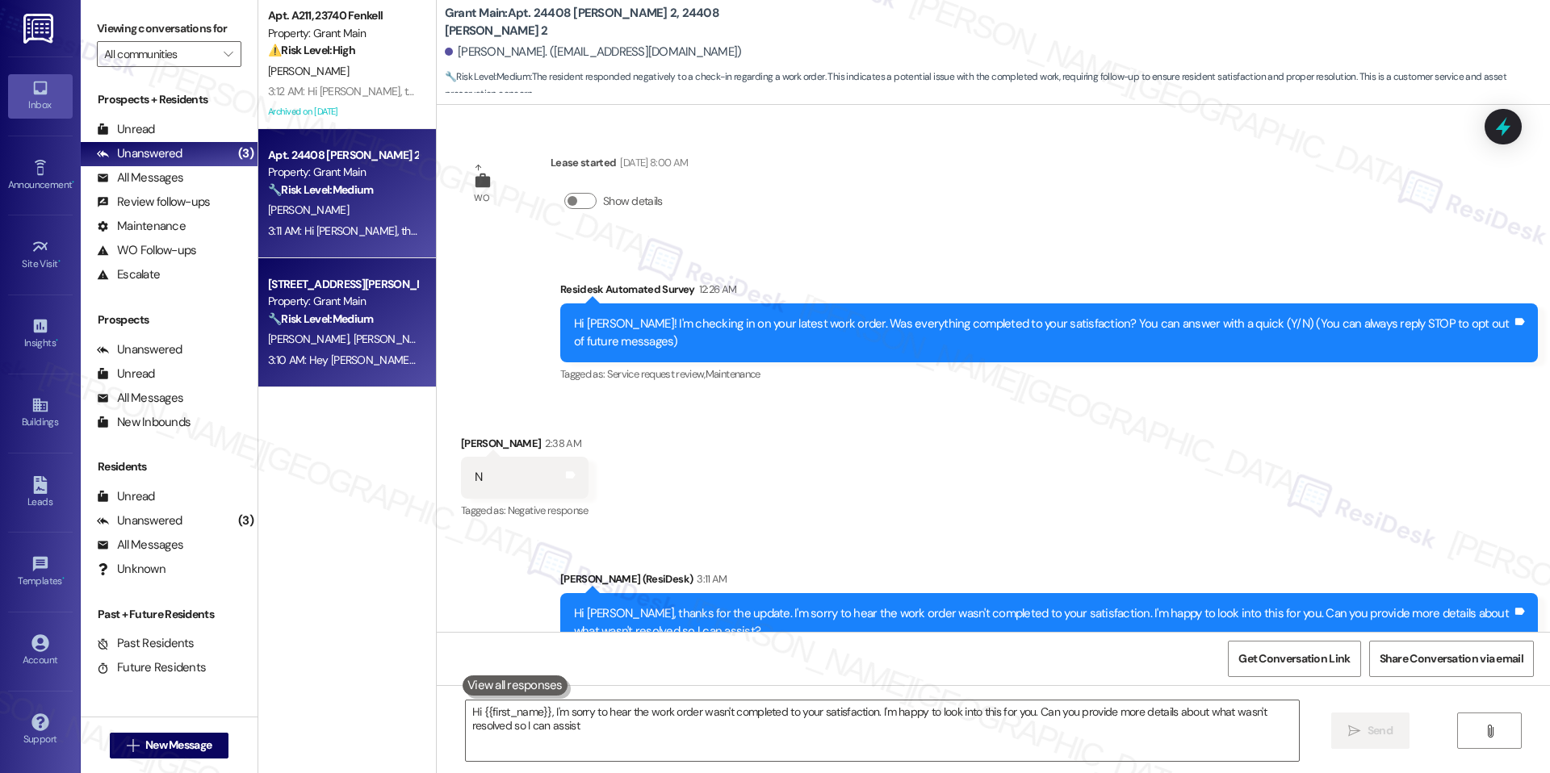
type textarea "Hi {{first_name}}, I'm sorry to hear the work order wasn't completed to your sa…"
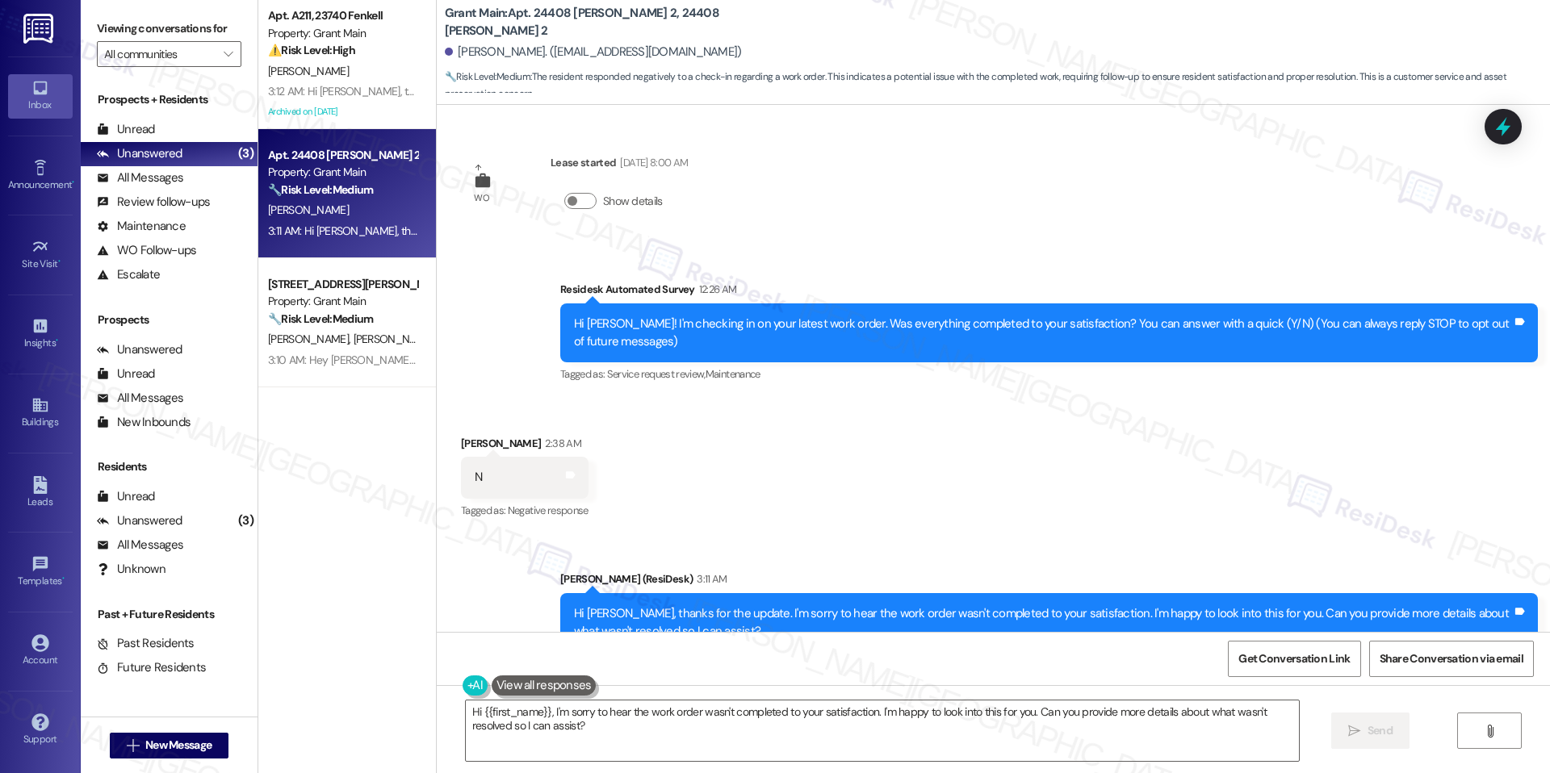
scroll to position [56, 0]
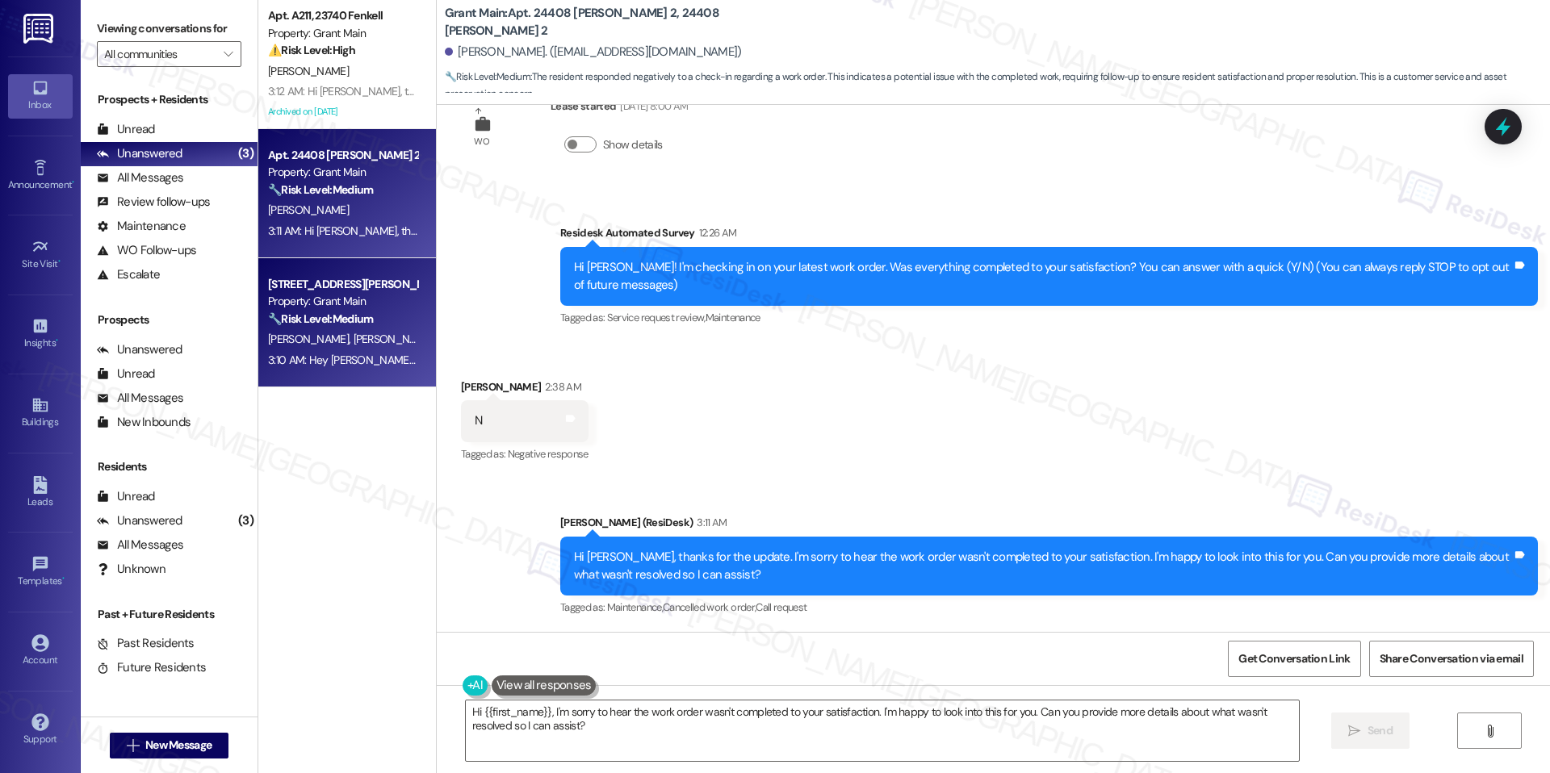
click at [314, 299] on div "Property: Grant Main" at bounding box center [342, 301] width 149 height 17
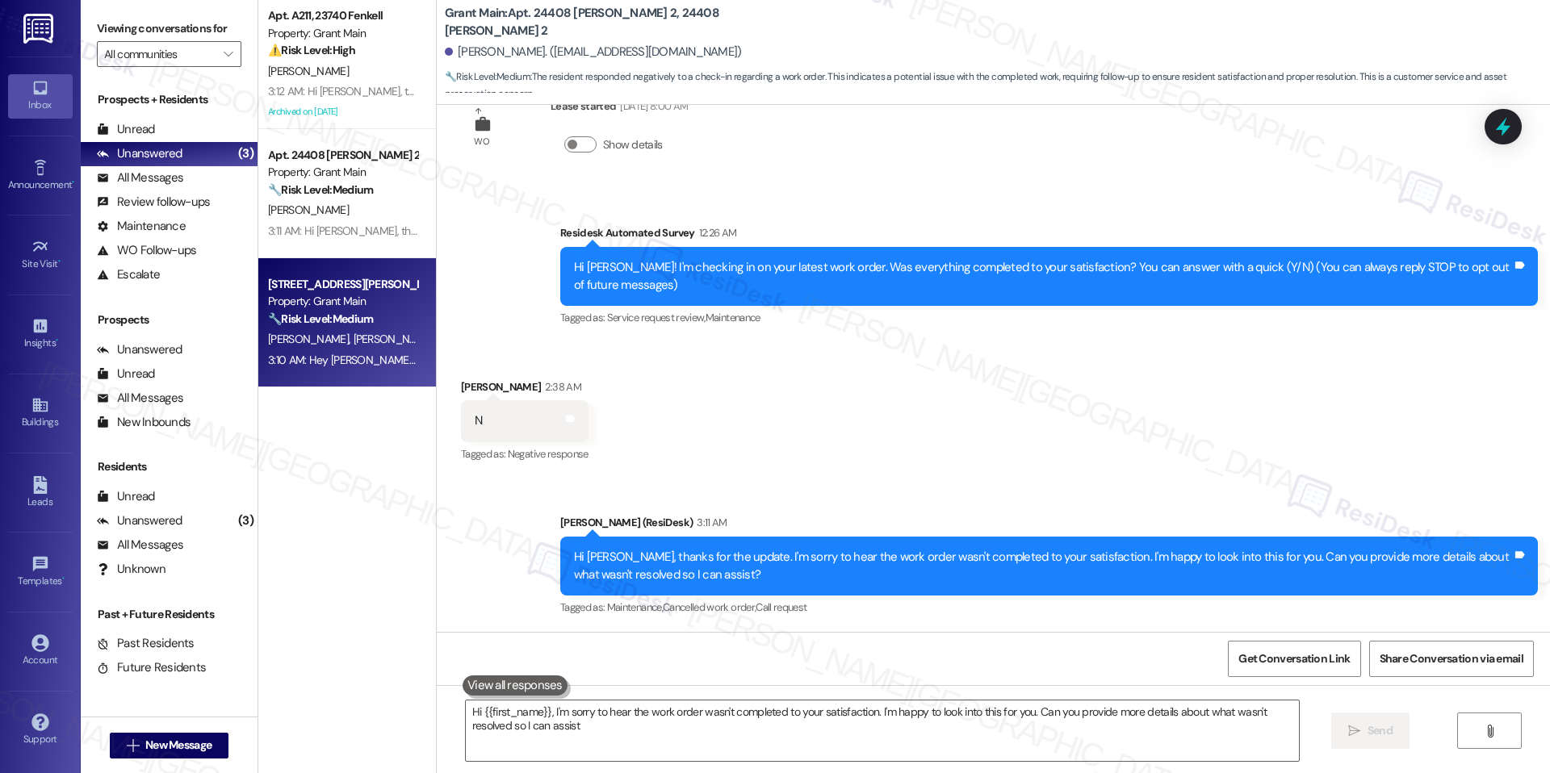
type textarea "Hi {{first_name}}, I'm sorry to hear the work order wasn't completed to your sa…"
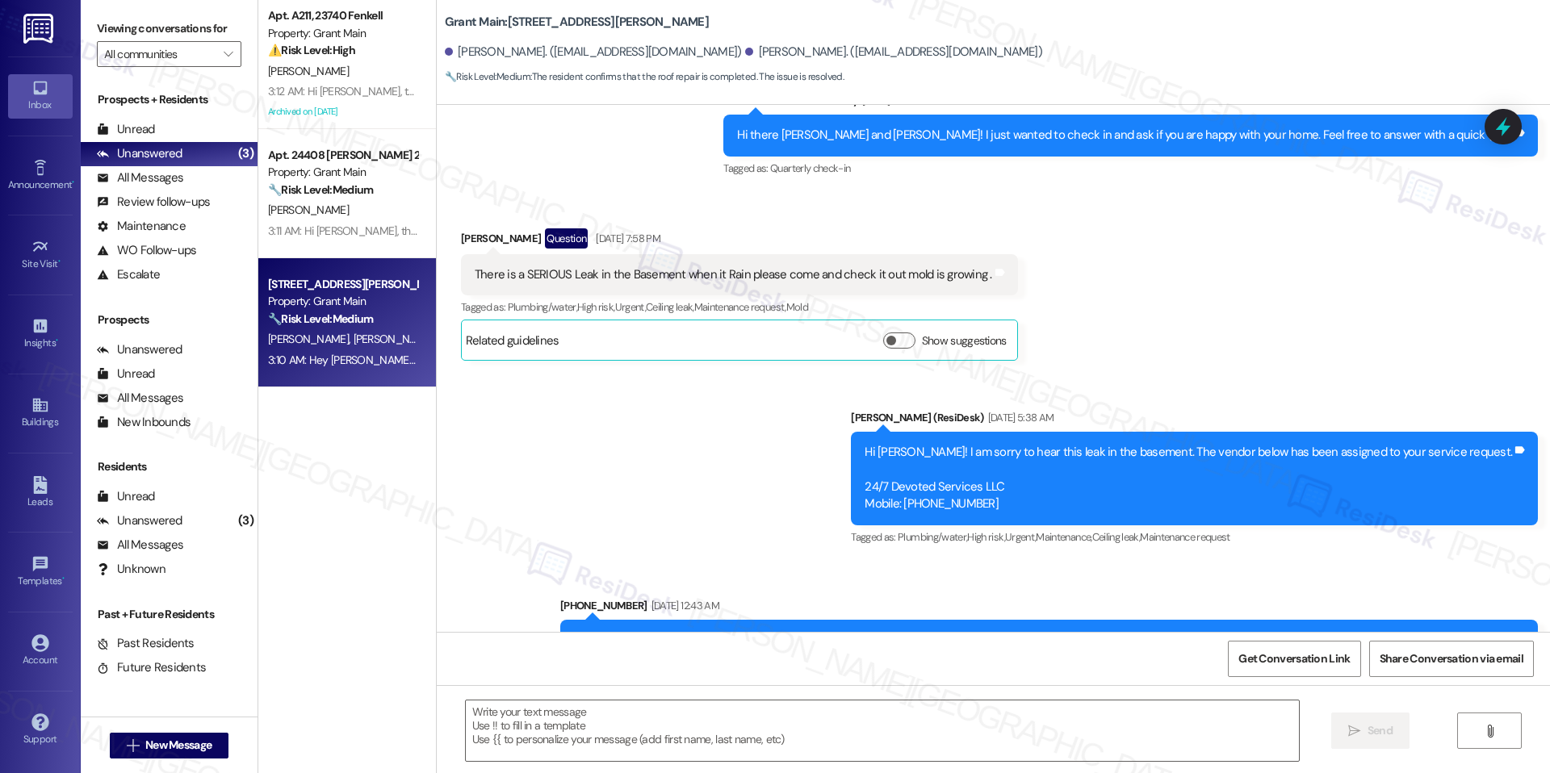
type textarea "Fetching suggested responses. Please feel free to read through the conversation…"
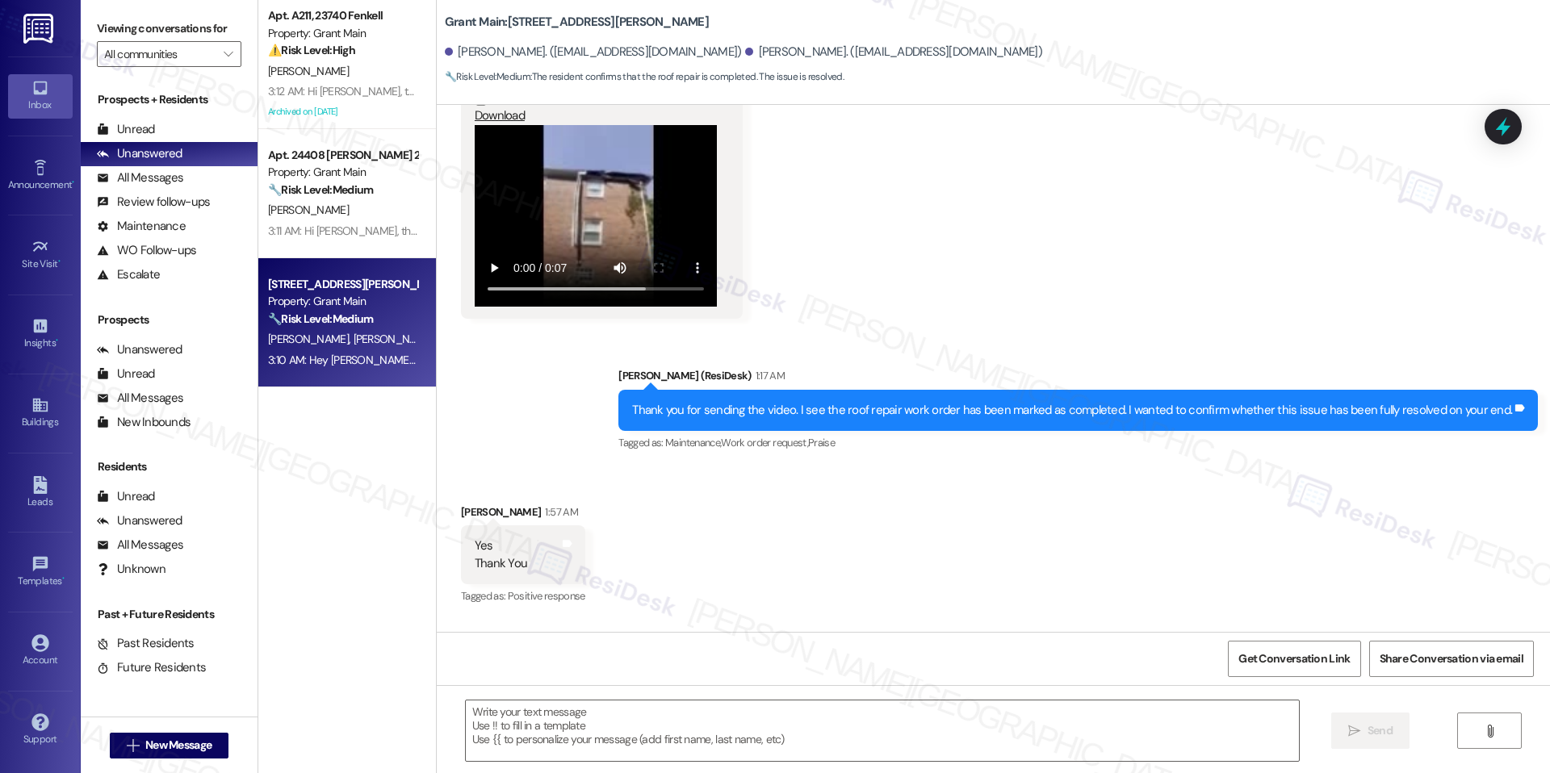
scroll to position [4956, 0]
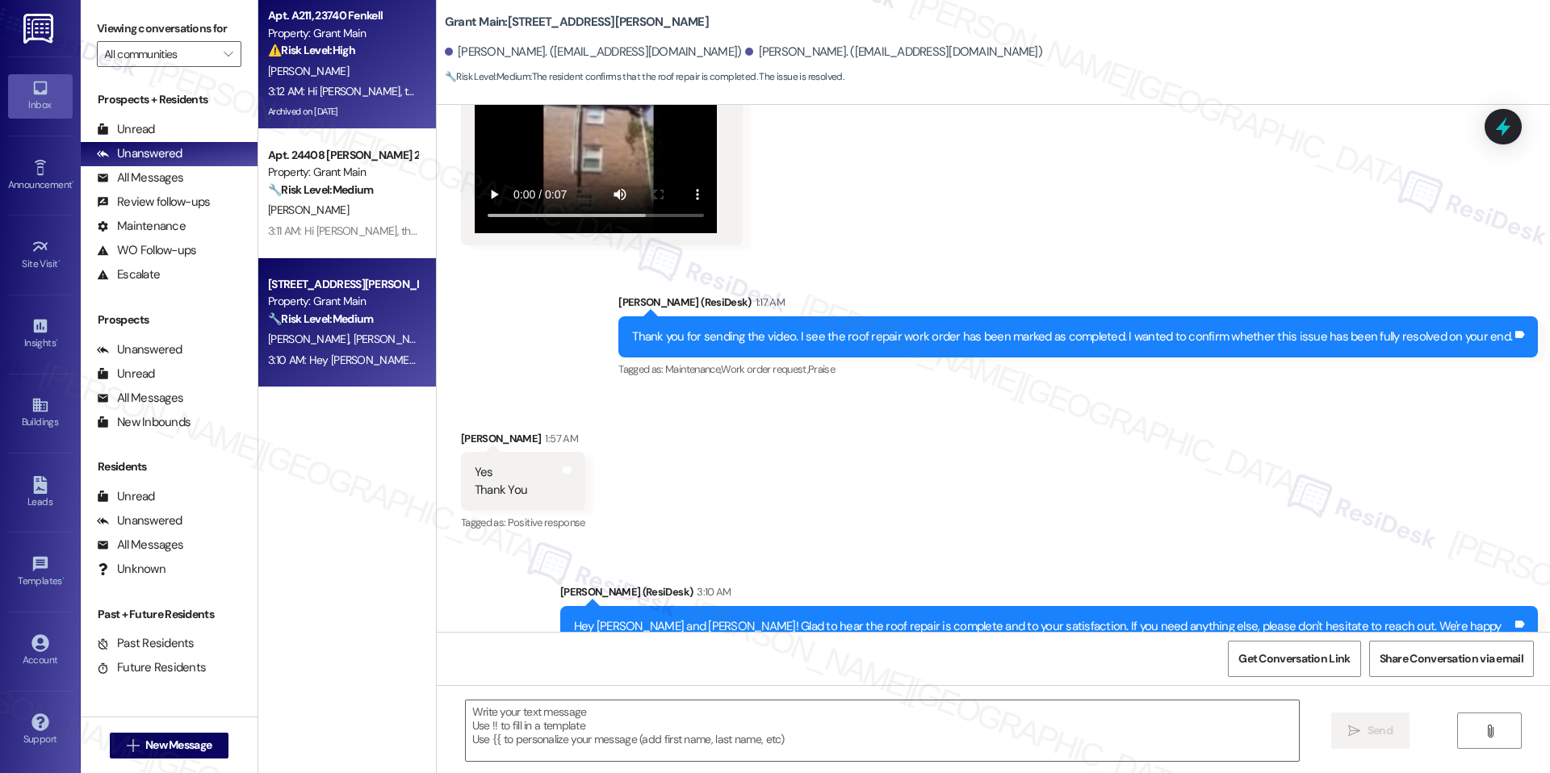
click at [308, 85] on div "3:12 AM: Hi Kimberly, thanks for letting us know the hallway cleaning wasn't fu…" at bounding box center [777, 91] width 1018 height 15
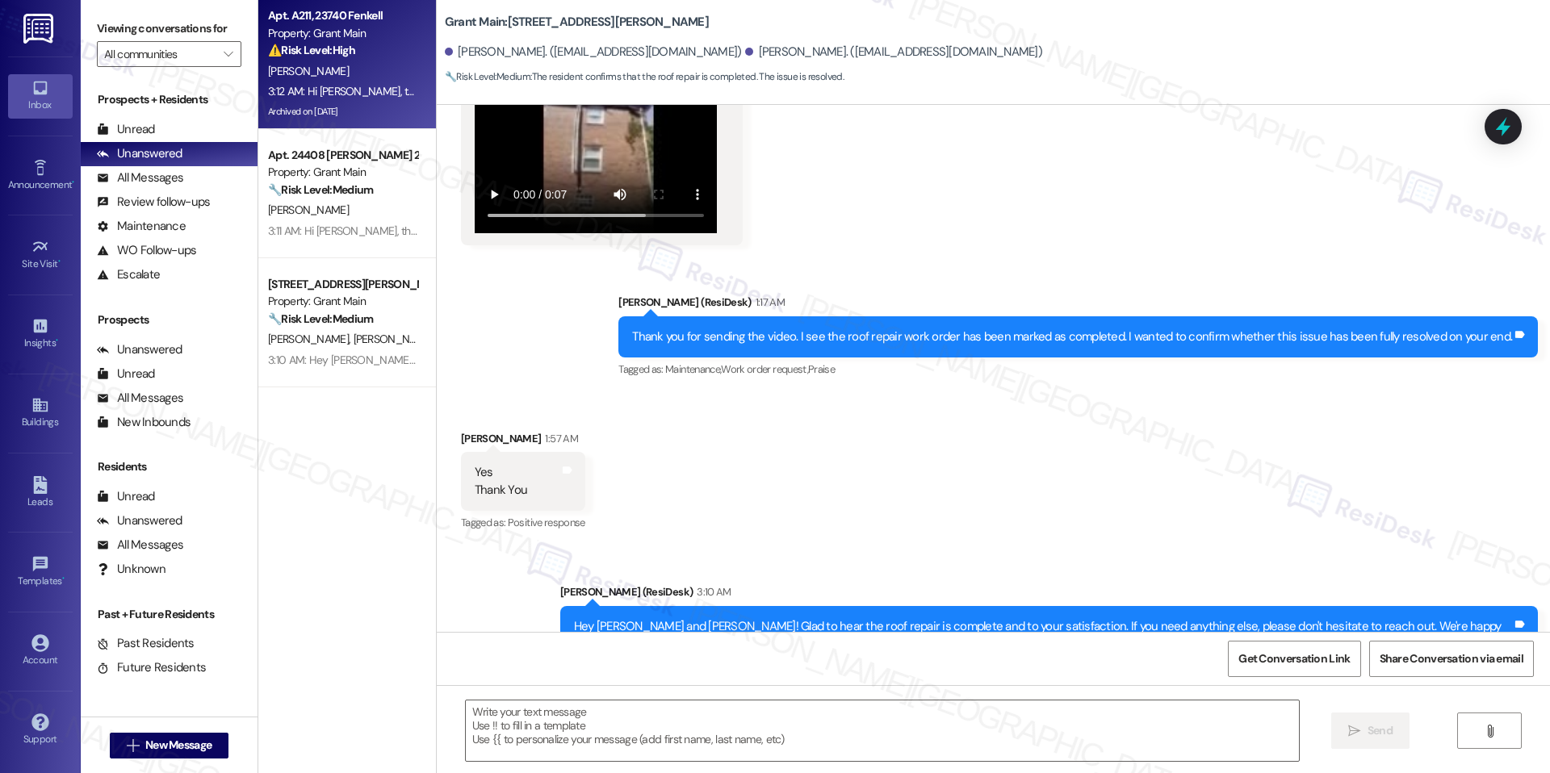
type textarea "Fetching suggested responses. Please feel free to read through the conversation…"
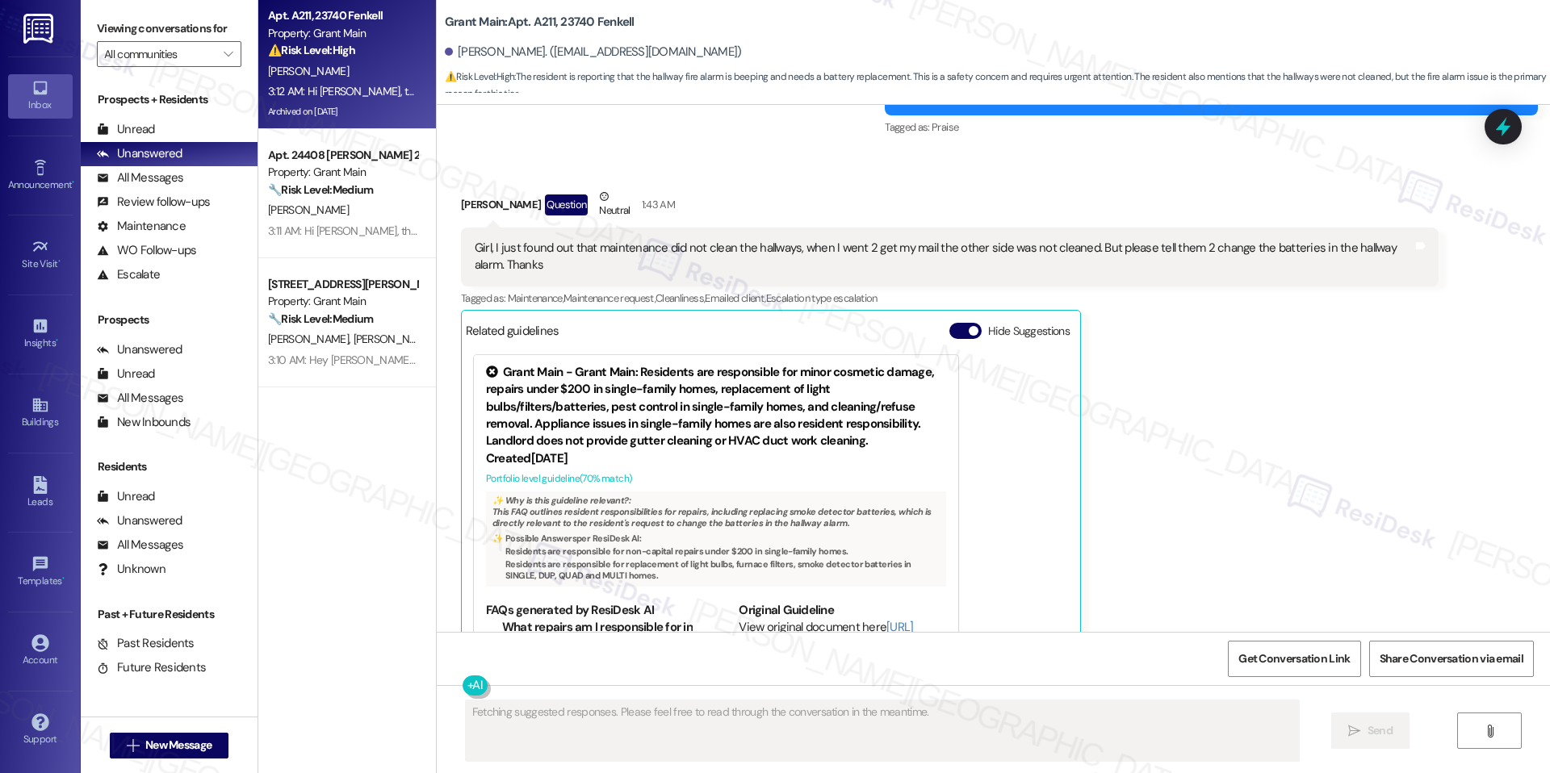
type textarea "Fetching suggested responses. Please feel free to read through the conversation…"
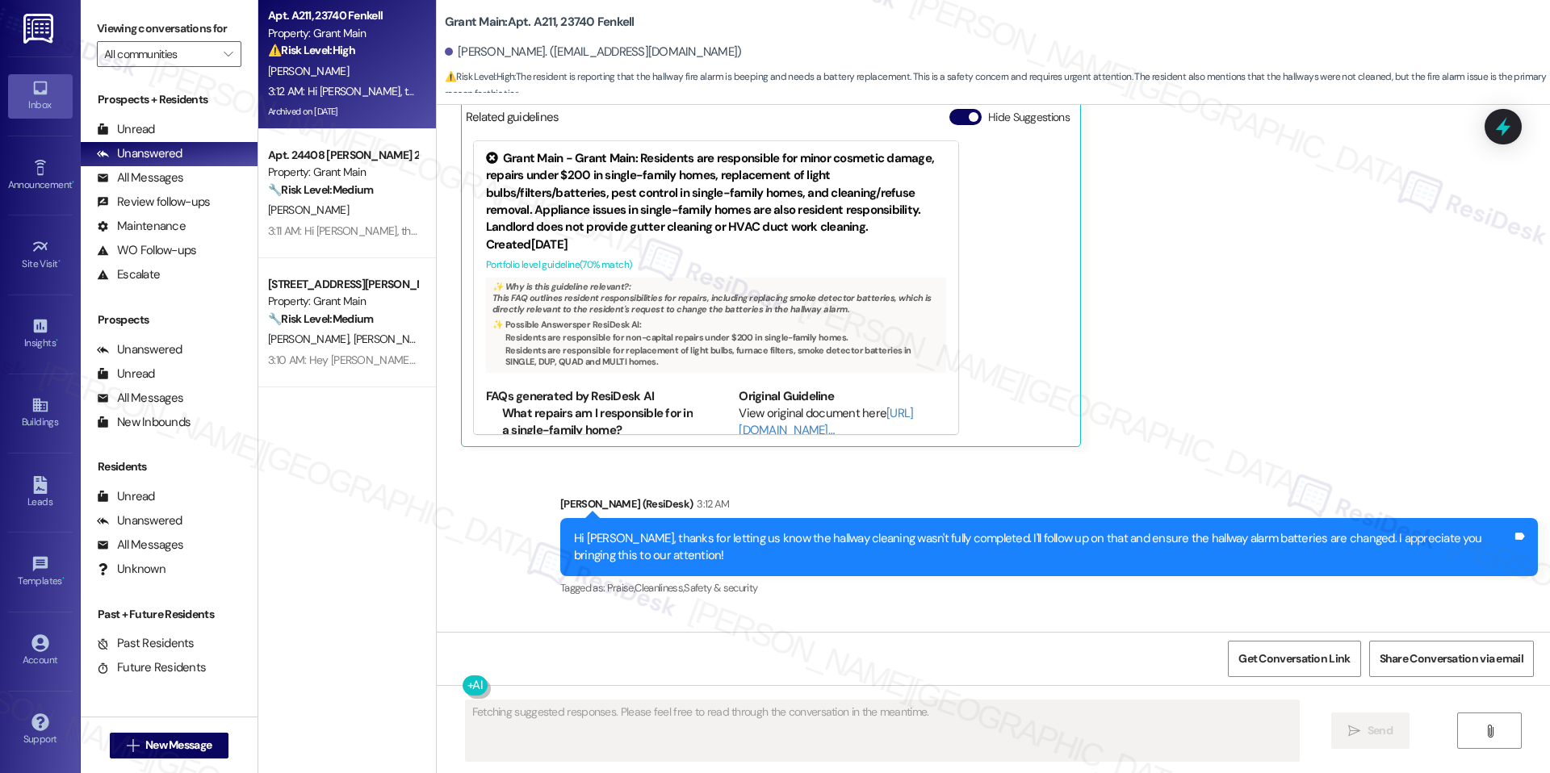
scroll to position [20163, 0]
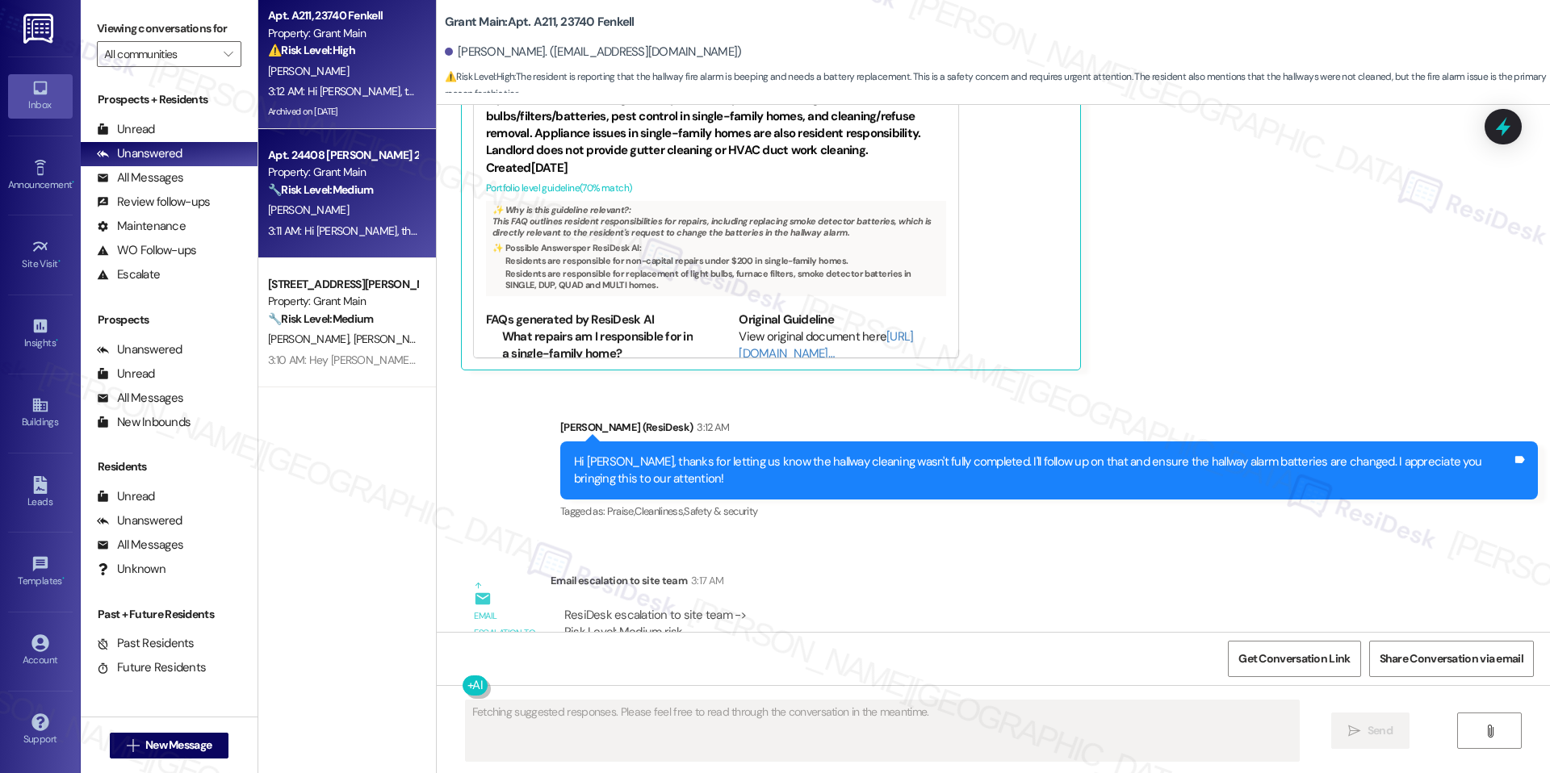
click at [339, 207] on div "L. Fraiser" at bounding box center [342, 210] width 153 height 20
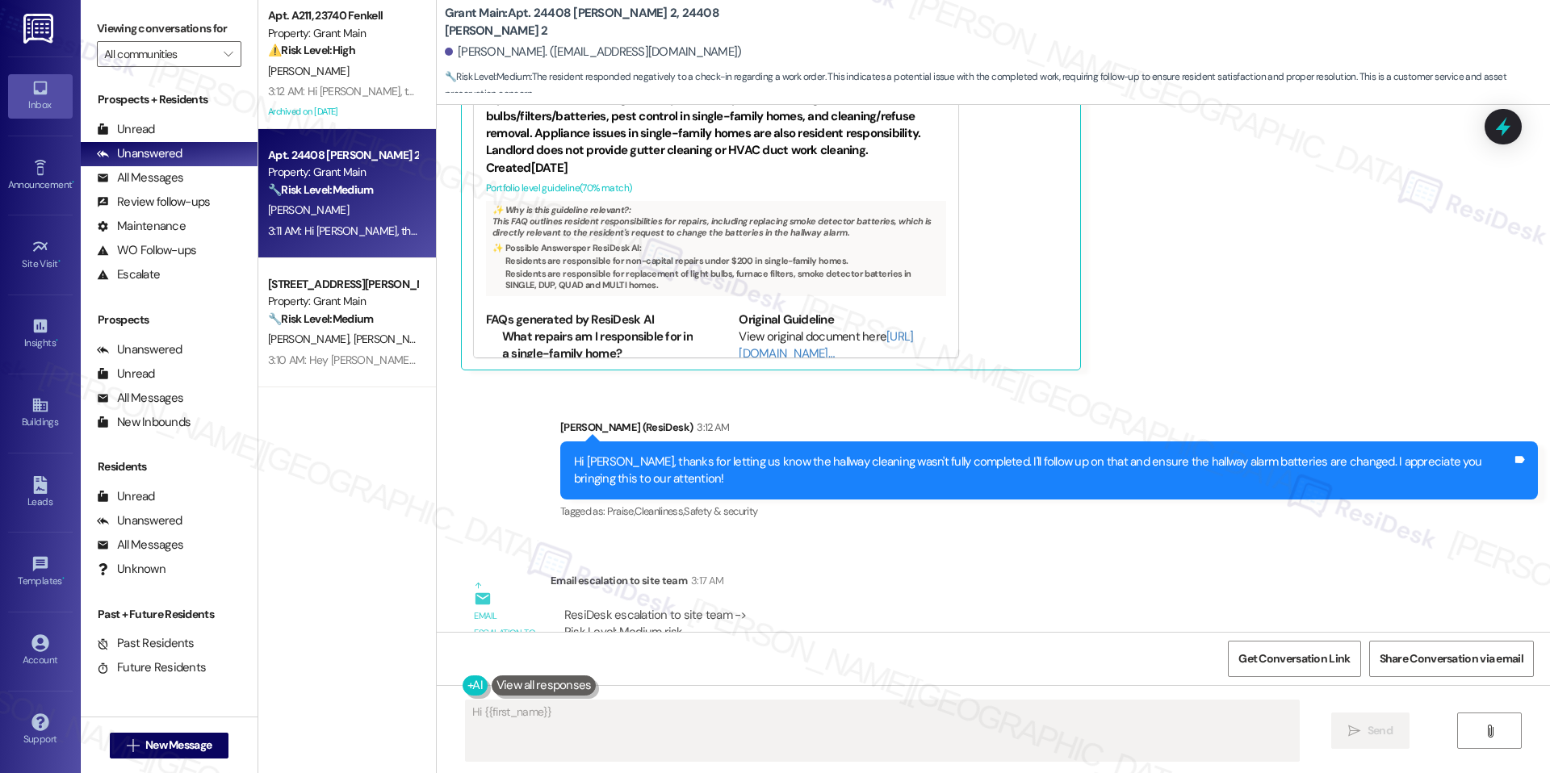
scroll to position [56, 0]
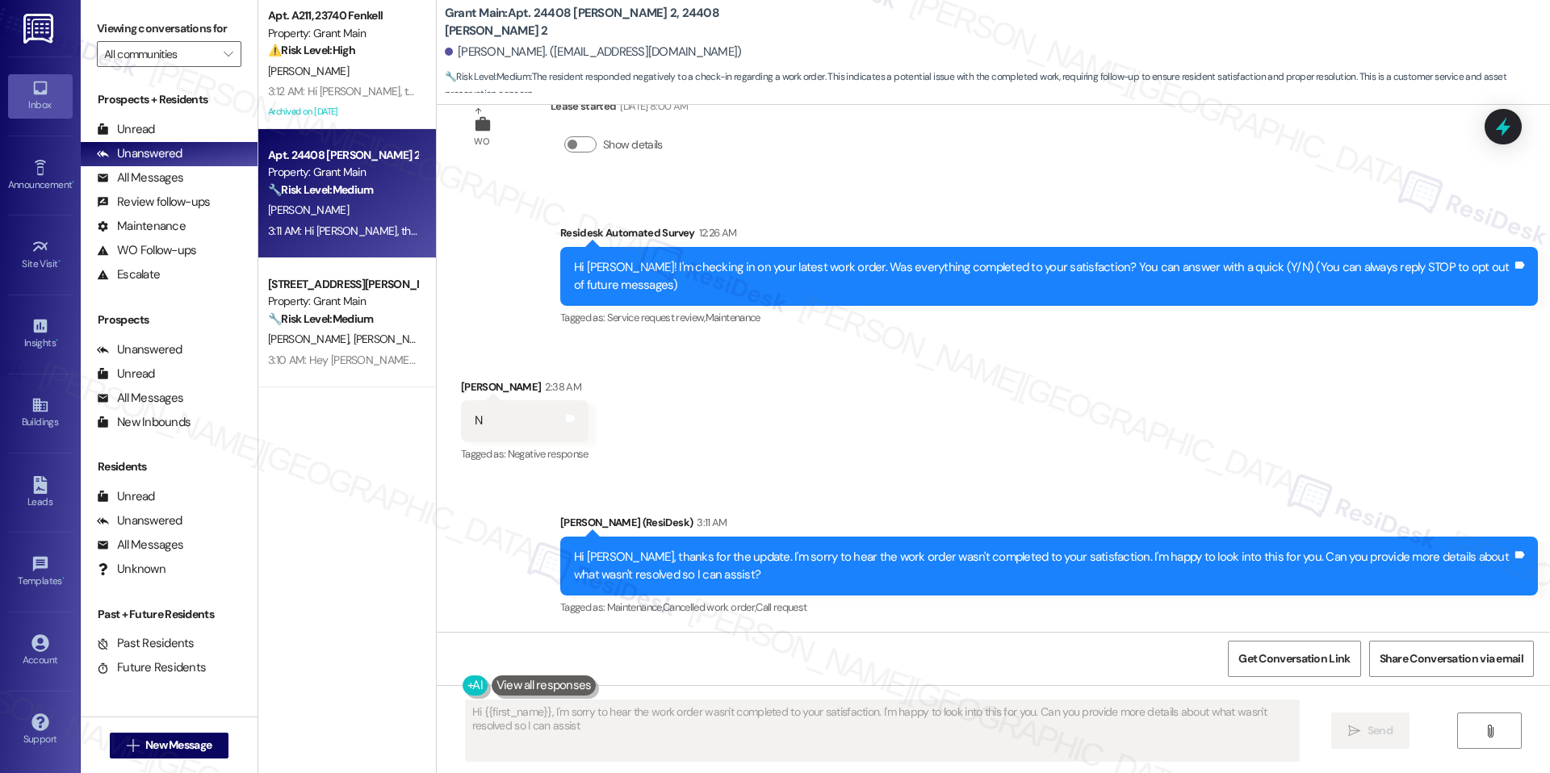
type textarea "Hi {{first_name}}, I'm sorry to hear the work order wasn't completed to your sa…"
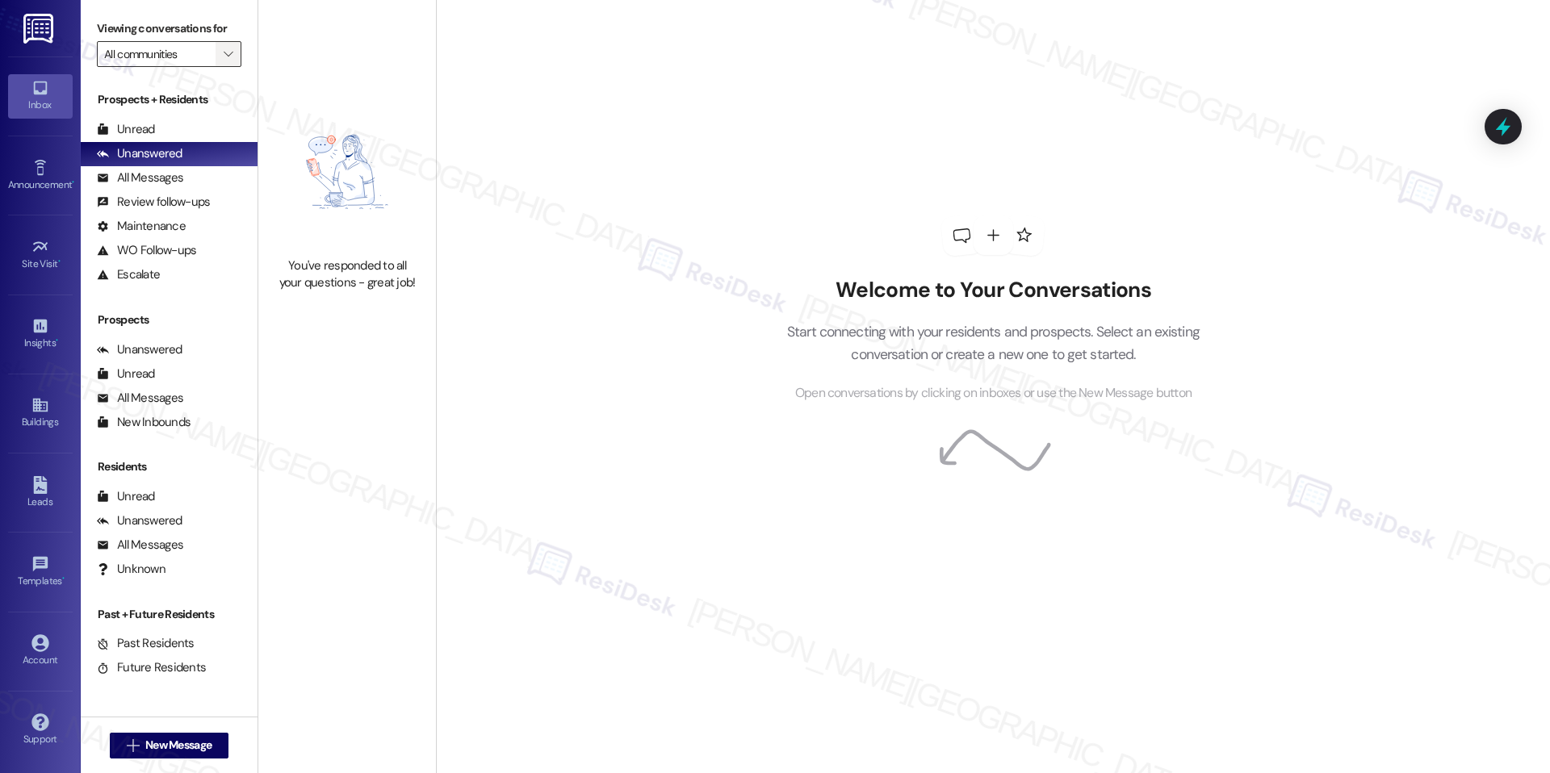
click at [224, 52] on icon "" at bounding box center [228, 54] width 9 height 13
click at [328, 251] on div "You've responded to all your questions - great job!" at bounding box center [347, 193] width 178 height 387
click at [541, 317] on div "Welcome to Your Conversations Start connecting with your residents and prospect…" at bounding box center [993, 386] width 1114 height 773
click at [224, 56] on icon "" at bounding box center [228, 54] width 9 height 13
click at [210, 114] on span "Grant Main" at bounding box center [258, 111] width 308 height 16
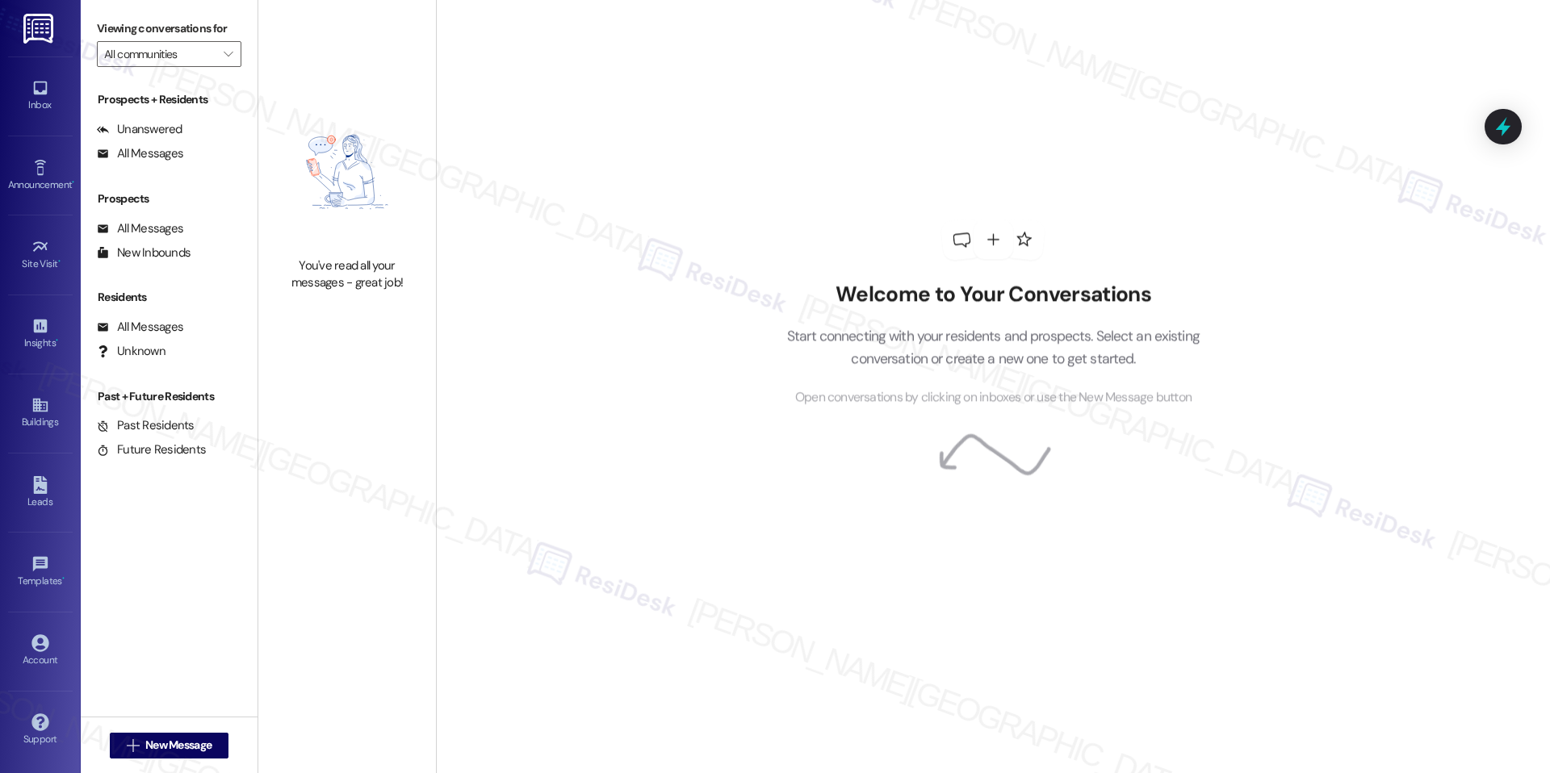
type input "Grant Main"
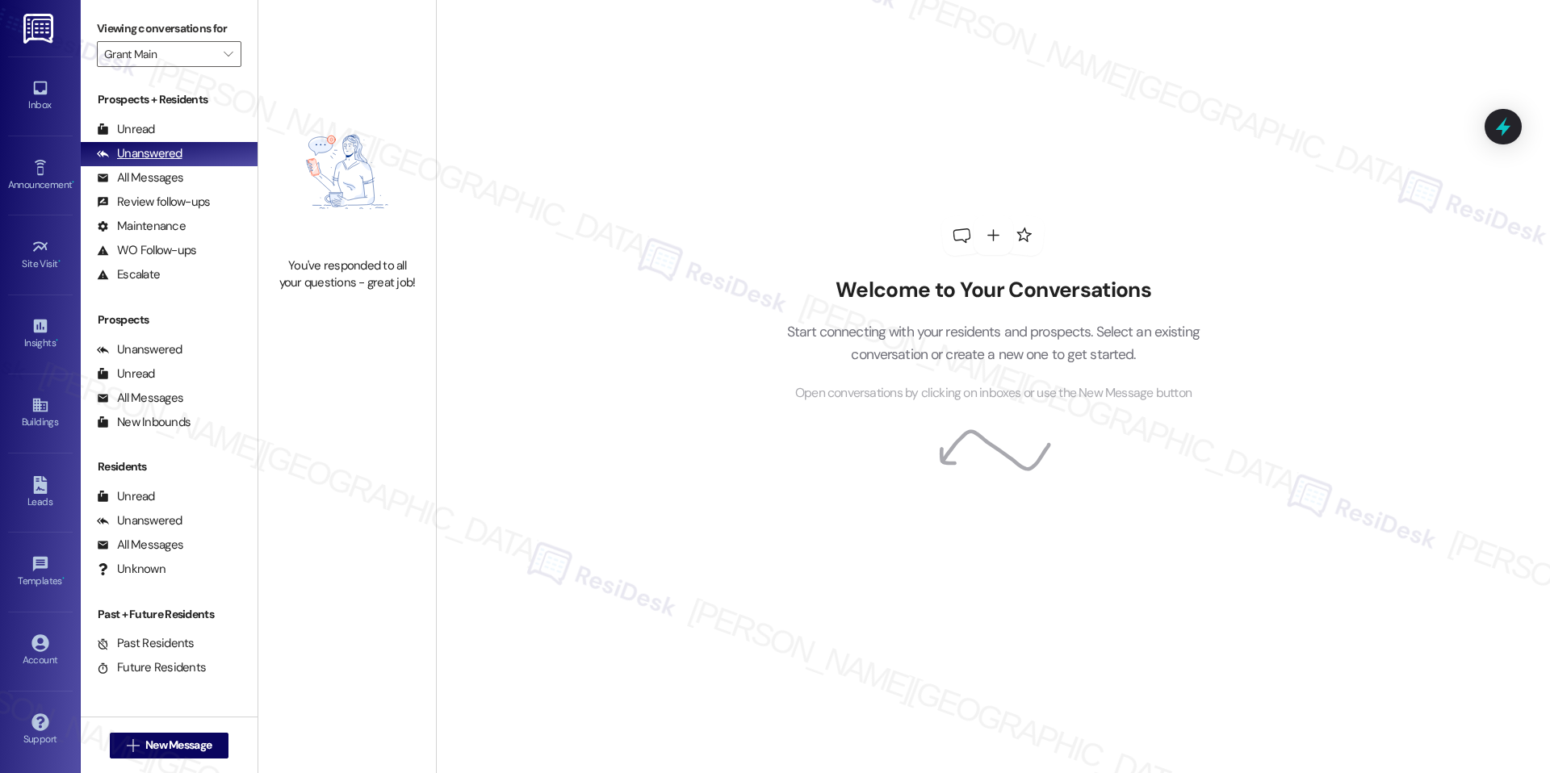
click at [180, 157] on div "Unanswered (0)" at bounding box center [169, 154] width 177 height 24
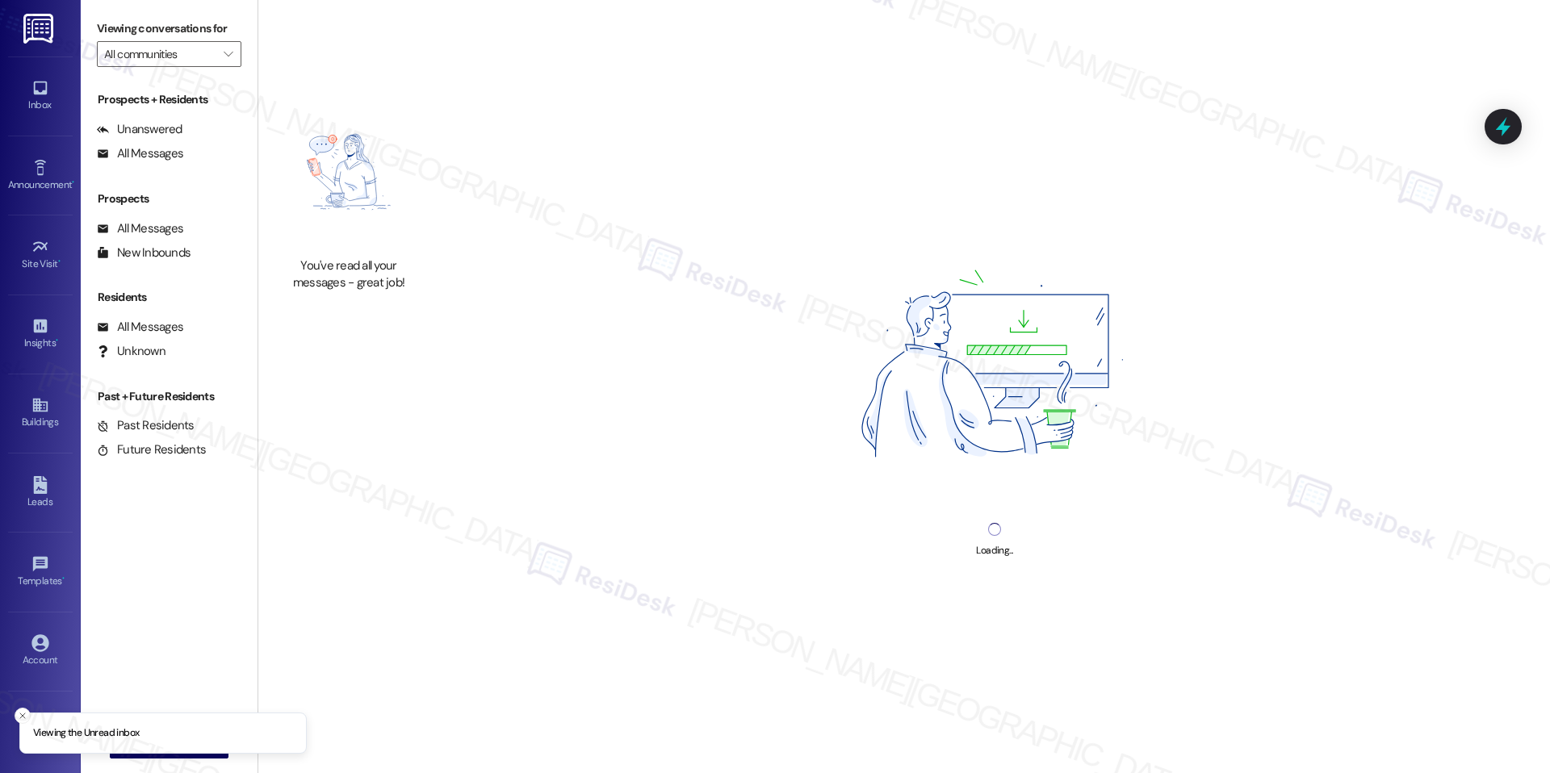
type input "Grant Main"
